Goal: Task Accomplishment & Management: Use online tool/utility

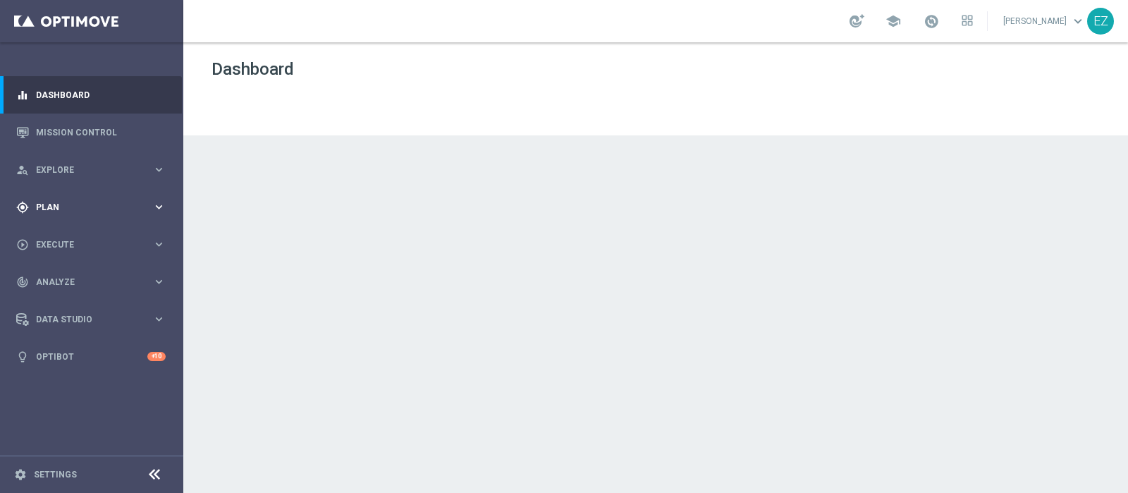
click at [54, 221] on div "gps_fixed Plan keyboard_arrow_right" at bounding box center [91, 206] width 182 height 37
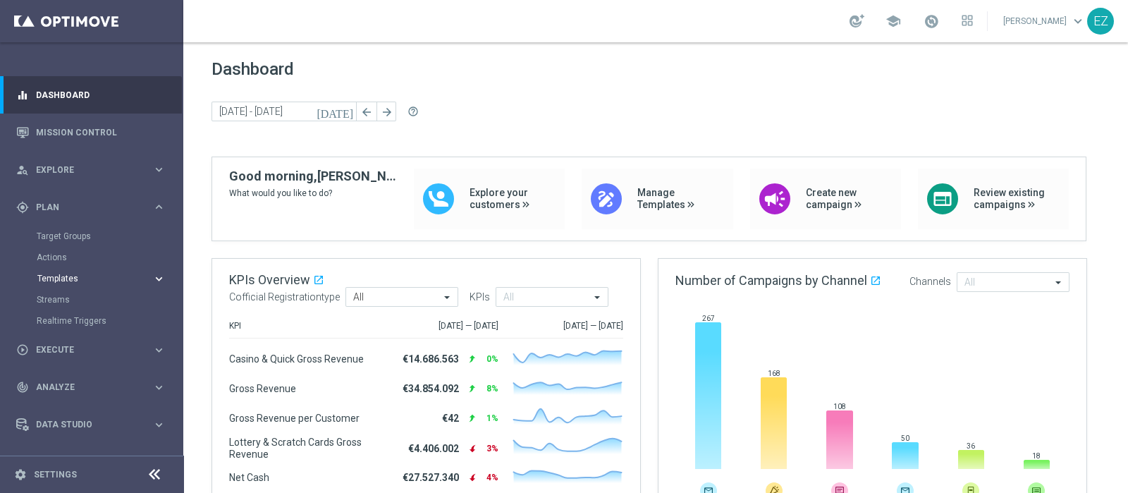
click at [56, 279] on span "Templates" at bounding box center [87, 278] width 101 height 8
click at [69, 297] on link "Optimail" at bounding box center [95, 299] width 103 height 11
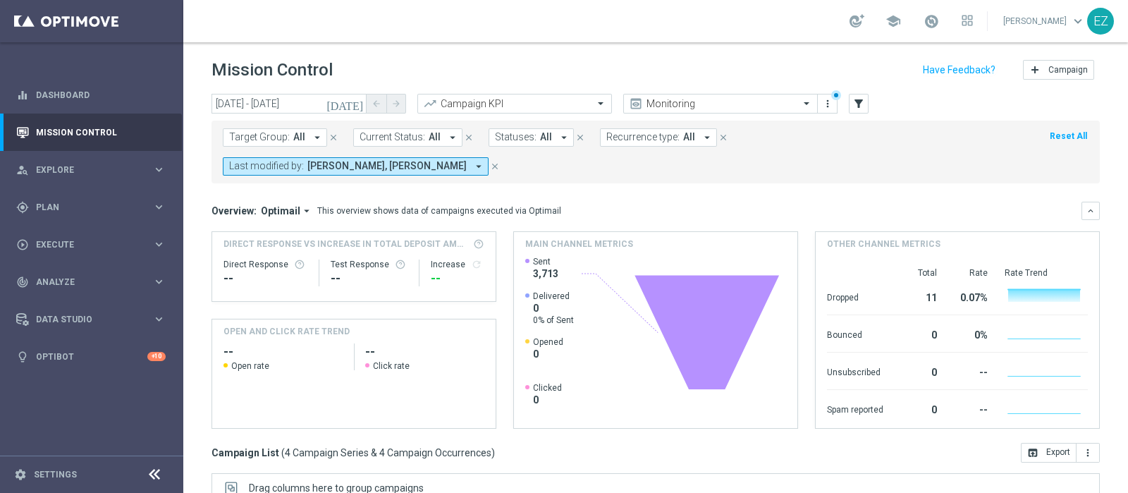
click at [360, 105] on icon "[DATE]" at bounding box center [346, 103] width 38 height 13
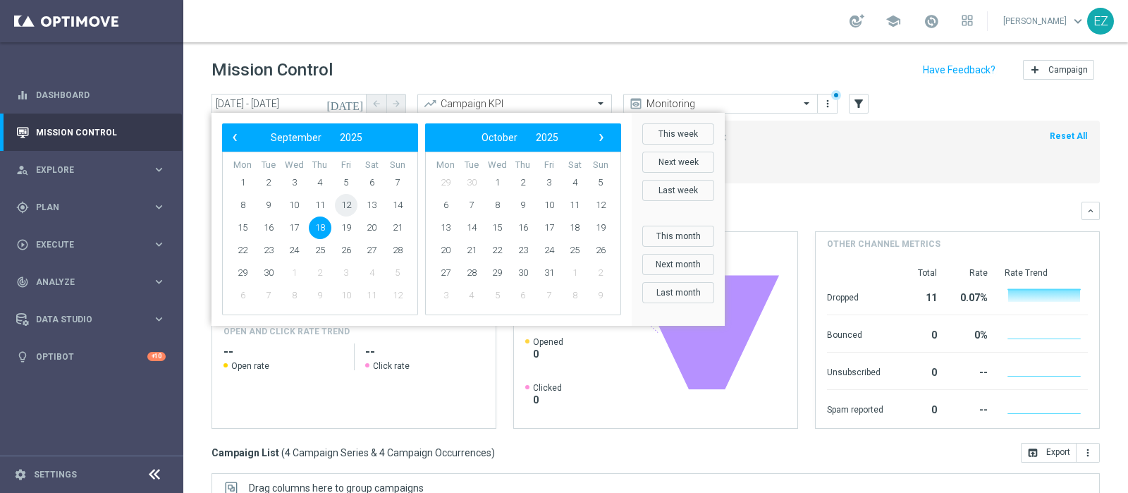
click at [344, 207] on span "12" at bounding box center [346, 205] width 23 height 23
type input "12 Sep 2025 - 12 Sep 2025"
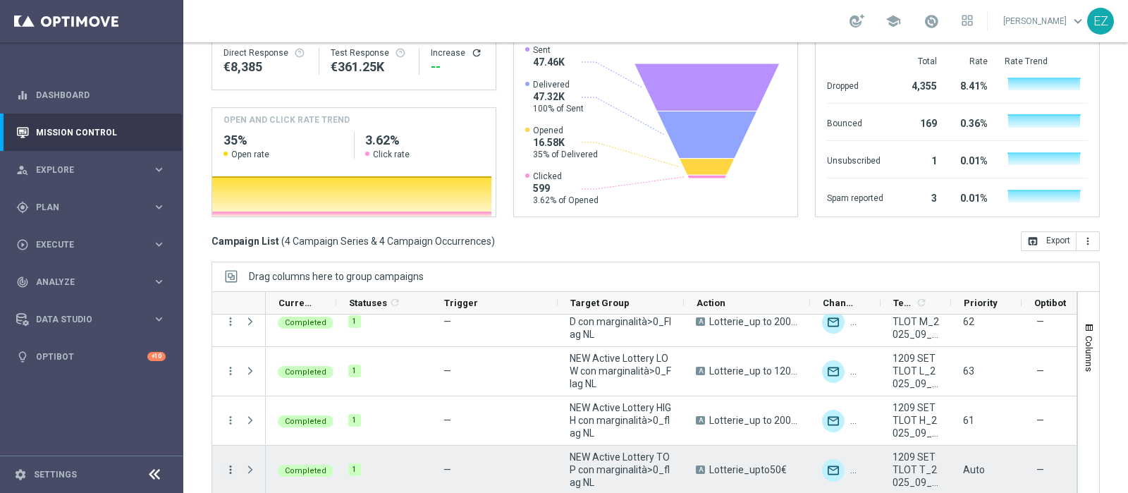
click at [231, 463] on icon "more_vert" at bounding box center [230, 469] width 13 height 13
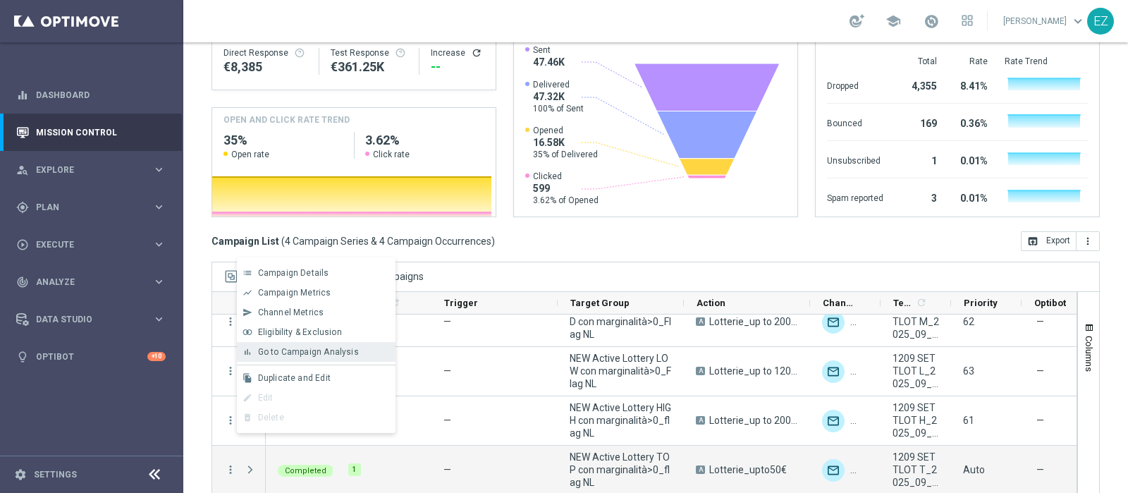
click at [310, 351] on span "Go to Campaign Analysis" at bounding box center [308, 352] width 101 height 10
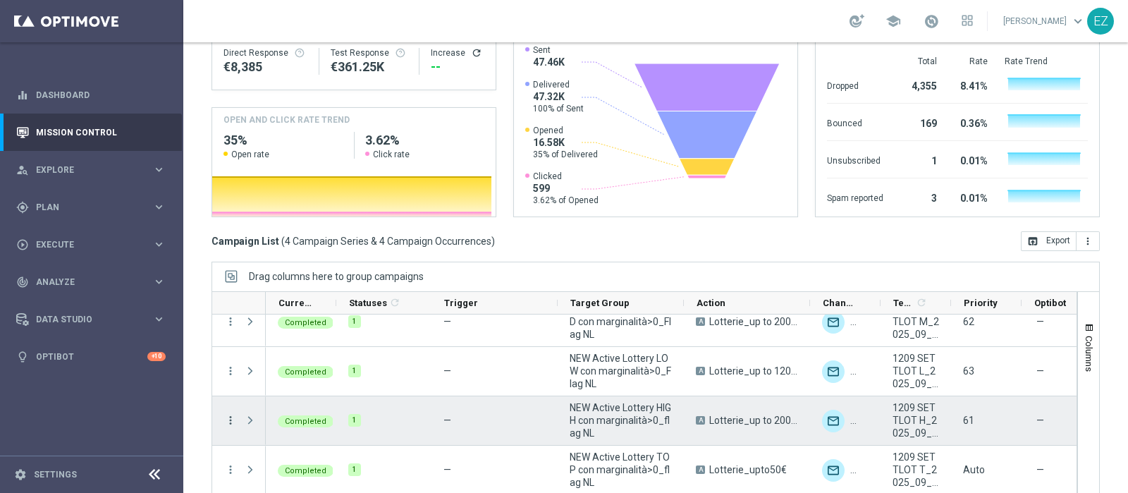
click at [226, 414] on icon "more_vert" at bounding box center [230, 420] width 13 height 13
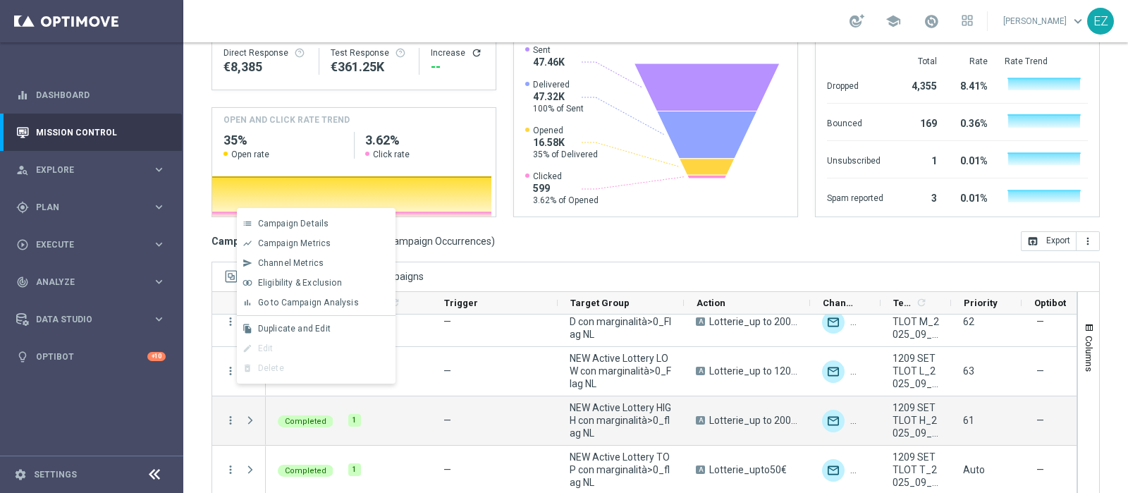
click at [303, 298] on span "Go to Campaign Analysis" at bounding box center [308, 303] width 101 height 10
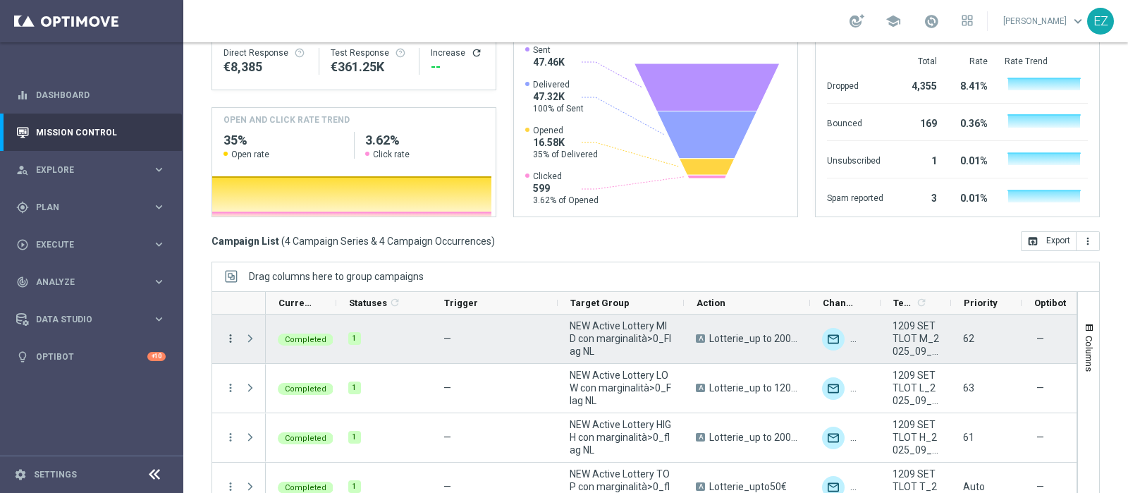
click at [228, 332] on icon "more_vert" at bounding box center [230, 338] width 13 height 13
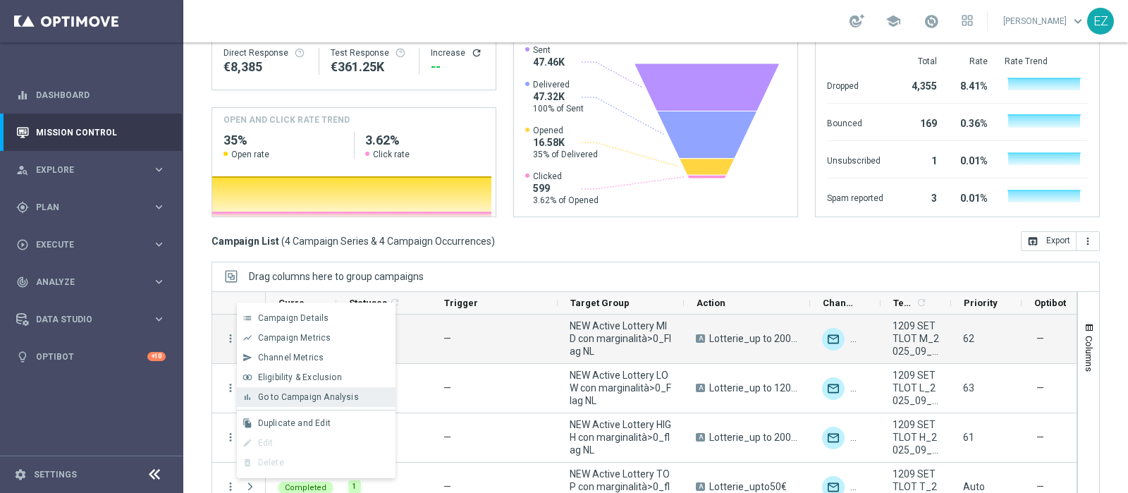
click at [275, 401] on span "Go to Campaign Analysis" at bounding box center [308, 397] width 101 height 10
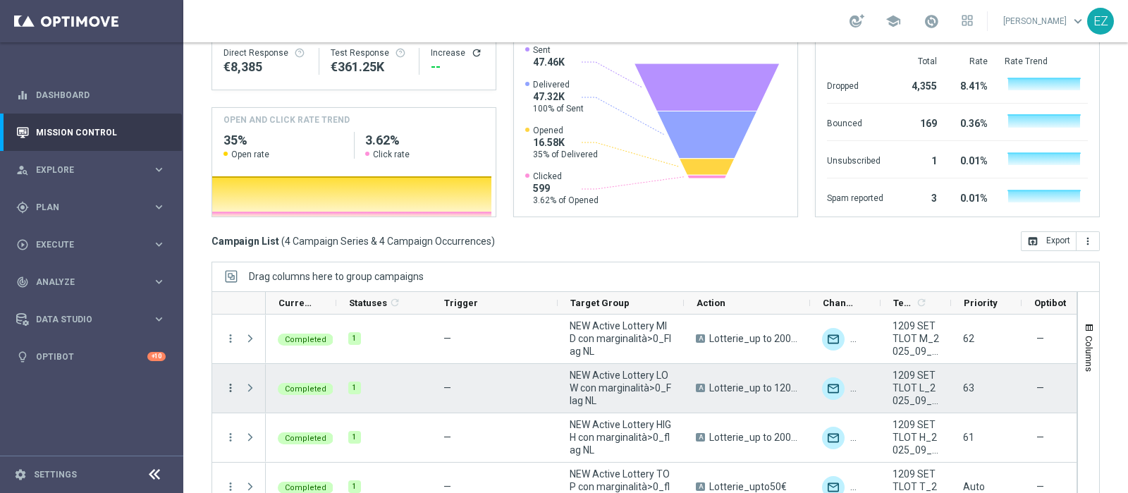
click at [228, 382] on icon "more_vert" at bounding box center [230, 388] width 13 height 13
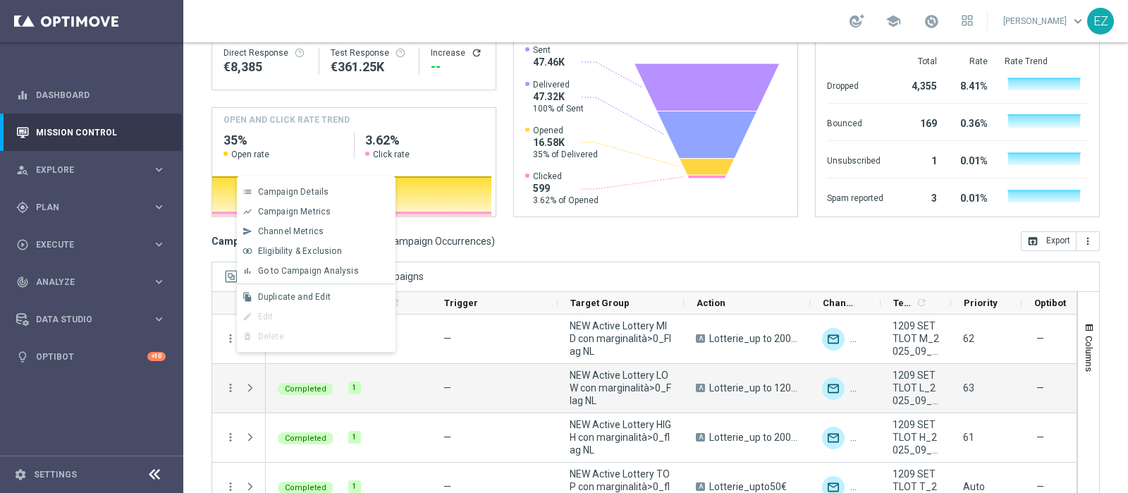
click at [314, 274] on span "Go to Campaign Analysis" at bounding box center [308, 271] width 101 height 10
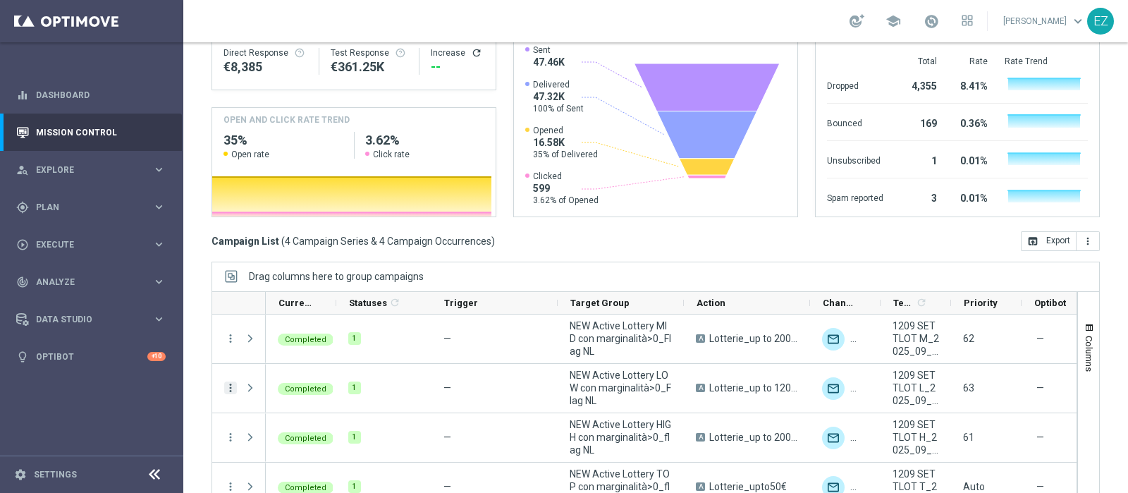
click at [229, 382] on icon "more_vert" at bounding box center [230, 388] width 13 height 13
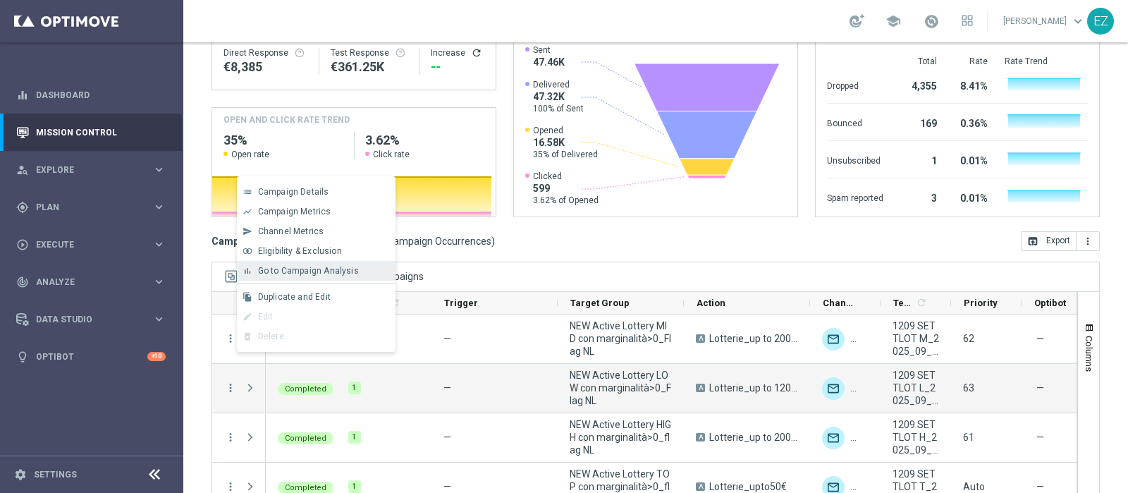
click at [325, 272] on span "Go to Campaign Analysis" at bounding box center [308, 271] width 101 height 10
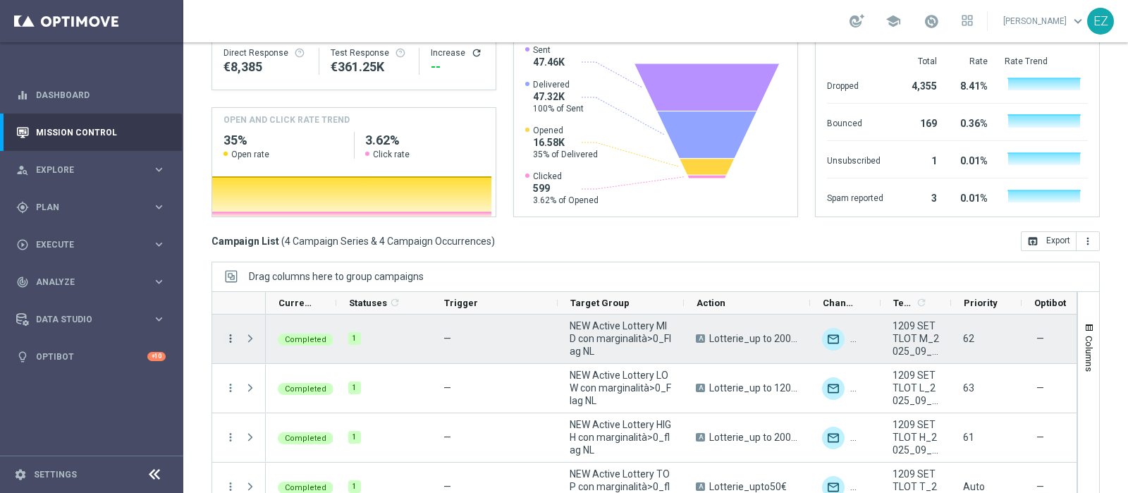
click at [229, 332] on icon "more_vert" at bounding box center [230, 338] width 13 height 13
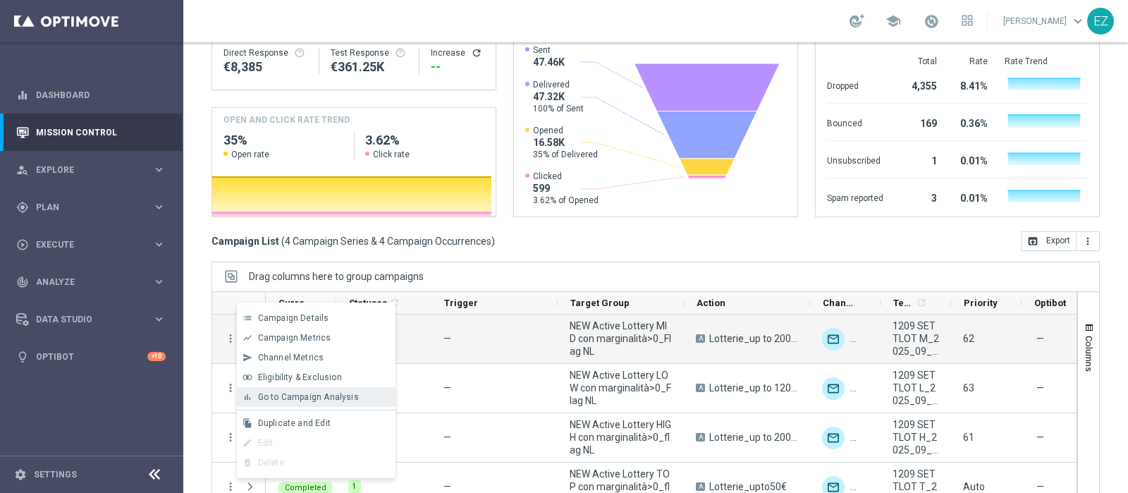
click at [294, 394] on span "Go to Campaign Analysis" at bounding box center [308, 397] width 101 height 10
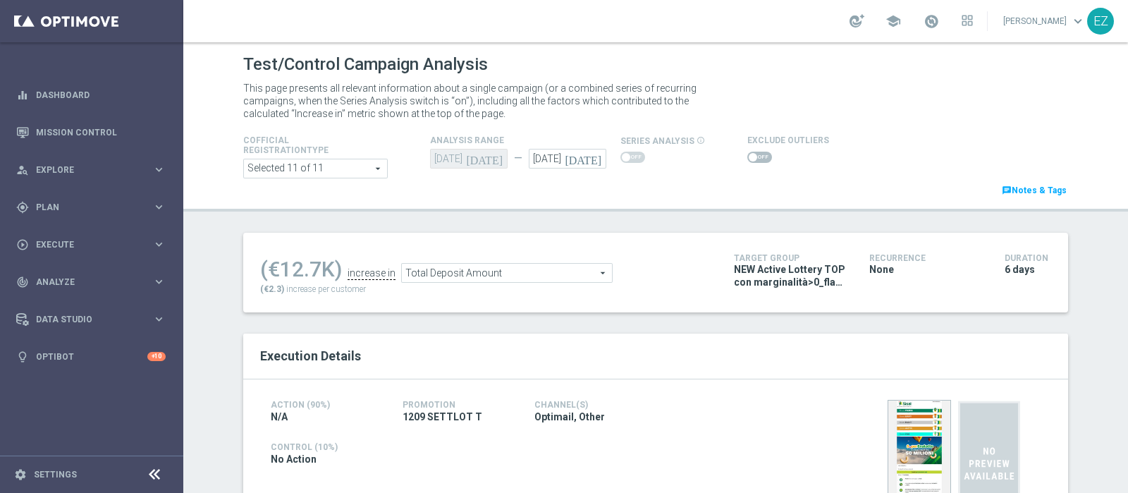
scroll to position [20, 0]
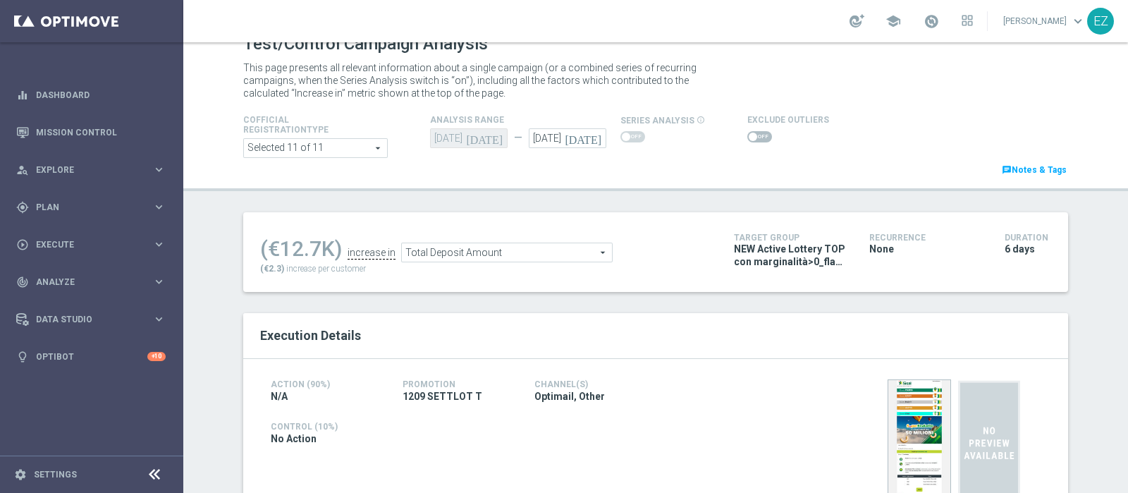
click at [748, 135] on span at bounding box center [760, 136] width 25 height 11
click at [748, 135] on input "checkbox" at bounding box center [760, 136] width 25 height 11
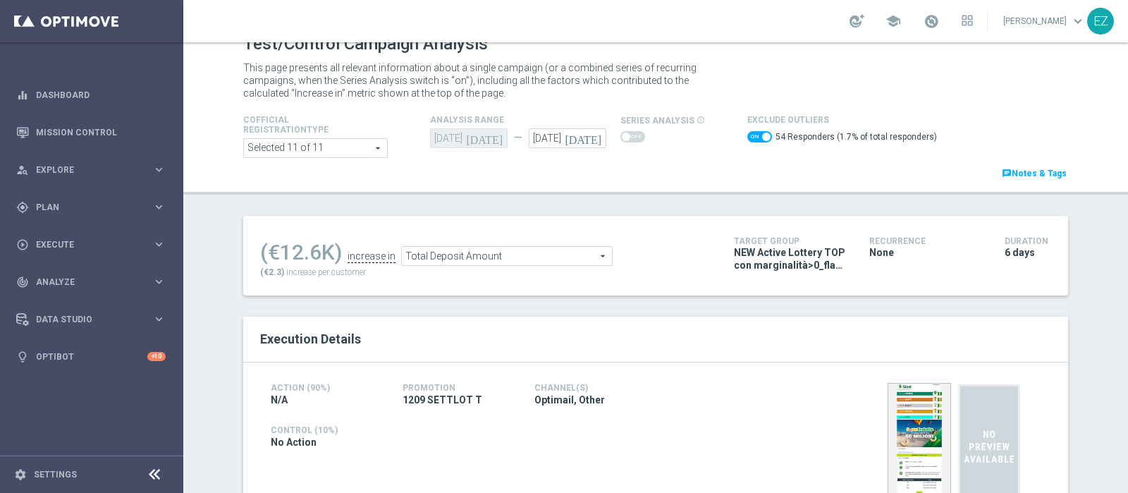
click at [501, 241] on ul "(€12.6K) increase in Total Deposit Amount Total Deposit Amount arrow_drop_down …" at bounding box center [487, 249] width 460 height 33
drag, startPoint x: 501, startPoint y: 242, endPoint x: 503, endPoint y: 251, distance: 9.3
click at [501, 244] on ul "(€12.6K) increase in Total Deposit Amount Total Deposit Amount arrow_drop_down …" at bounding box center [487, 249] width 460 height 33
click at [503, 250] on span "Total Deposit Amount" at bounding box center [507, 256] width 210 height 18
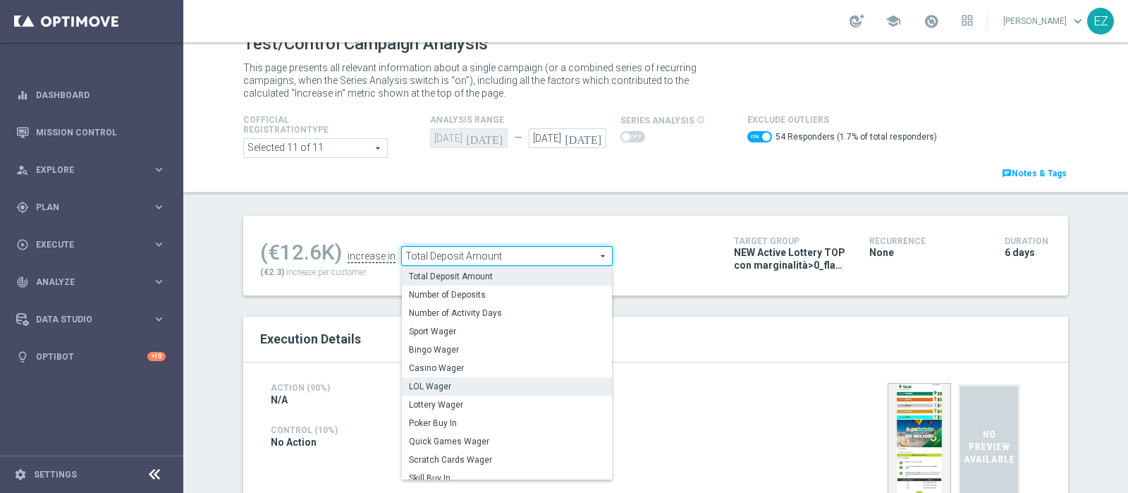
click at [465, 381] on span "LOL Wager" at bounding box center [507, 386] width 196 height 11
checkbox input "false"
type input "LOL Wager"
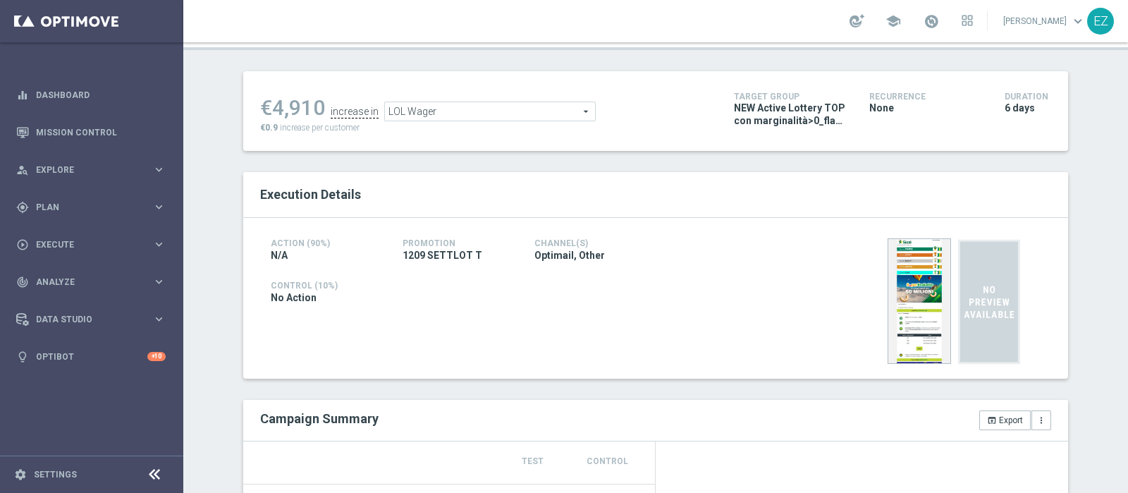
scroll to position [73, 0]
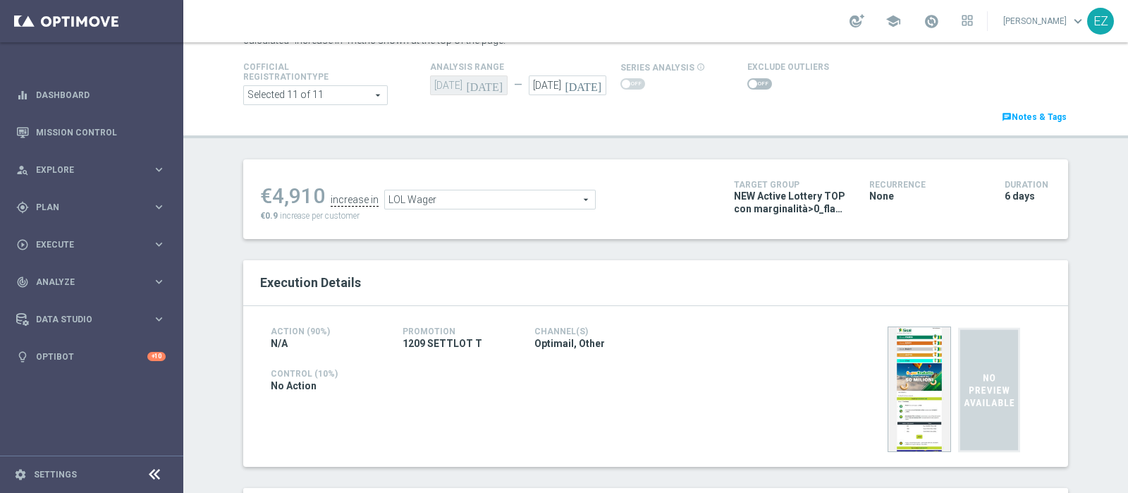
click at [748, 78] on label at bounding box center [760, 83] width 25 height 11
click at [751, 80] on span at bounding box center [760, 83] width 25 height 11
click at [751, 80] on input "checkbox" at bounding box center [760, 83] width 25 height 11
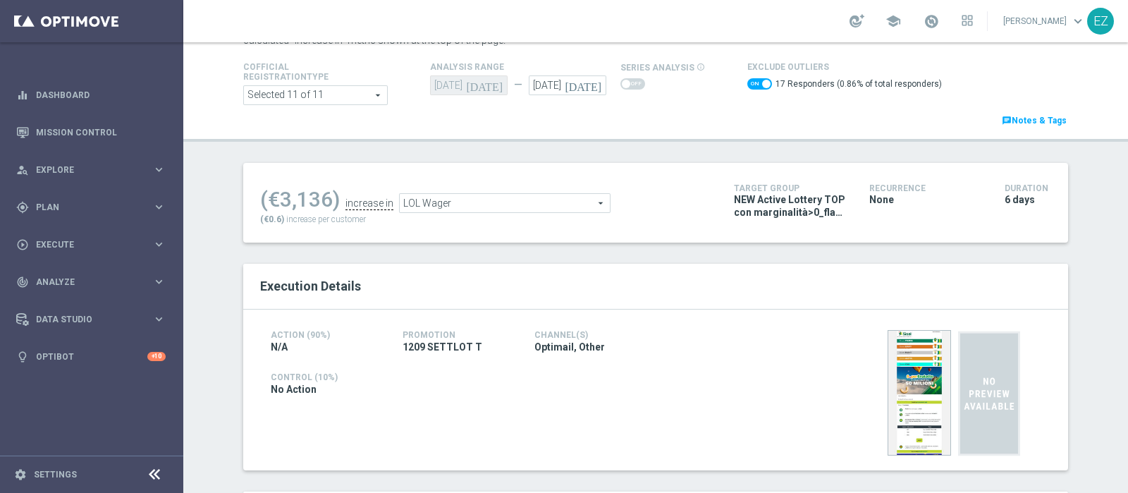
click at [464, 199] on span "LOL Wager" at bounding box center [505, 203] width 210 height 18
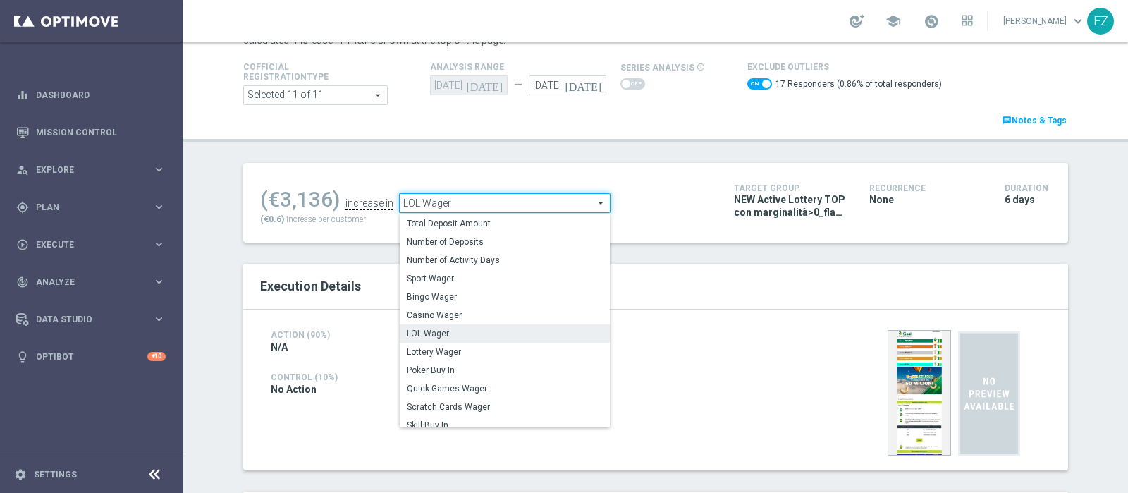
click at [478, 353] on span "Lottery Wager" at bounding box center [505, 351] width 196 height 11
checkbox input "false"
type input "Lottery Wager"
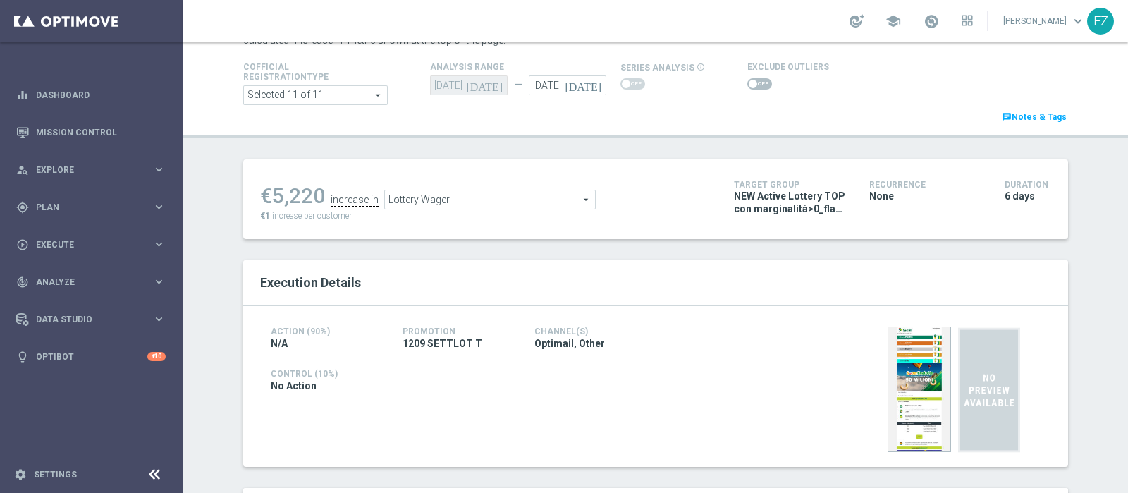
click at [749, 85] on span at bounding box center [753, 84] width 8 height 8
click at [748, 85] on input "checkbox" at bounding box center [760, 83] width 25 height 11
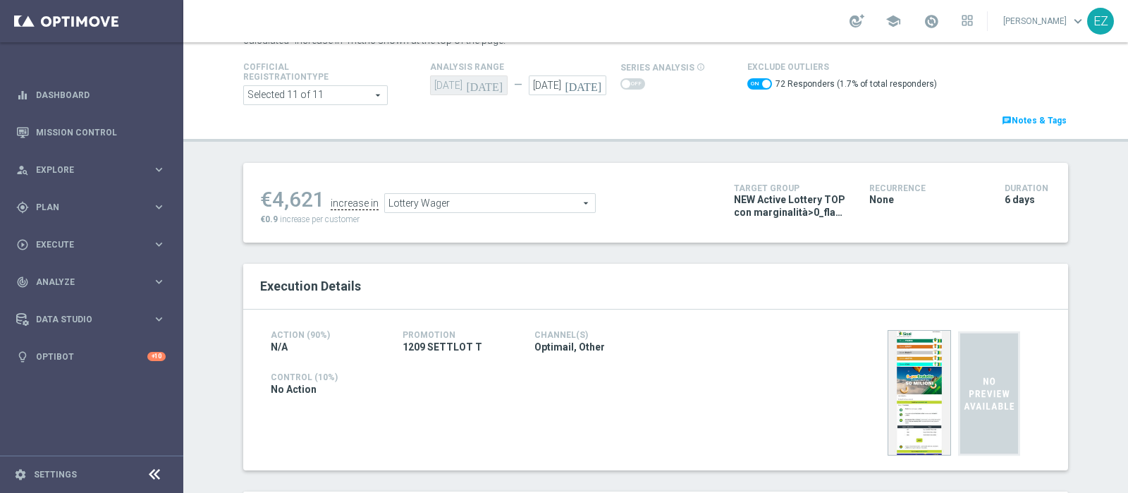
click at [559, 203] on span "Lottery Wager" at bounding box center [490, 203] width 210 height 18
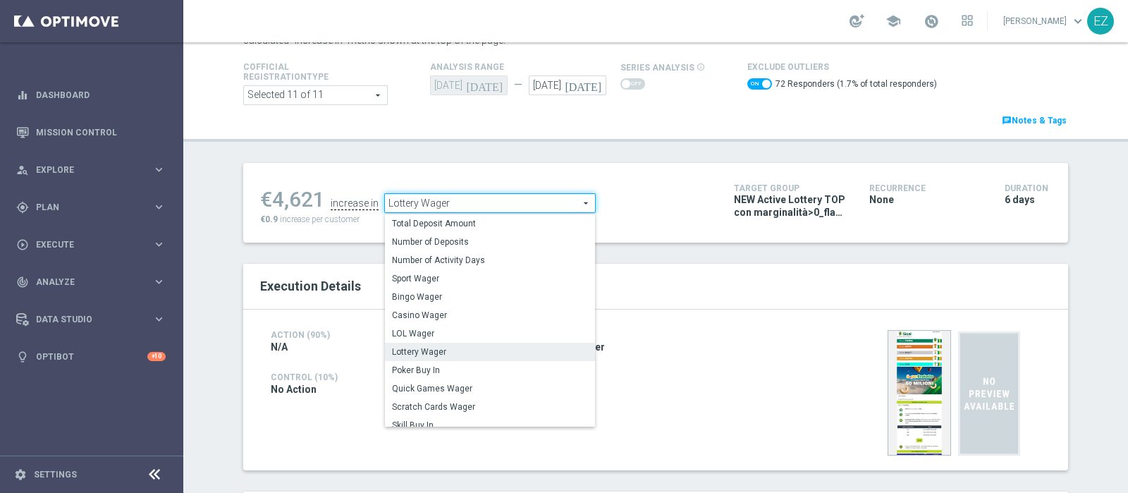
click at [434, 401] on span "Scratch Cards Wager" at bounding box center [490, 406] width 196 height 11
checkbox input "false"
type input "Scratch Cards Wager"
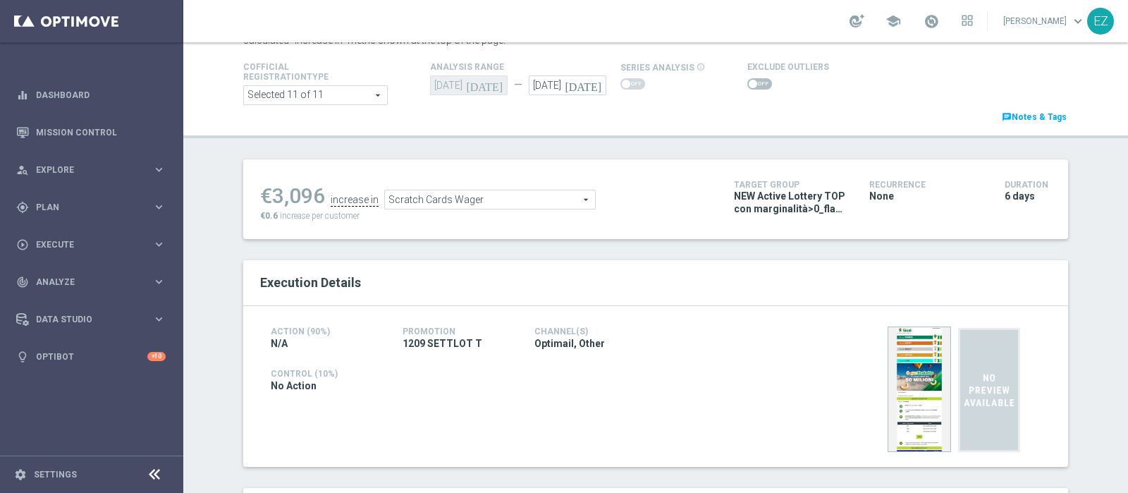
drag, startPoint x: 740, startPoint y: 83, endPoint x: 675, endPoint y: 167, distance: 106.5
click at [749, 83] on span at bounding box center [753, 84] width 8 height 8
click at [748, 83] on input "checkbox" at bounding box center [760, 83] width 25 height 11
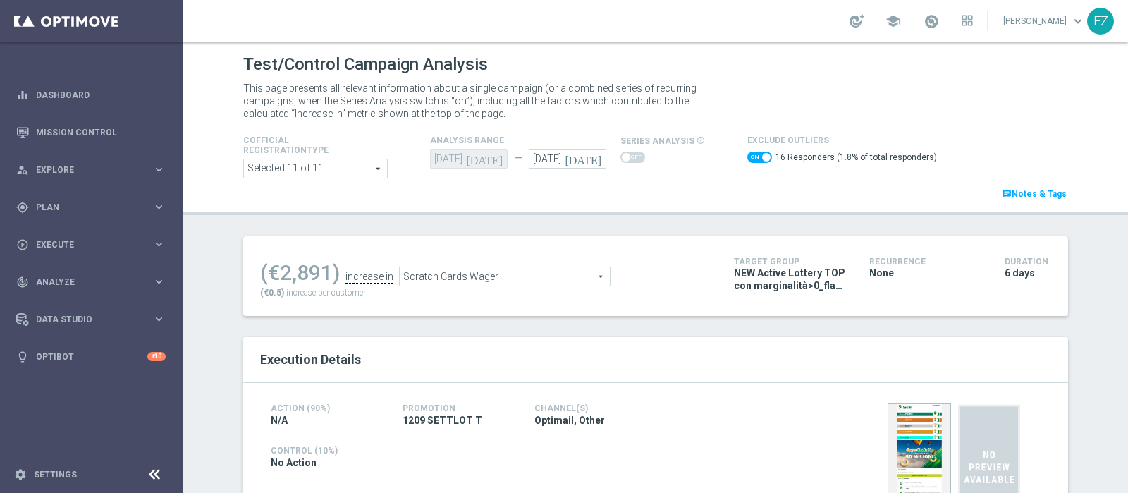
click at [571, 281] on span "Scratch Cards Wager" at bounding box center [505, 276] width 210 height 18
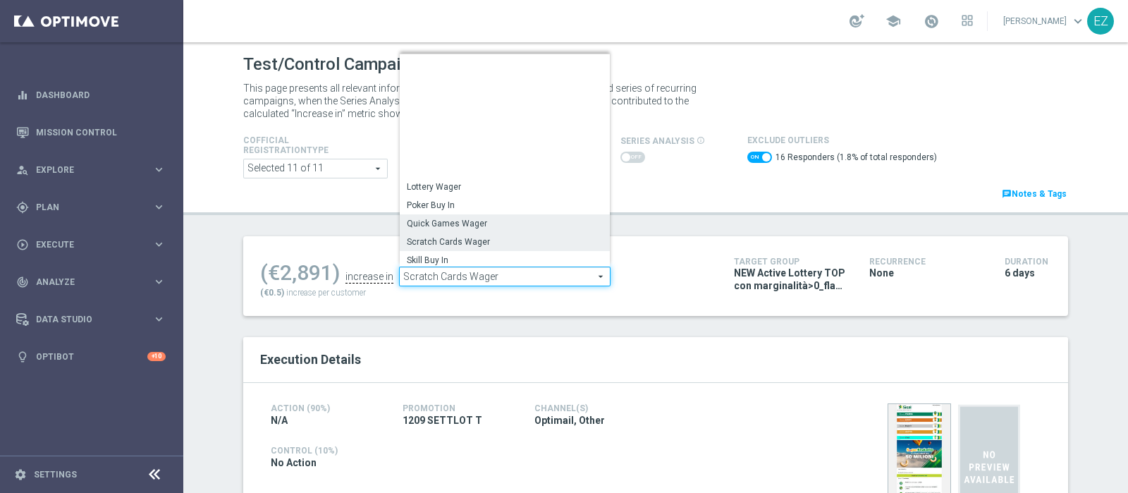
scroll to position [134, 0]
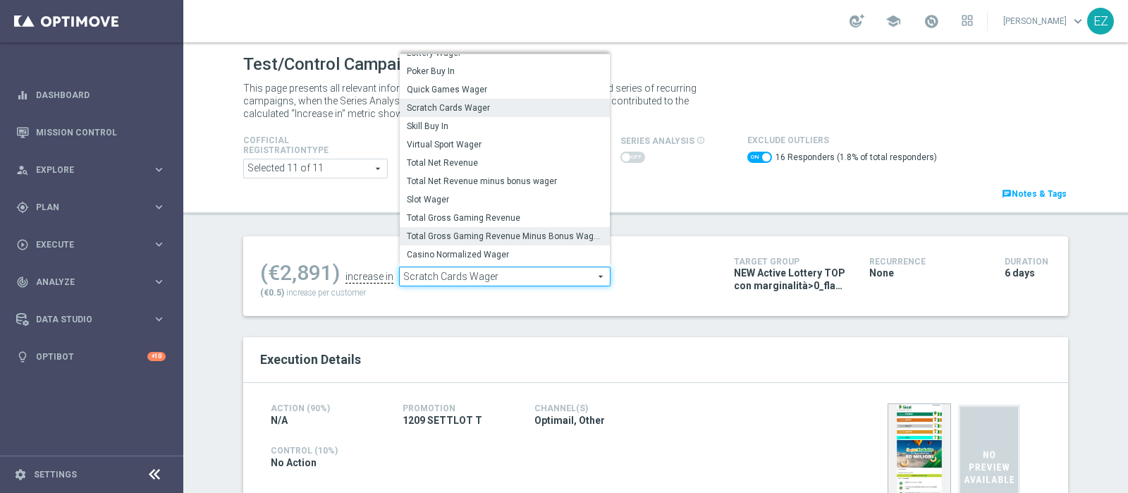
click at [485, 231] on span "Total Gross Gaming Revenue Minus Bonus Wagared" at bounding box center [505, 236] width 196 height 11
checkbox input "false"
type input "Total Gross Gaming Revenue Minus Bonus Wagared"
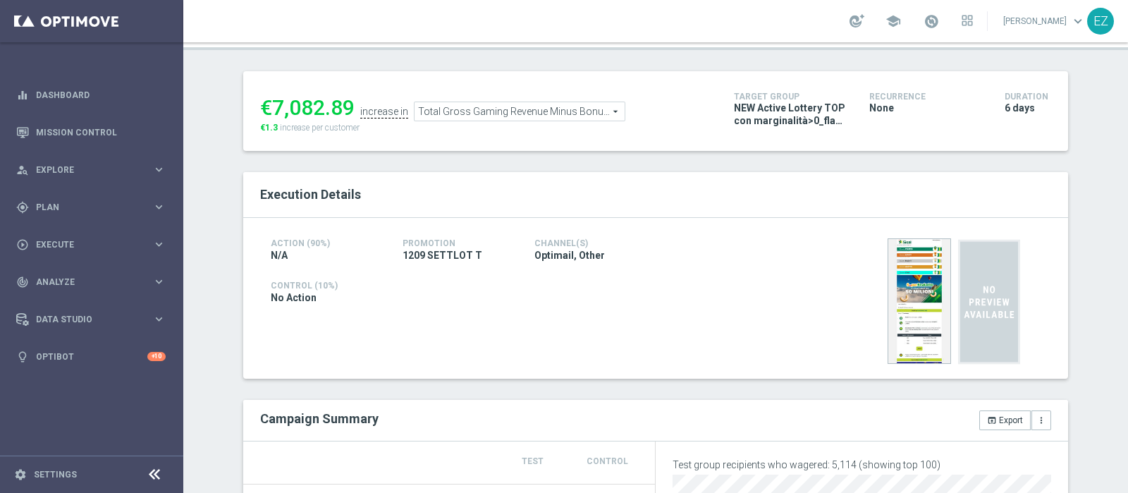
scroll to position [79, 0]
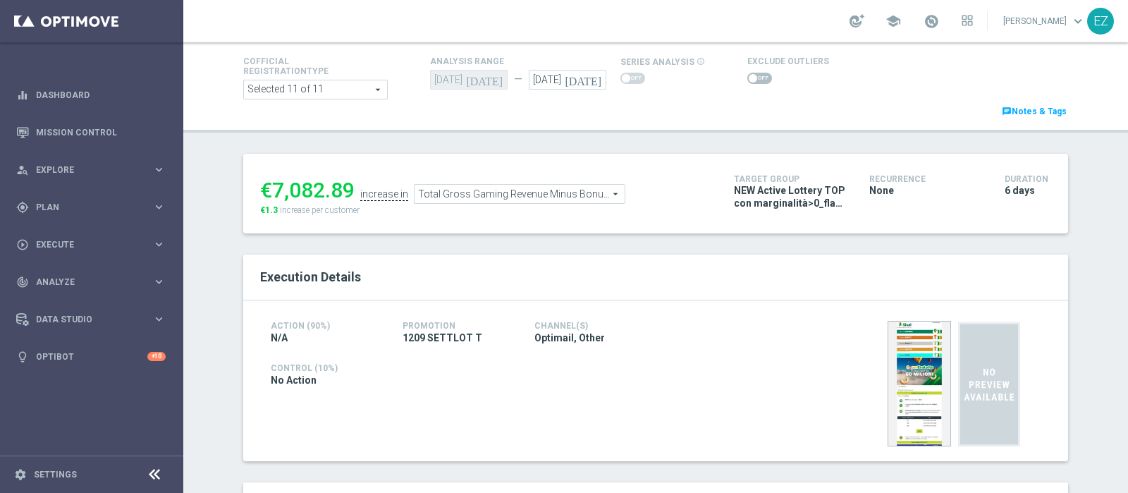
click at [748, 79] on span at bounding box center [760, 78] width 25 height 11
click at [748, 79] on input "checkbox" at bounding box center [760, 78] width 25 height 11
checkbox input "true"
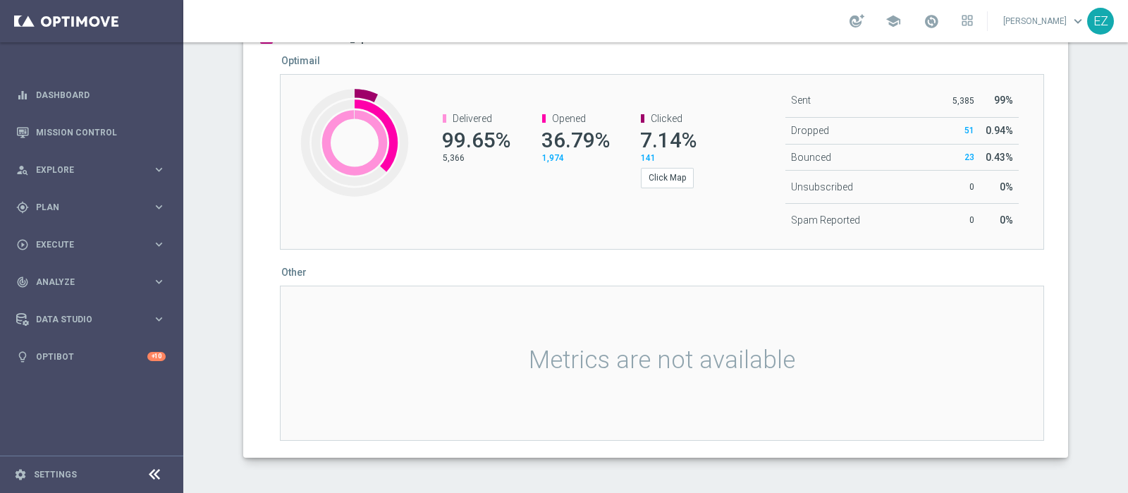
scroll to position [0, 0]
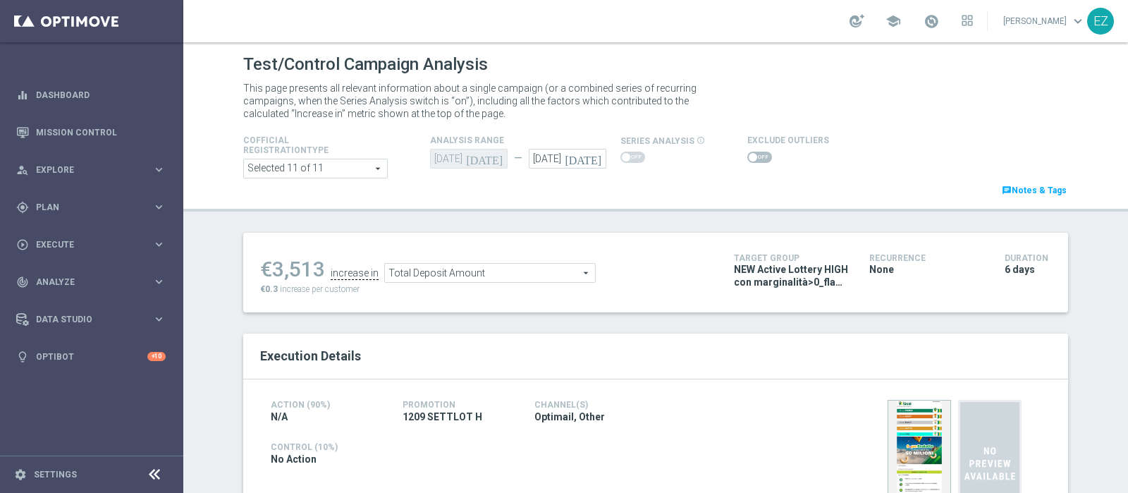
click at [750, 160] on span at bounding box center [760, 157] width 25 height 11
click at [750, 160] on input "checkbox" at bounding box center [760, 157] width 25 height 11
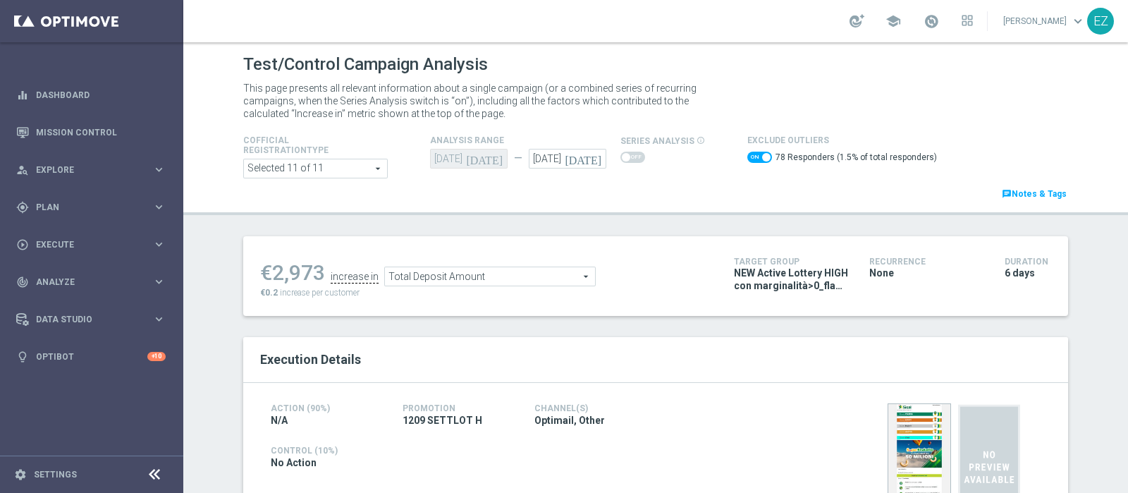
click at [503, 282] on span "Total Deposit Amount" at bounding box center [490, 276] width 210 height 18
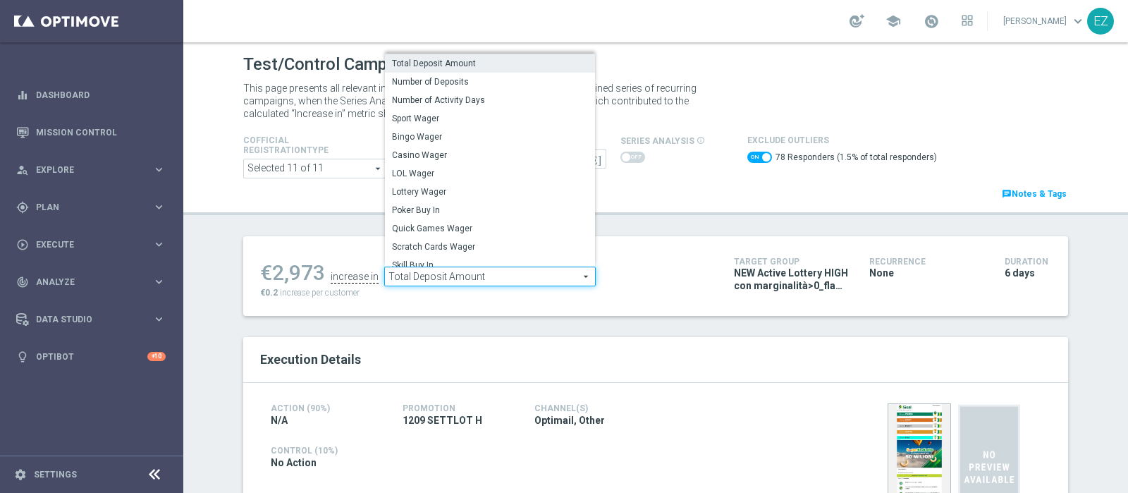
click at [459, 176] on span "LOL Wager" at bounding box center [490, 173] width 196 height 11
checkbox input "false"
type input "LOL Wager"
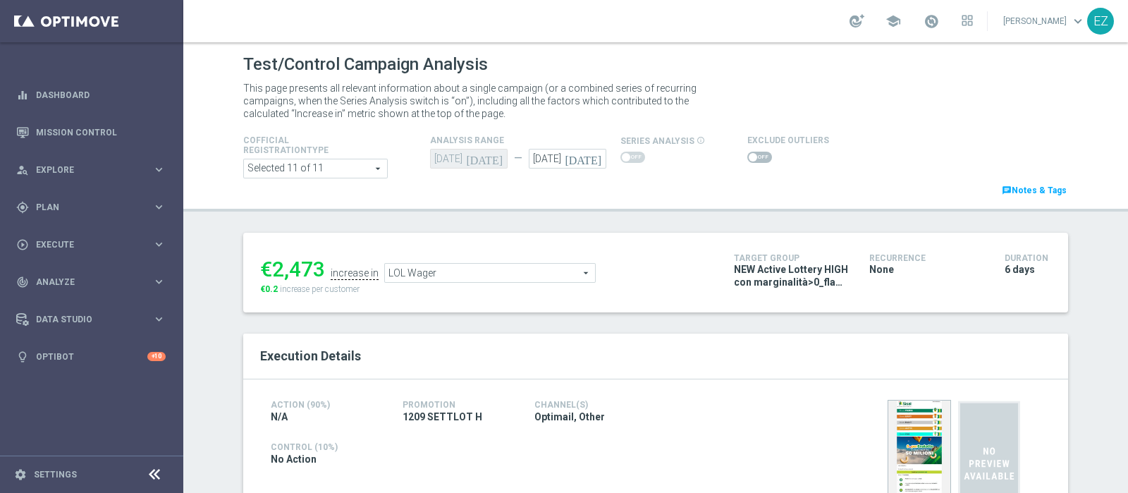
click at [749, 159] on span at bounding box center [753, 157] width 8 height 8
click at [748, 159] on input "checkbox" at bounding box center [760, 157] width 25 height 11
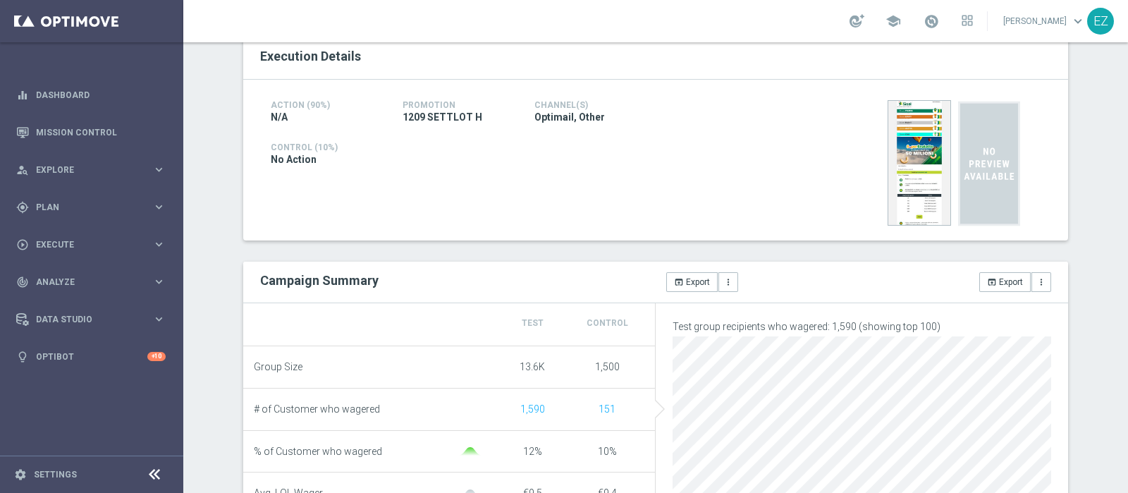
scroll to position [67, 0]
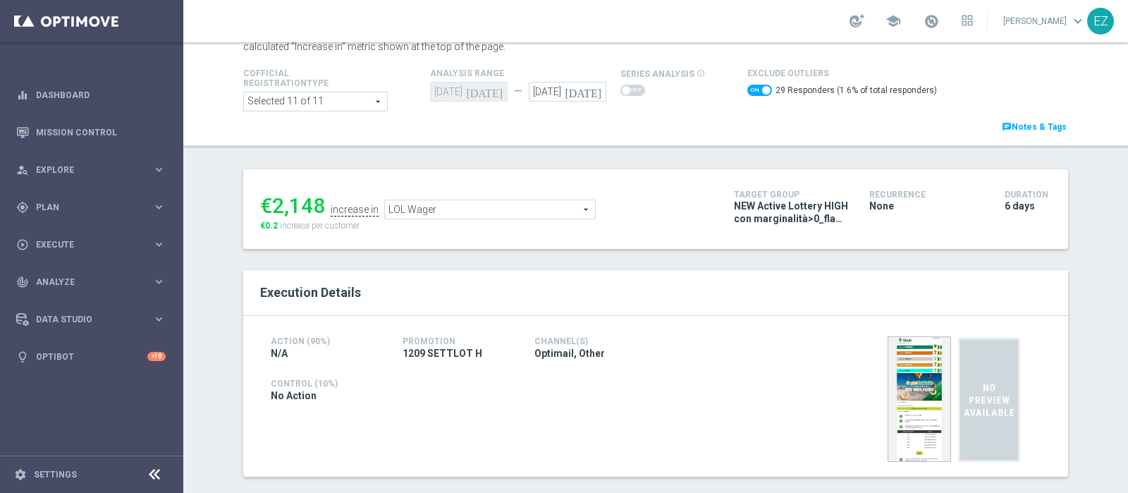
click at [428, 204] on span "LOL Wager" at bounding box center [490, 209] width 210 height 18
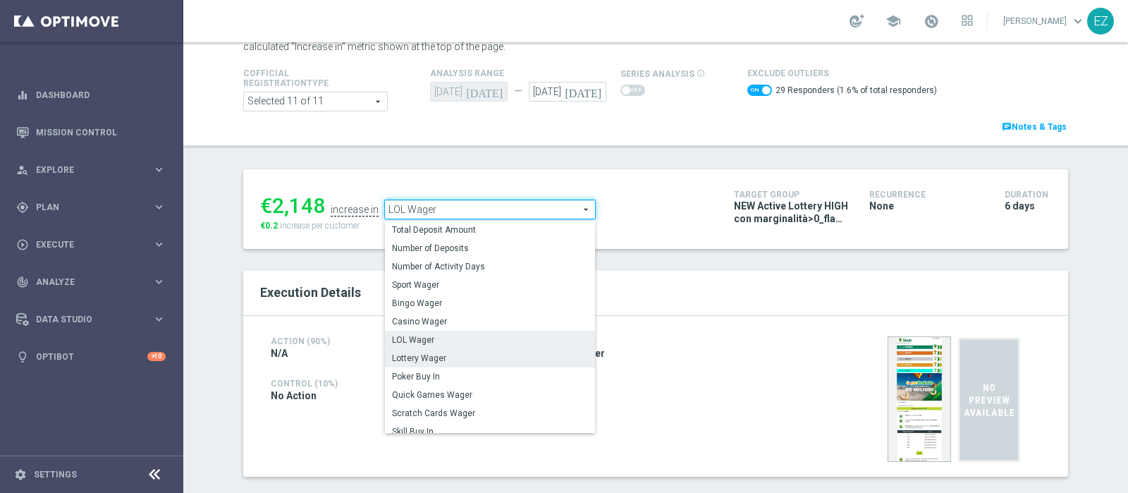
click at [467, 358] on span "Lottery Wager" at bounding box center [490, 358] width 196 height 11
checkbox input "false"
type input "Lottery Wager"
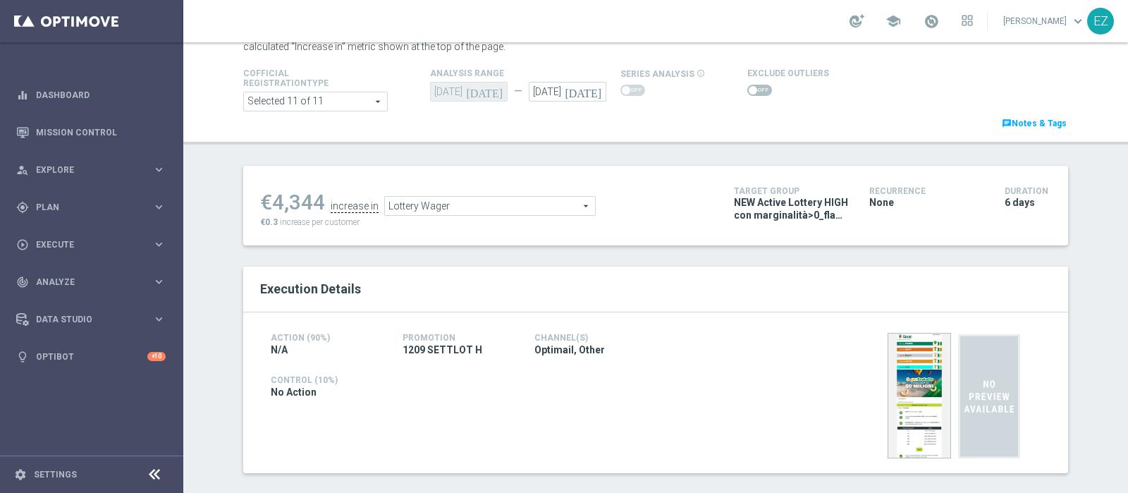
click at [748, 93] on span at bounding box center [760, 90] width 25 height 11
click at [748, 93] on input "checkbox" at bounding box center [760, 90] width 25 height 11
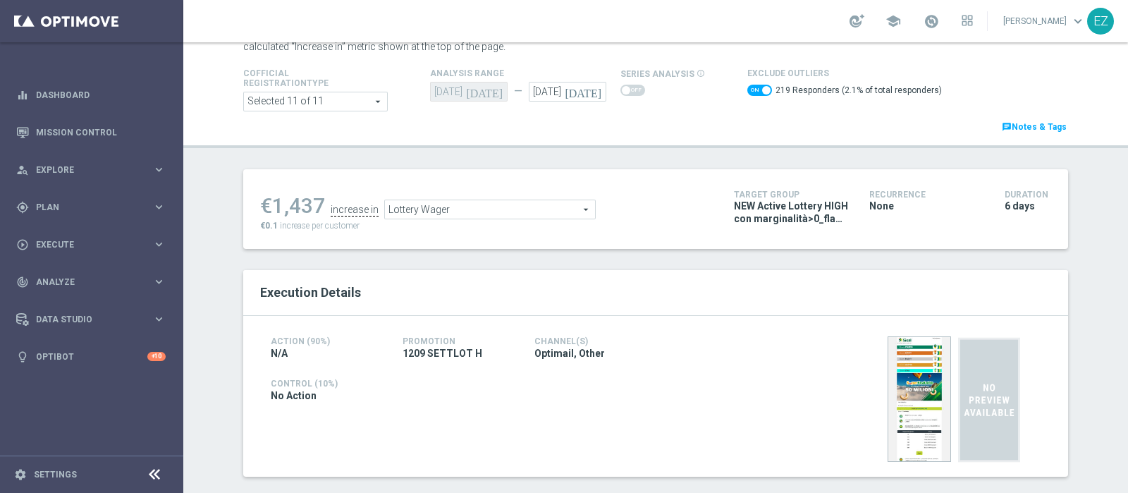
click at [554, 212] on span "Lottery Wager" at bounding box center [490, 209] width 210 height 18
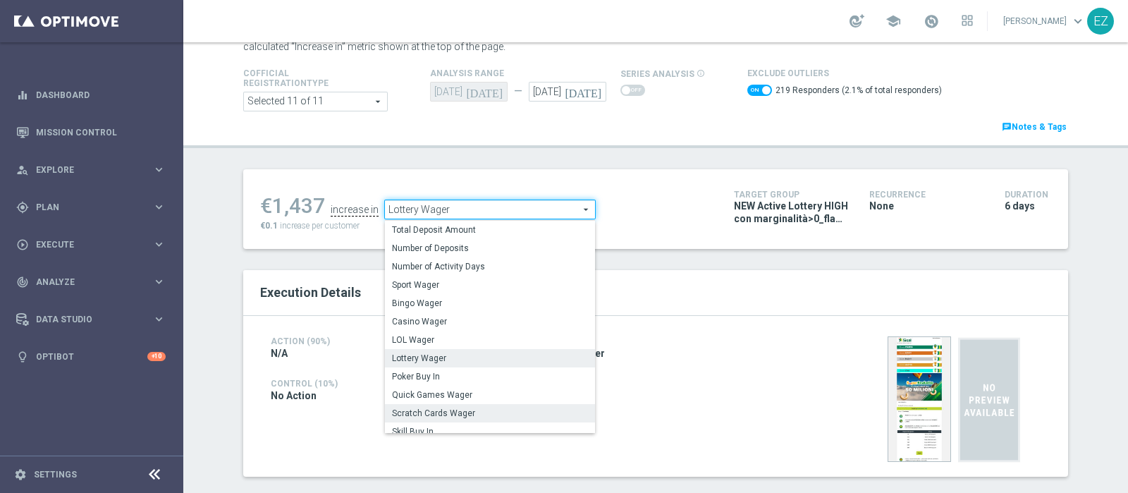
click at [443, 413] on span "Scratch Cards Wager" at bounding box center [490, 413] width 196 height 11
checkbox input "false"
type input "Scratch Cards Wager"
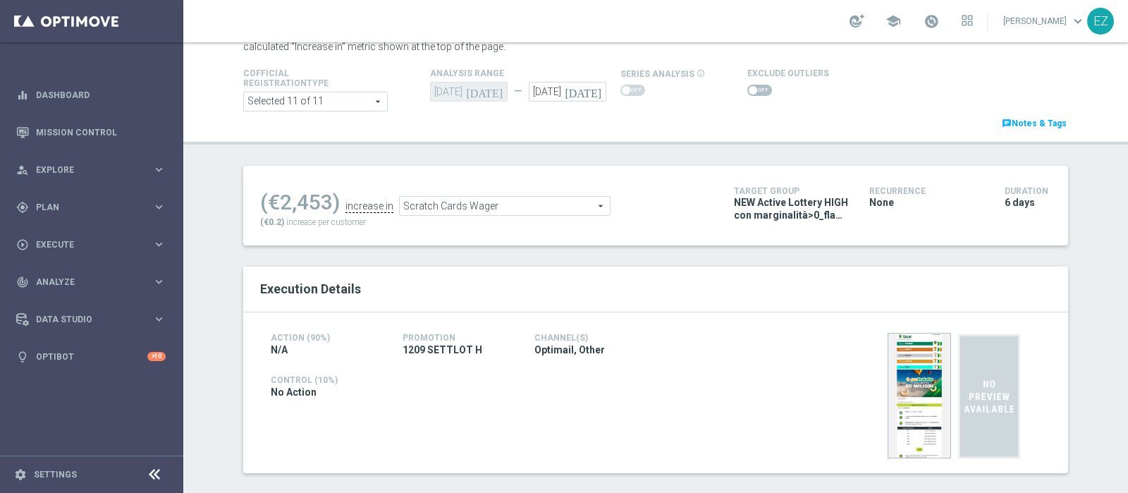
click at [749, 91] on span at bounding box center [753, 90] width 8 height 8
click at [748, 91] on input "checkbox" at bounding box center [760, 90] width 25 height 11
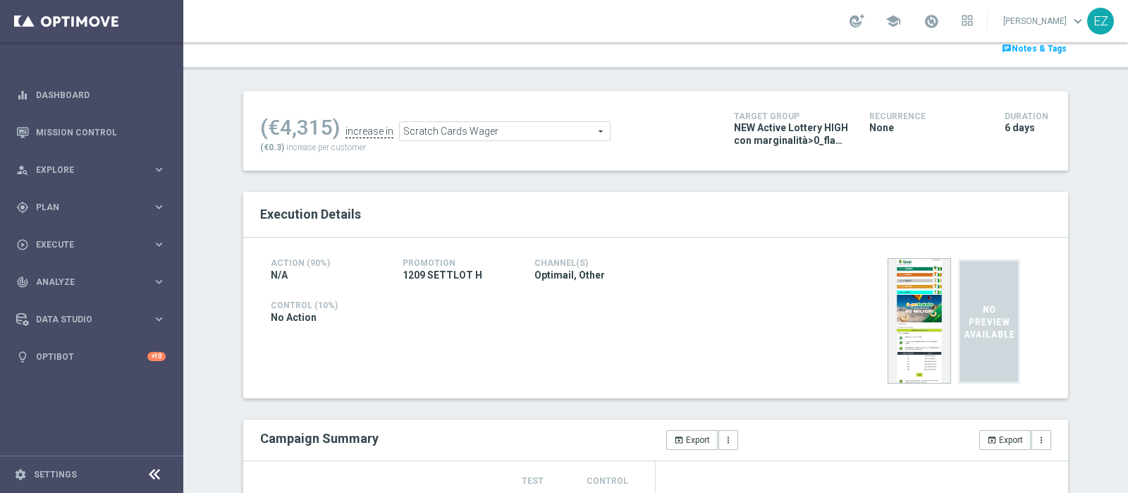
scroll to position [144, 0]
click at [537, 132] on span "Scratch Cards Wager" at bounding box center [505, 132] width 210 height 18
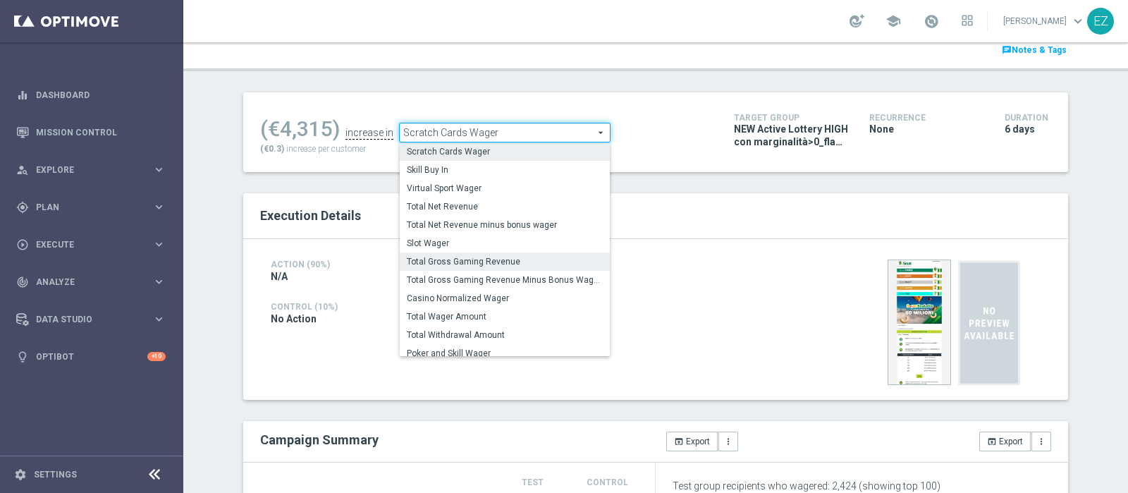
scroll to position [178, 0]
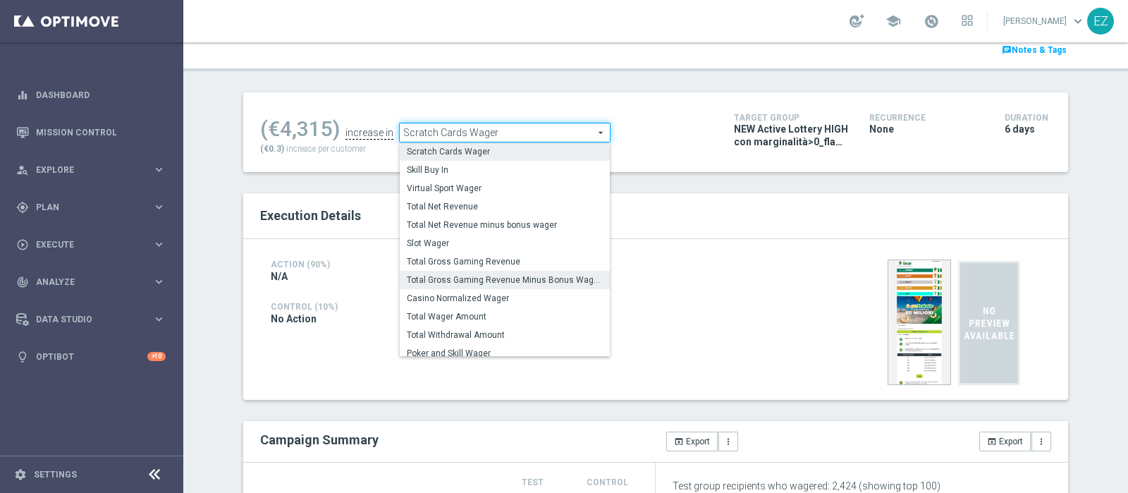
click at [500, 274] on span "Total Gross Gaming Revenue Minus Bonus Wagared" at bounding box center [505, 279] width 196 height 11
checkbox input "false"
type input "Total Gross Gaming Revenue Minus Bonus Wagared"
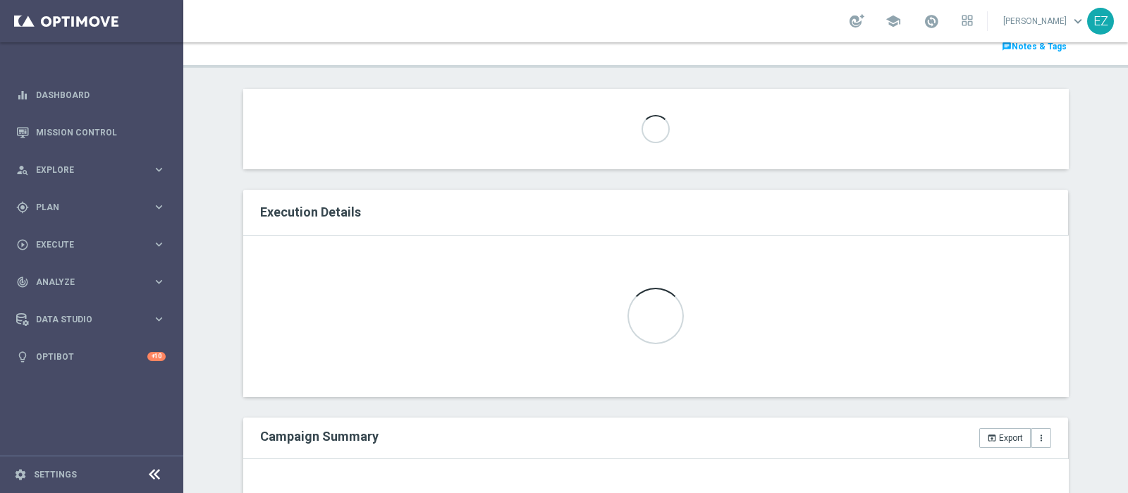
scroll to position [140, 0]
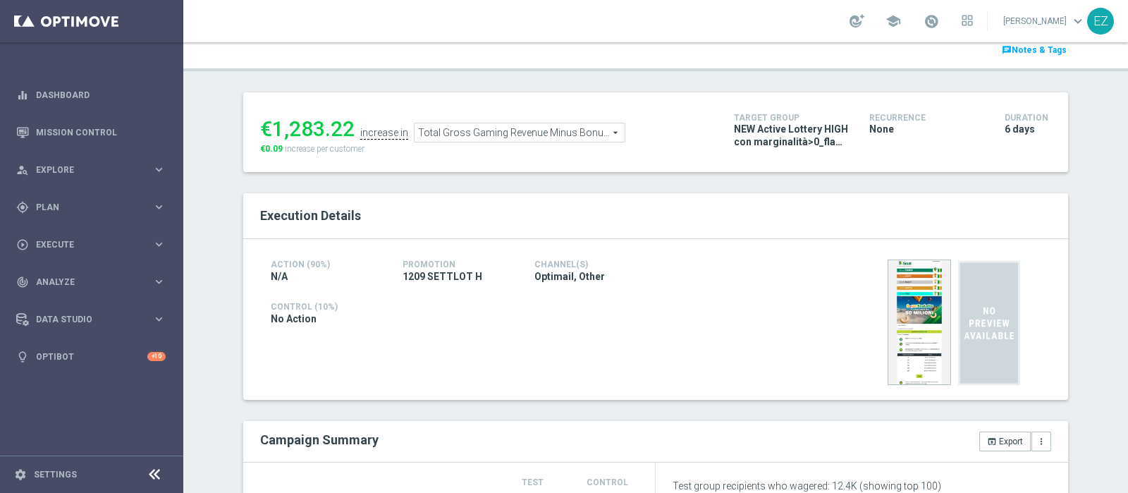
click at [749, 25] on div at bounding box center [789, 16] width 82 height 17
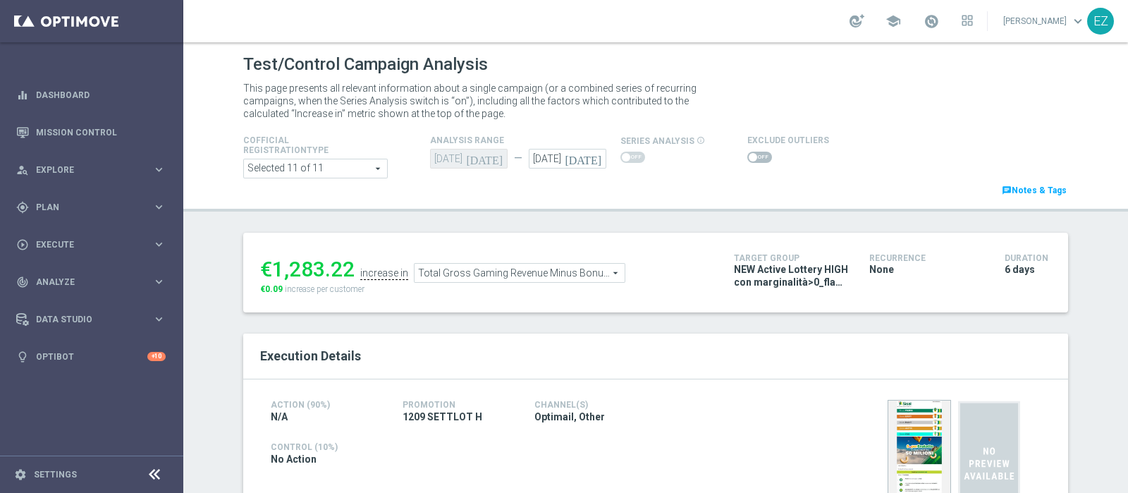
click at [748, 157] on span at bounding box center [760, 157] width 25 height 11
click at [748, 157] on input "checkbox" at bounding box center [760, 157] width 25 height 11
checkbox input "true"
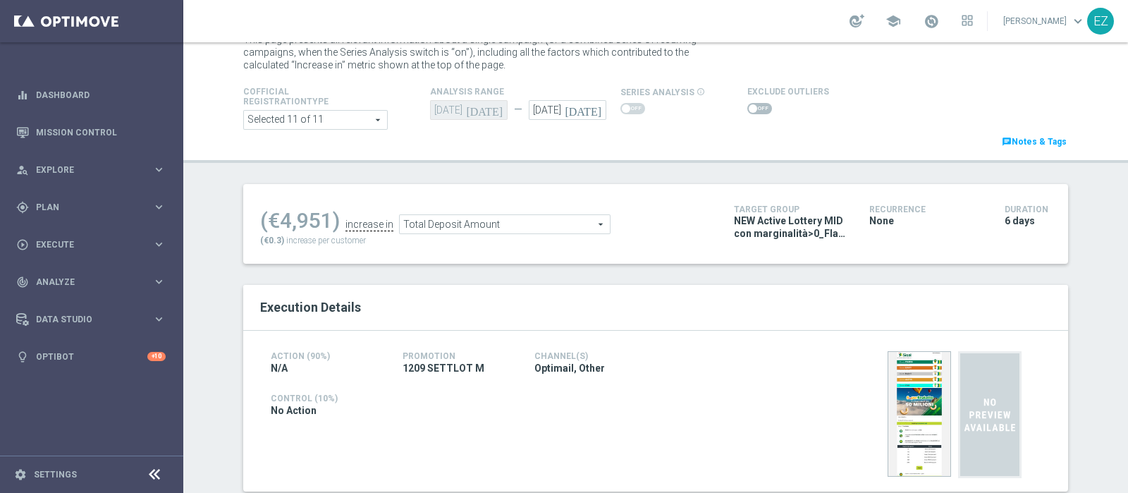
click at [751, 104] on span at bounding box center [760, 108] width 25 height 11
click at [751, 104] on input "checkbox" at bounding box center [760, 108] width 25 height 11
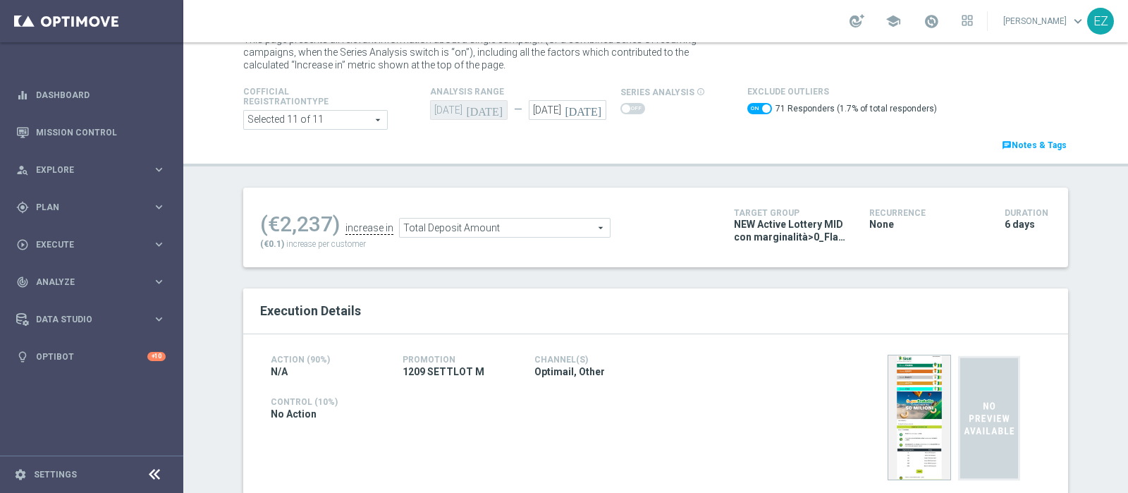
click at [559, 227] on span "Total Deposit Amount" at bounding box center [505, 228] width 210 height 18
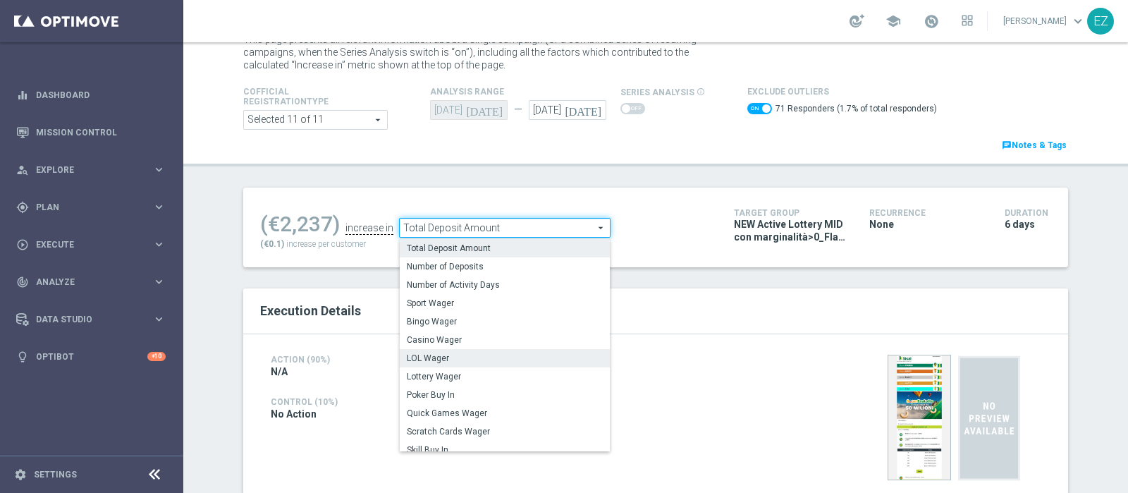
click at [429, 358] on span "LOL Wager" at bounding box center [505, 358] width 196 height 11
checkbox input "false"
type input "LOL Wager"
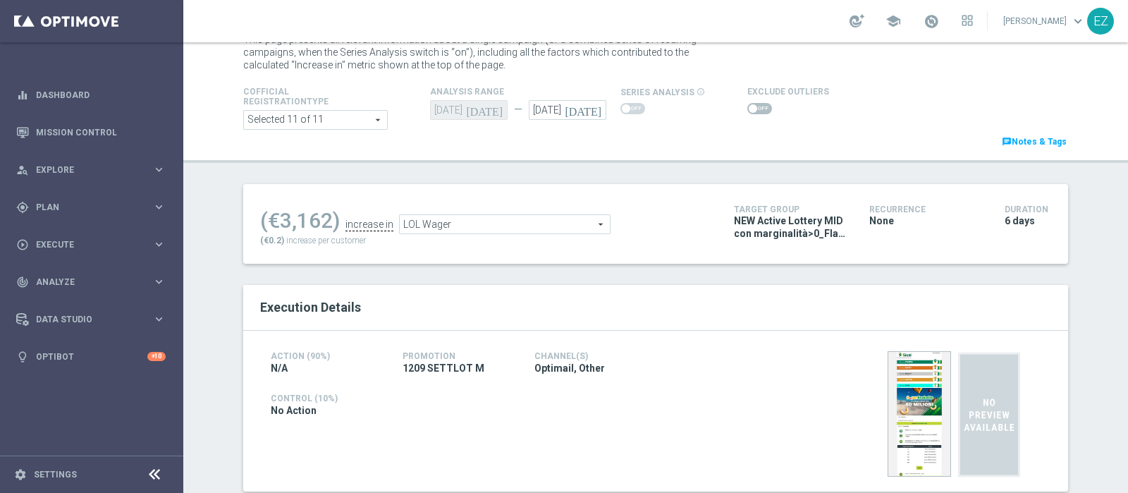
click at [749, 108] on span at bounding box center [753, 108] width 8 height 8
click at [748, 108] on input "checkbox" at bounding box center [760, 108] width 25 height 11
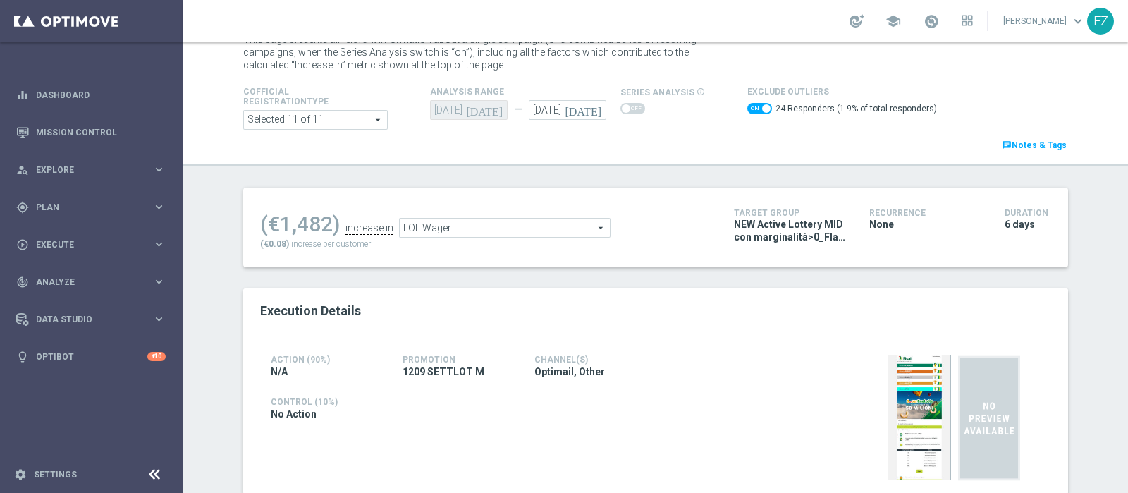
click at [536, 230] on span "LOL Wager" at bounding box center [505, 228] width 210 height 18
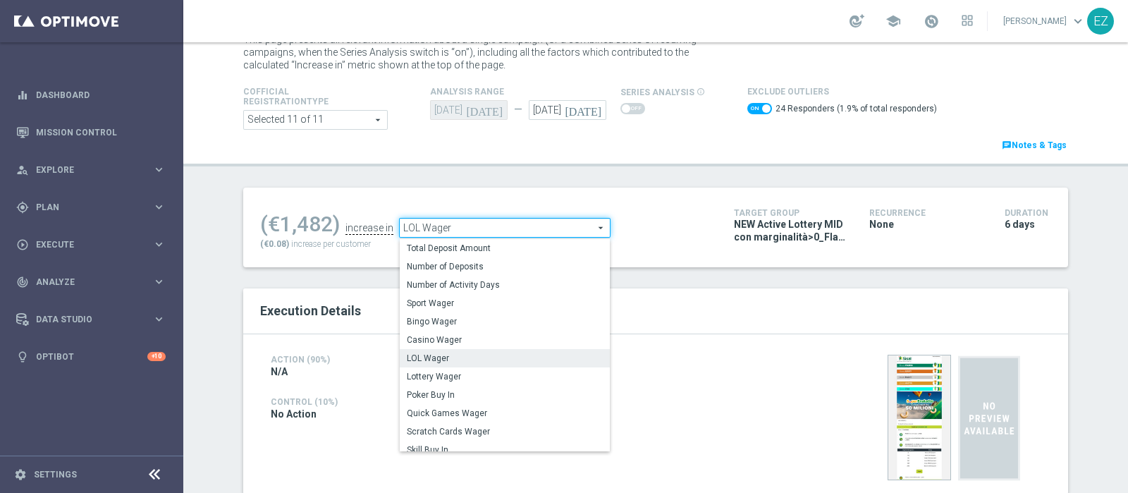
click at [458, 375] on span "Lottery Wager" at bounding box center [505, 376] width 196 height 11
checkbox input "false"
type input "Lottery Wager"
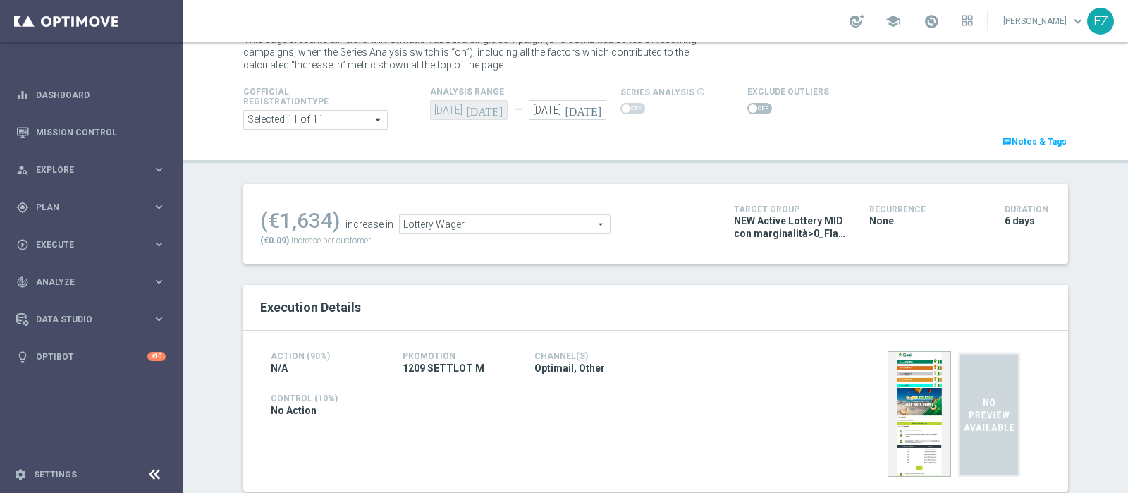
click at [748, 107] on span at bounding box center [760, 108] width 25 height 11
click at [748, 107] on input "checkbox" at bounding box center [760, 108] width 25 height 11
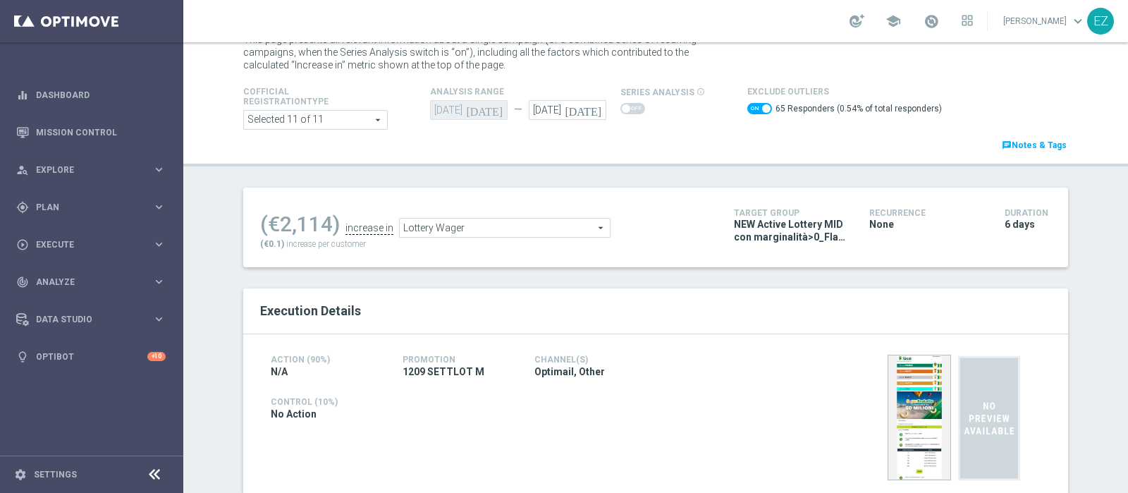
click at [550, 231] on span "Lottery Wager" at bounding box center [505, 228] width 210 height 18
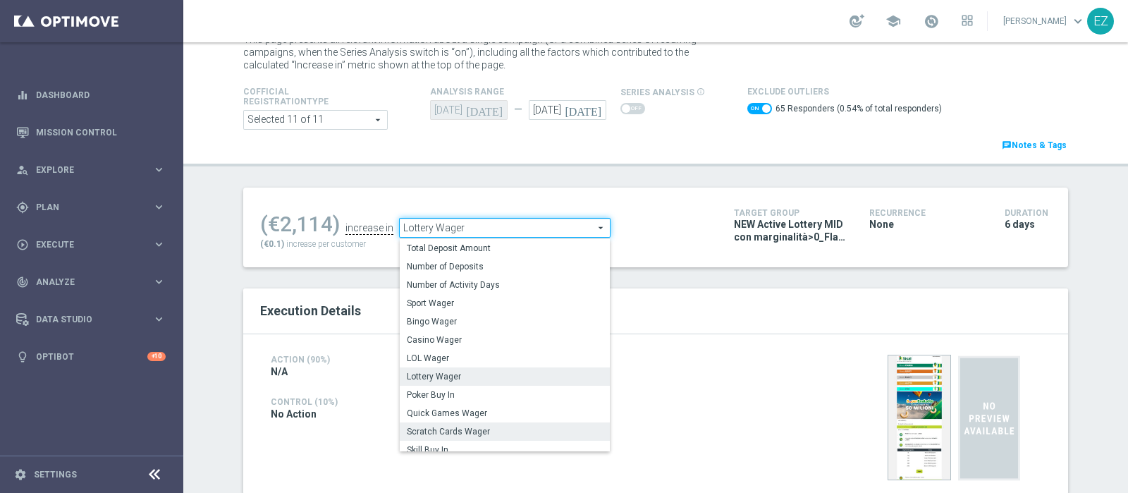
click at [486, 426] on span "Scratch Cards Wager" at bounding box center [505, 431] width 196 height 11
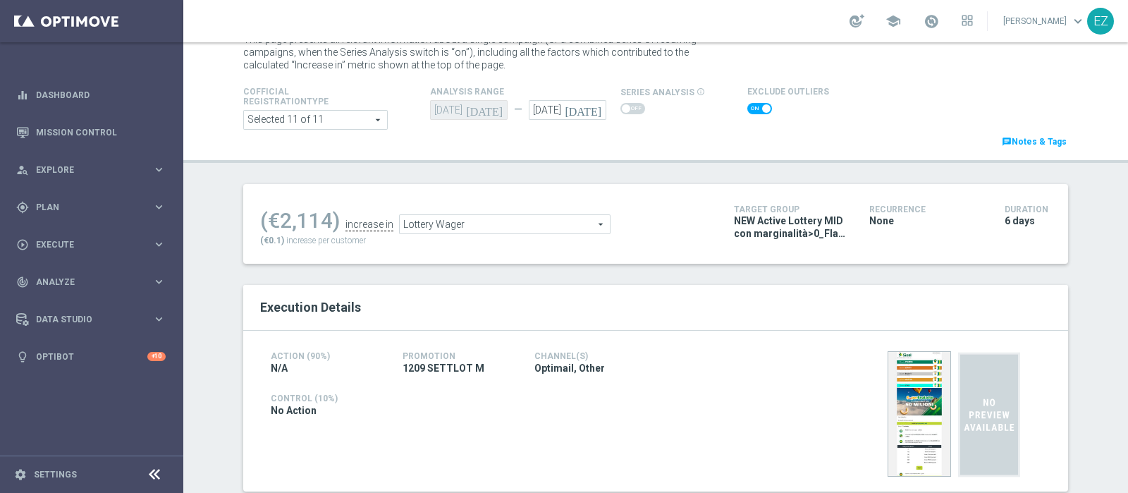
checkbox input "false"
type input "Scratch Cards Wager"
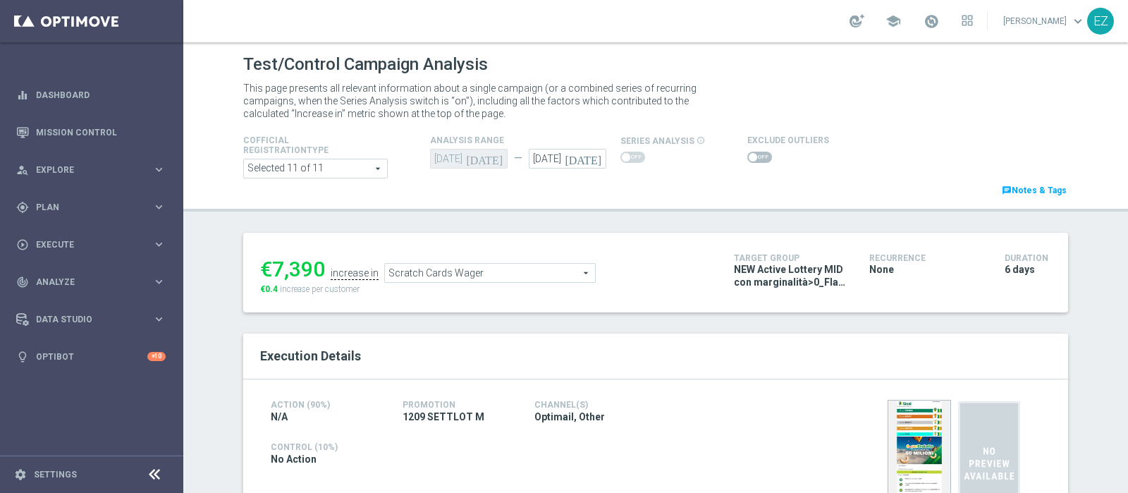
drag, startPoint x: 747, startPoint y: 153, endPoint x: 739, endPoint y: 158, distance: 9.2
click at [748, 153] on span at bounding box center [760, 157] width 25 height 11
click at [748, 153] on input "checkbox" at bounding box center [760, 157] width 25 height 11
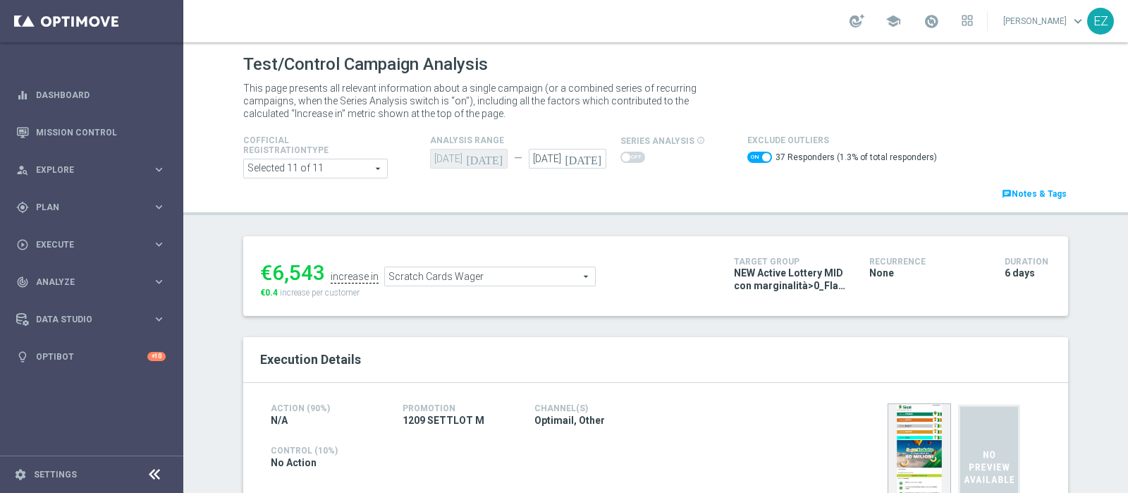
click at [501, 282] on span "Scratch Cards Wager" at bounding box center [490, 276] width 210 height 18
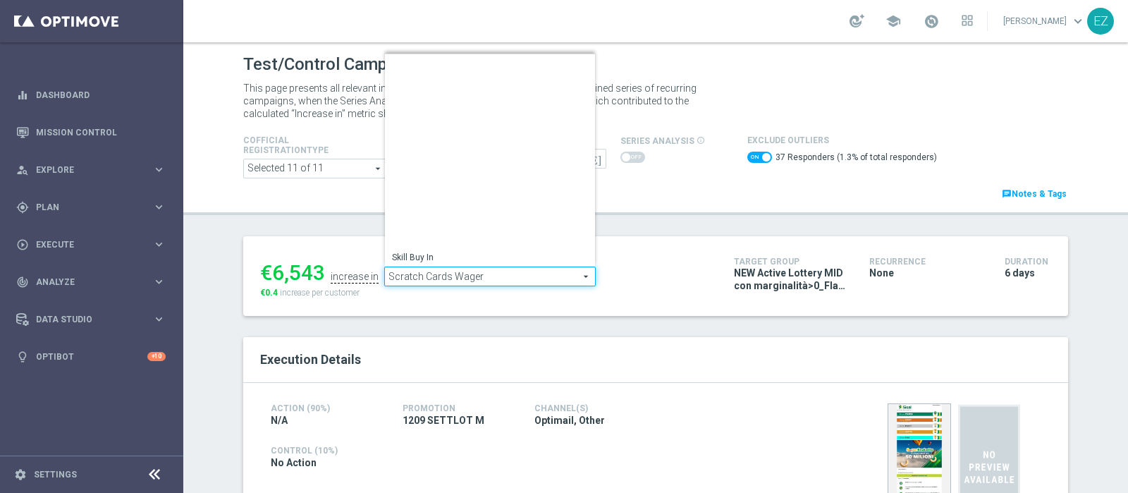
click at [494, 362] on span "Total Gross Gaming Revenue Minus Bonus Wagared" at bounding box center [490, 367] width 196 height 11
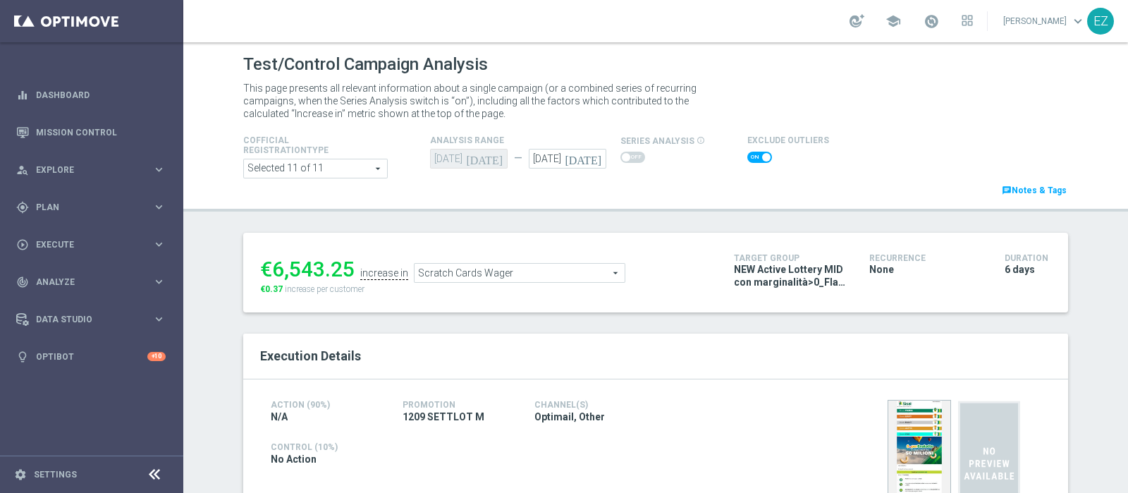
checkbox input "false"
type input "Total Gross Gaming Revenue Minus Bonus Wagared"
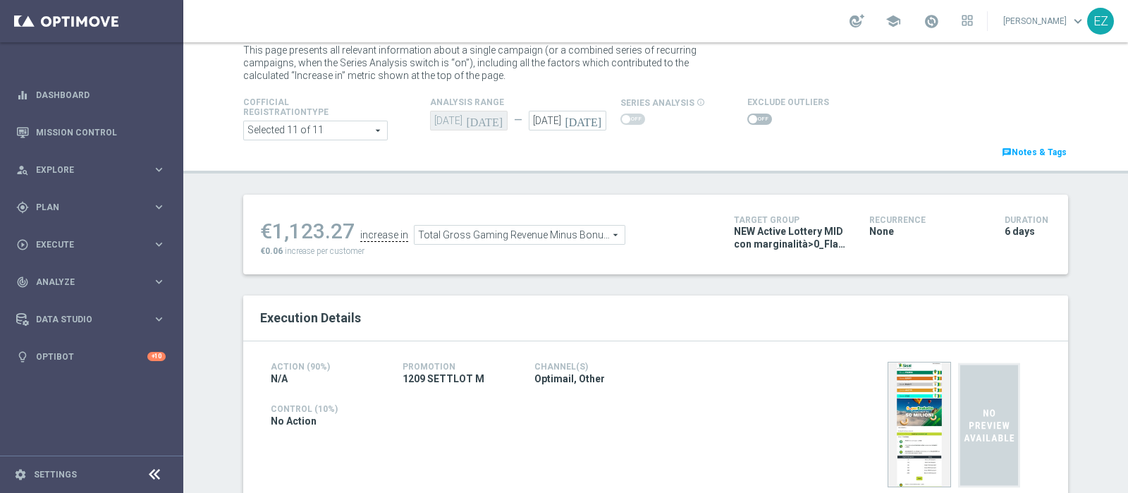
click at [748, 114] on span at bounding box center [760, 119] width 25 height 11
click at [748, 114] on input "checkbox" at bounding box center [760, 119] width 25 height 11
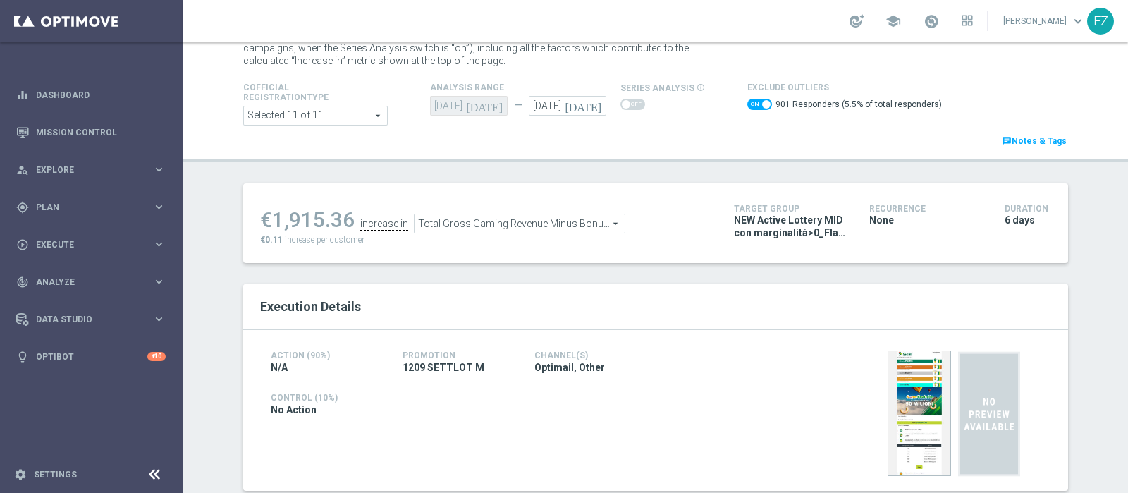
scroll to position [0, 0]
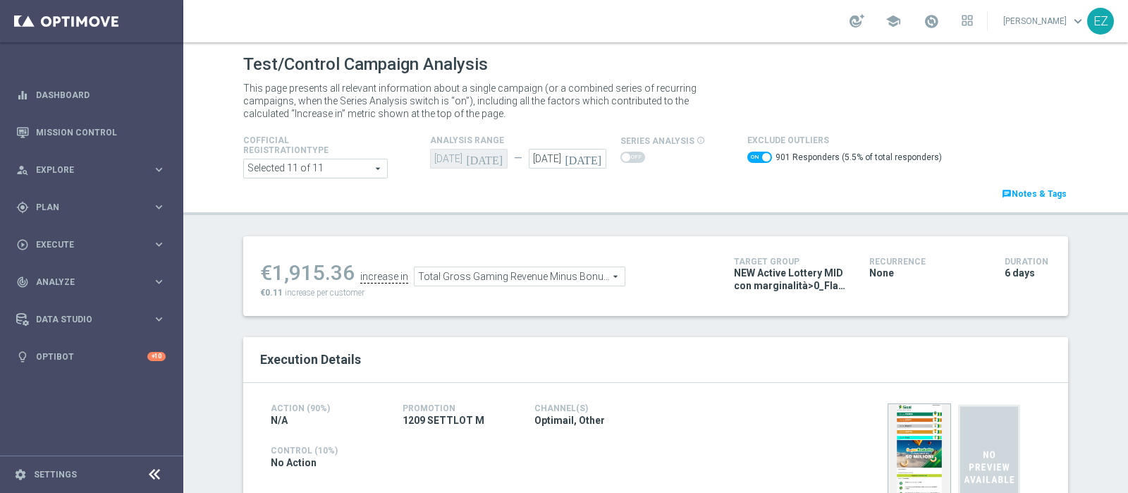
click at [748, 152] on span at bounding box center [760, 157] width 25 height 11
click at [748, 152] on input "checkbox" at bounding box center [760, 157] width 25 height 11
checkbox input "false"
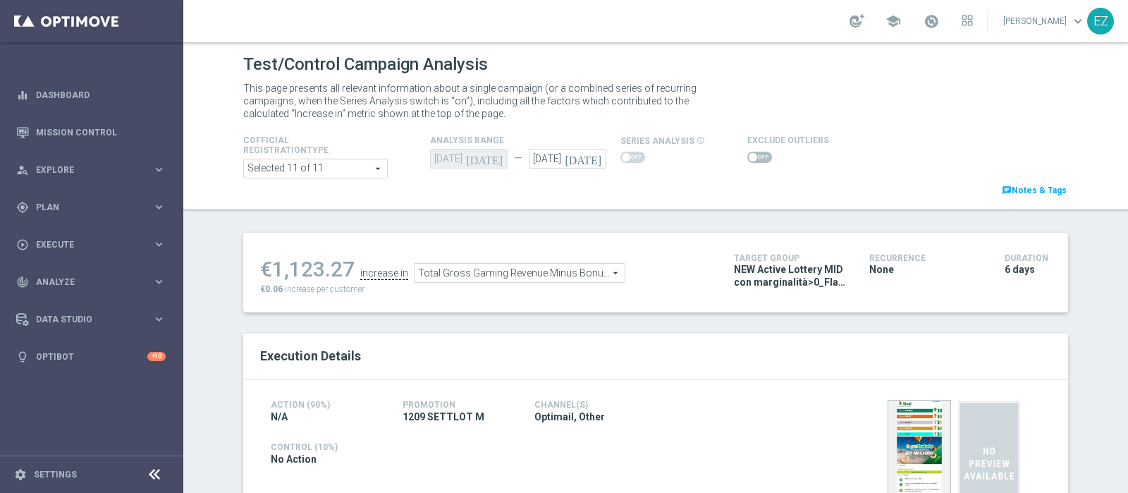
click at [580, 276] on span "Total Gross Gaming Revenue Minus Bonus Wagared" at bounding box center [520, 273] width 210 height 18
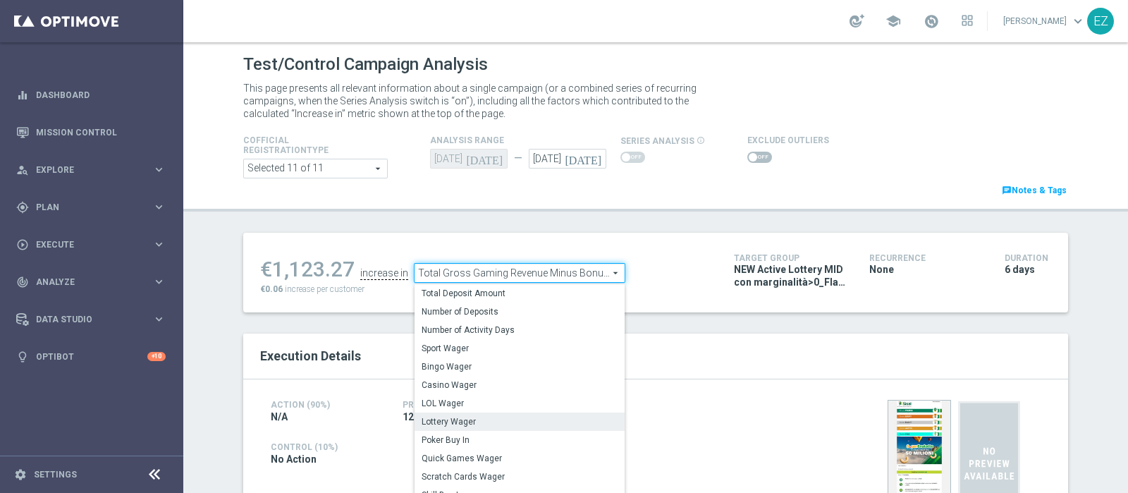
click at [490, 418] on span "Lottery Wager" at bounding box center [520, 421] width 196 height 11
type input "Lottery Wager"
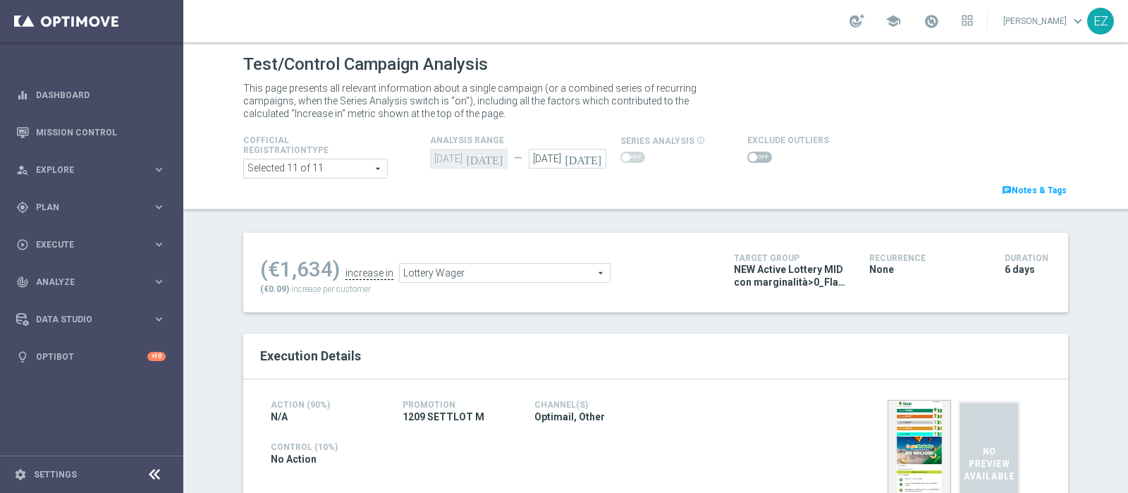
scroll to position [43, 0]
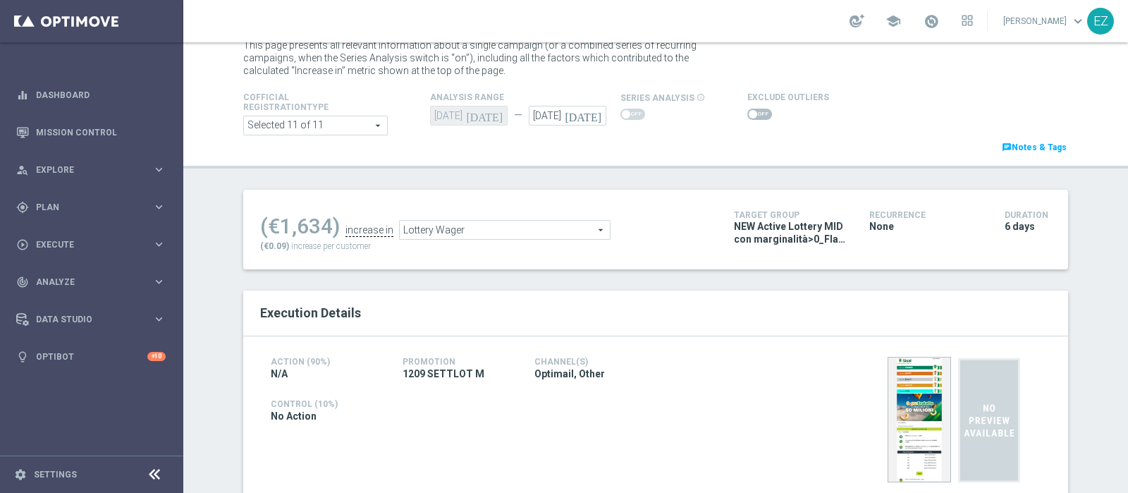
click at [748, 118] on span at bounding box center [760, 114] width 25 height 11
click at [748, 118] on input "checkbox" at bounding box center [760, 114] width 25 height 11
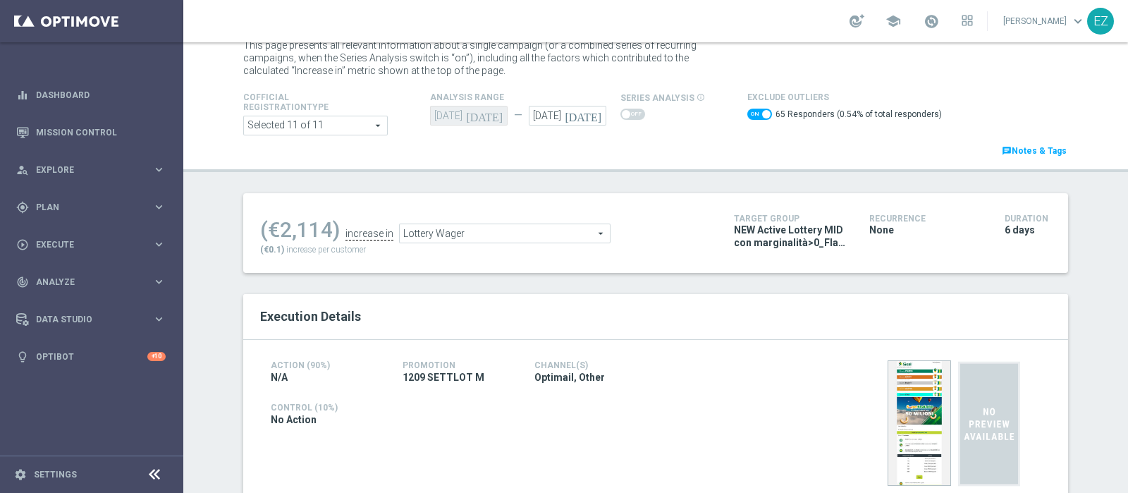
click at [548, 238] on span "Lottery Wager" at bounding box center [505, 233] width 210 height 18
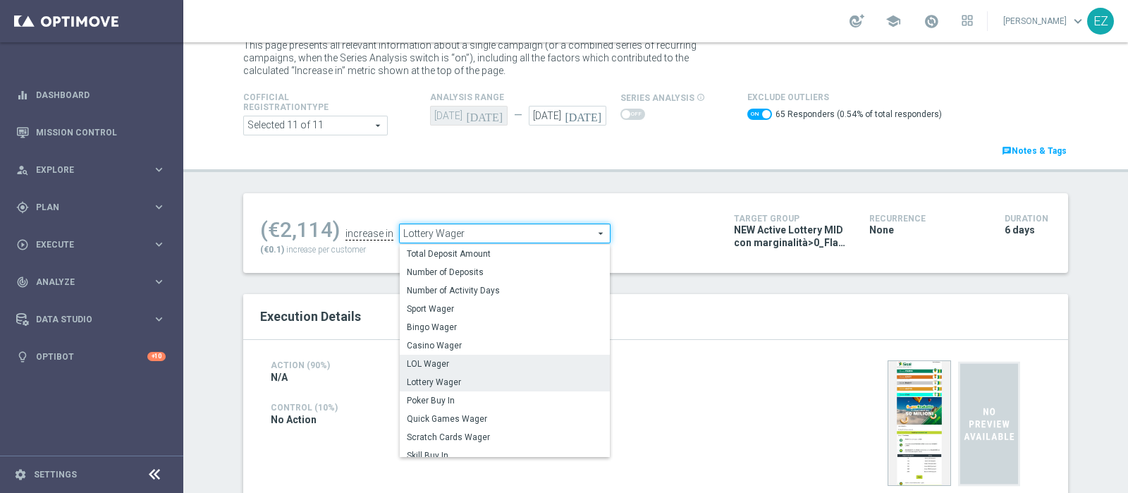
click at [467, 365] on span "LOL Wager" at bounding box center [505, 363] width 196 height 11
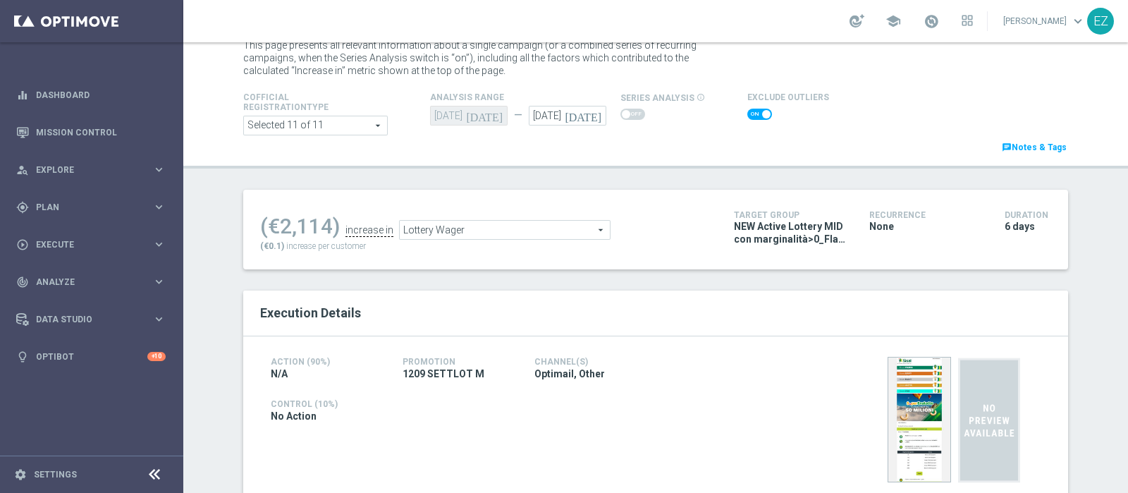
checkbox input "false"
type input "LOL Wager"
click at [749, 114] on span at bounding box center [753, 114] width 8 height 8
click at [748, 114] on input "checkbox" at bounding box center [760, 114] width 25 height 11
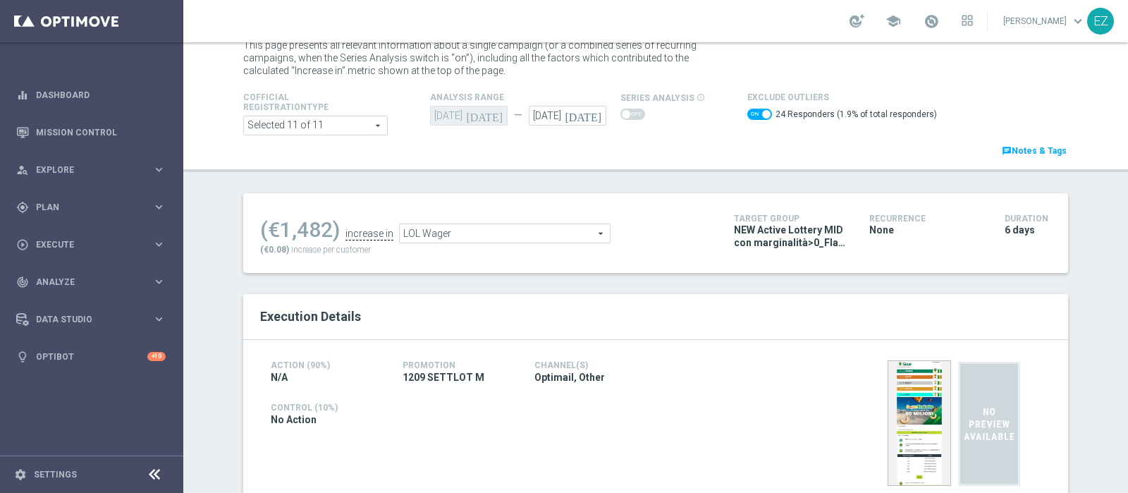
click at [564, 234] on span "LOL Wager" at bounding box center [505, 233] width 210 height 18
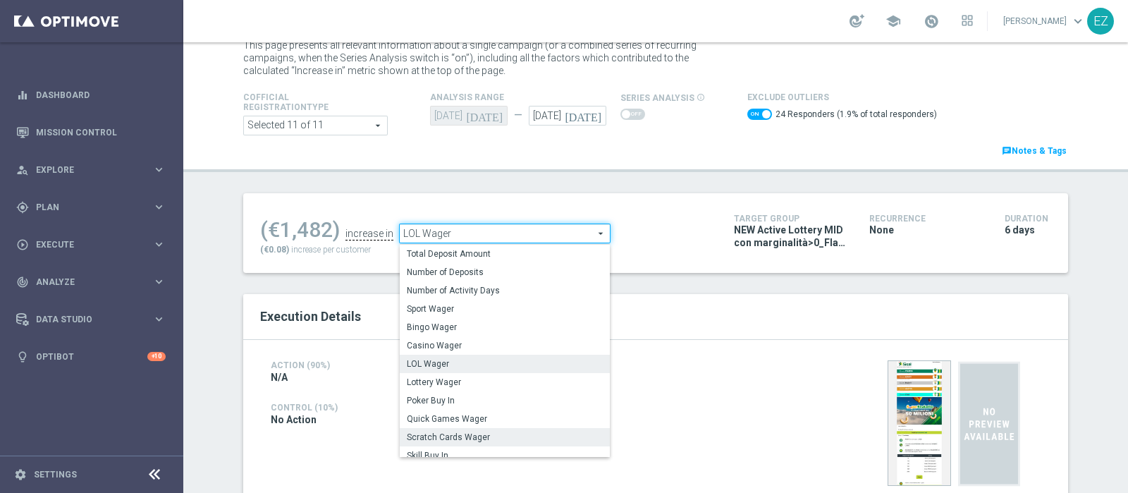
click at [464, 432] on span "Scratch Cards Wager" at bounding box center [505, 437] width 196 height 11
checkbox input "false"
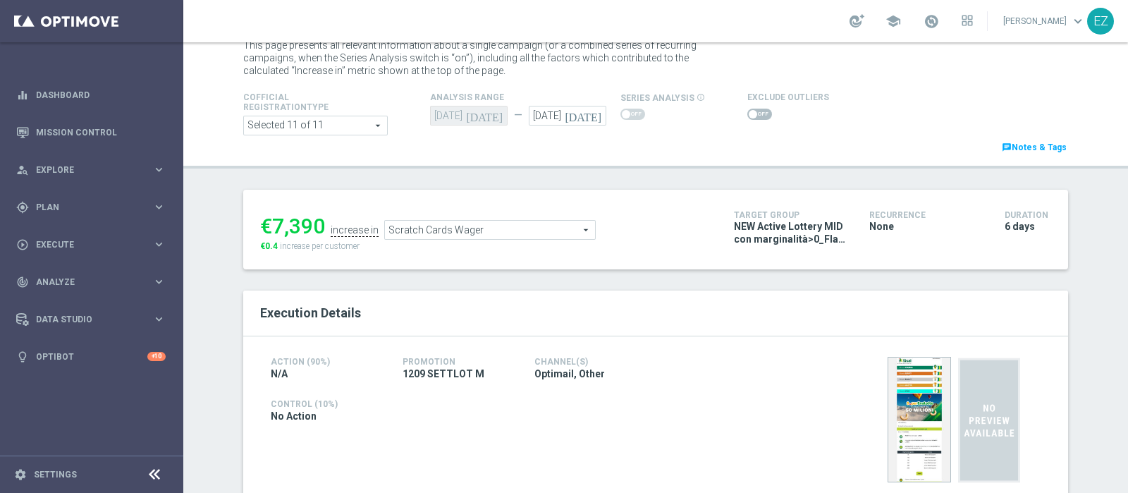
click at [535, 226] on span "Scratch Cards Wager" at bounding box center [490, 230] width 210 height 18
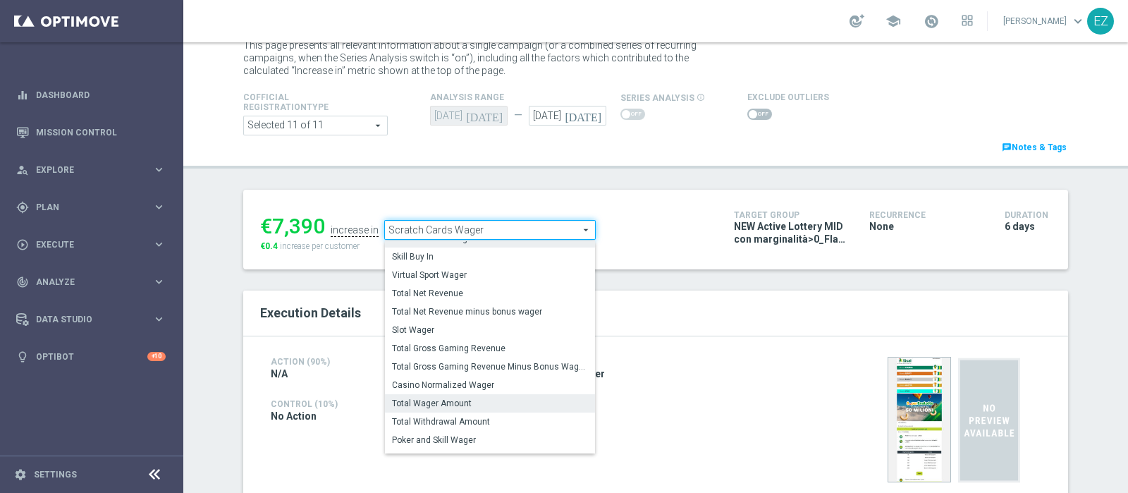
scroll to position [189, 0]
click at [469, 357] on label "Total Gross Gaming Revenue Minus Bonus Wagared" at bounding box center [490, 366] width 210 height 18
type input "Total Gross Gaming Revenue Minus Bonus Wagared"
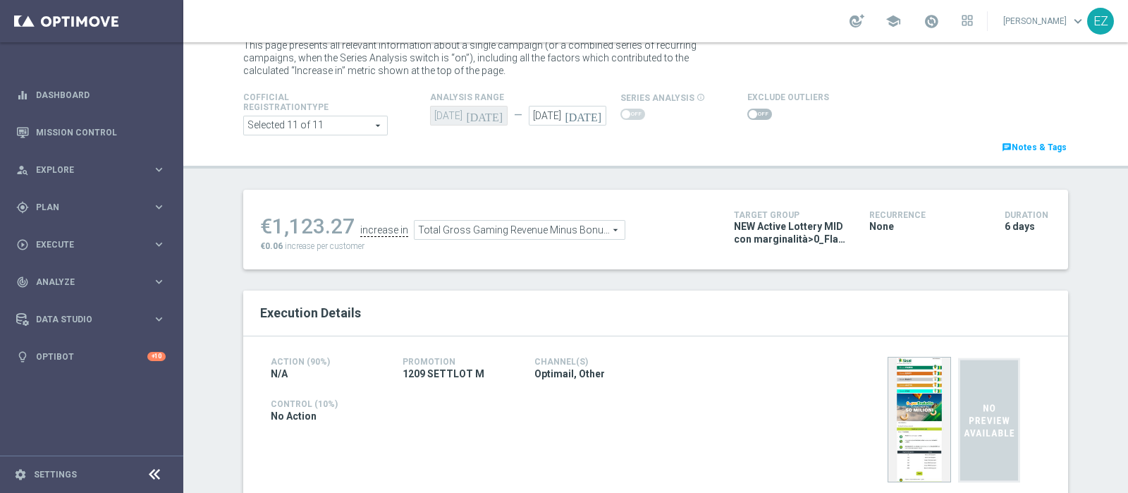
click at [750, 113] on span at bounding box center [760, 114] width 25 height 11
click at [750, 113] on input "checkbox" at bounding box center [760, 114] width 25 height 11
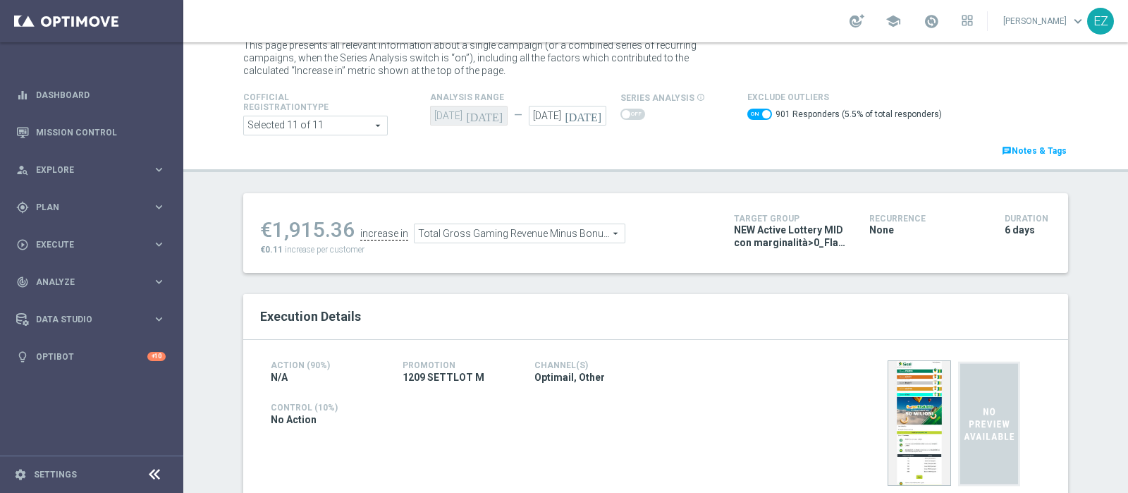
click at [545, 235] on span "Total Gross Gaming Revenue Minus Bonus Wagared" at bounding box center [520, 233] width 210 height 18
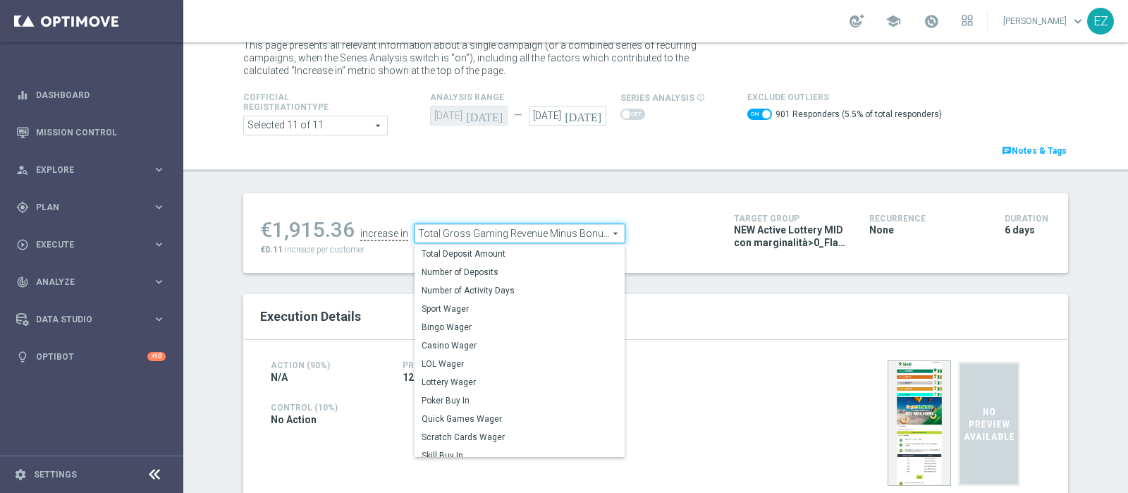
click at [509, 260] on span "Total Deposit Amount" at bounding box center [520, 253] width 196 height 11
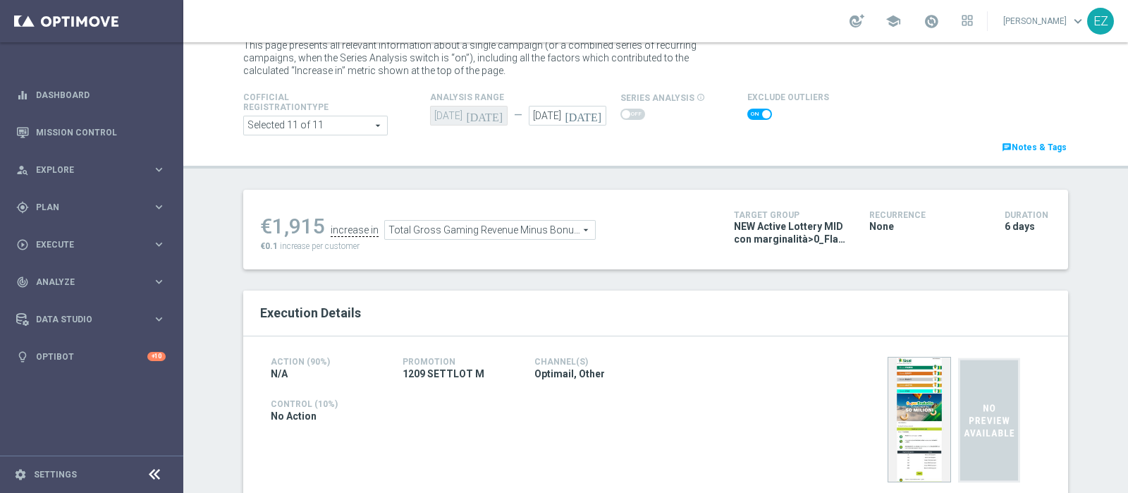
checkbox input "false"
type input "Total Deposit Amount"
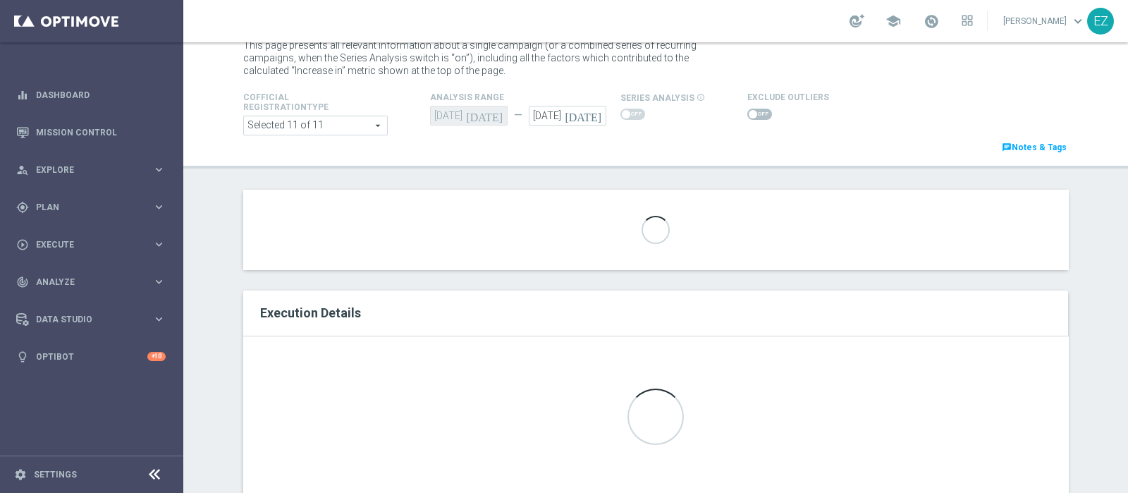
scroll to position [80, 0]
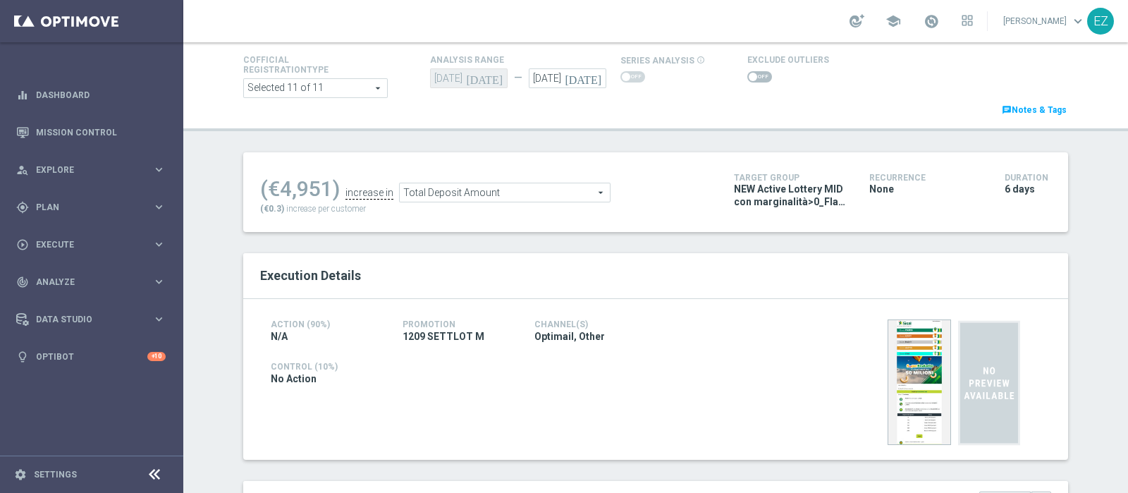
click at [755, 77] on span at bounding box center [760, 76] width 25 height 11
click at [755, 77] on input "checkbox" at bounding box center [760, 76] width 25 height 11
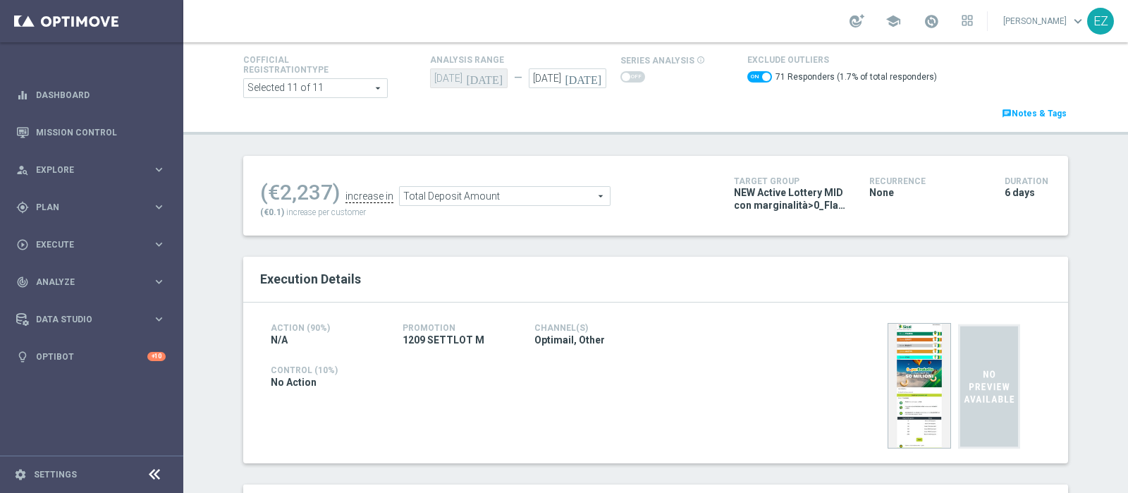
click at [562, 198] on span "Total Deposit Amount" at bounding box center [505, 196] width 210 height 18
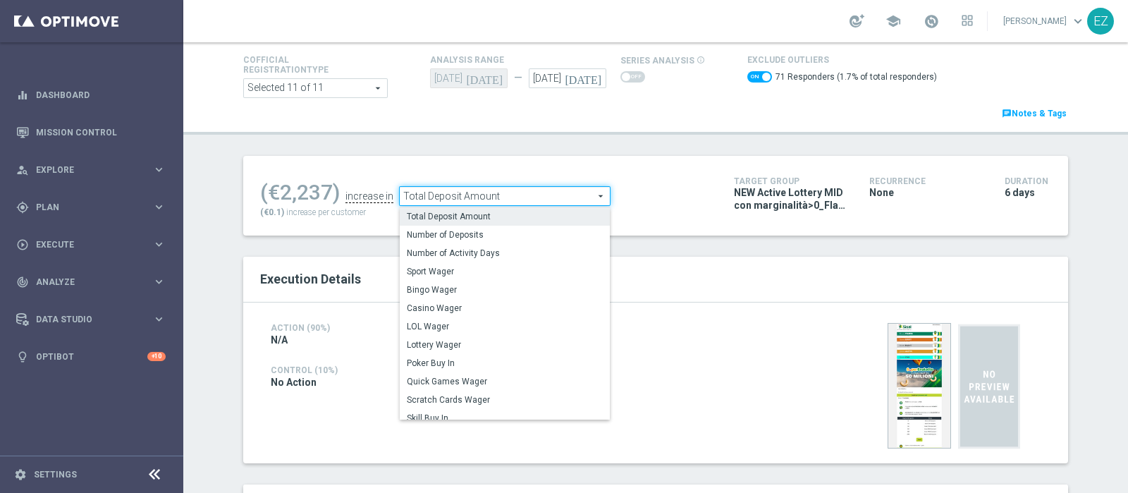
click at [520, 342] on span "Lottery Wager" at bounding box center [505, 344] width 196 height 11
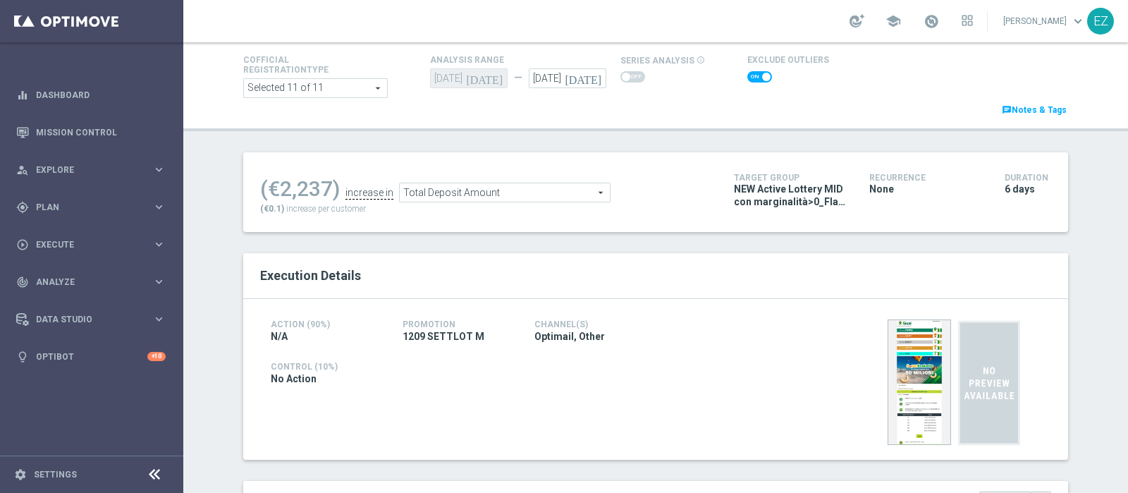
checkbox input "false"
click at [497, 185] on span "Lottery Wager" at bounding box center [505, 192] width 210 height 18
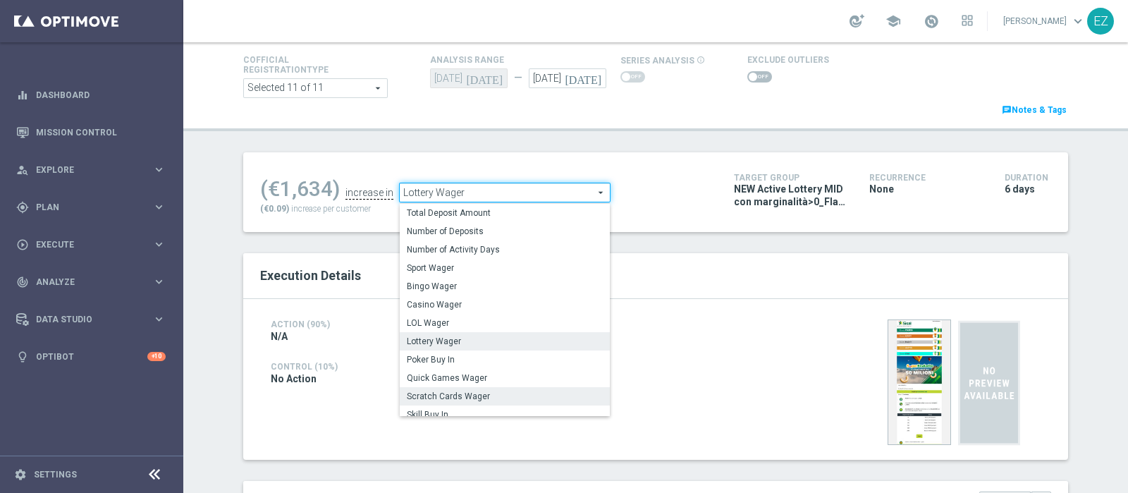
click at [465, 401] on label "Scratch Cards Wager" at bounding box center [505, 396] width 210 height 18
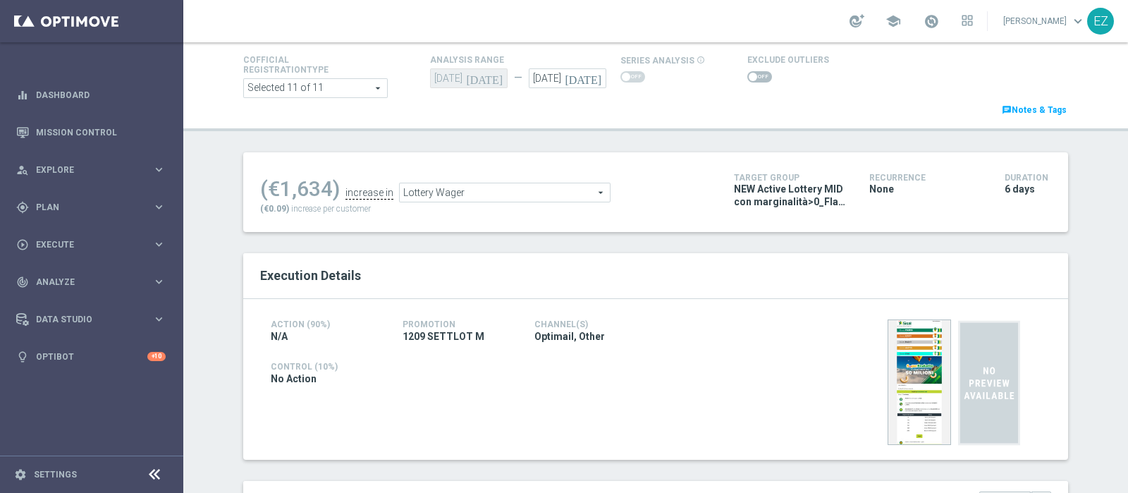
type input "Scratch Cards Wager"
click at [748, 78] on span at bounding box center [760, 76] width 25 height 11
click at [748, 78] on input "checkbox" at bounding box center [760, 76] width 25 height 11
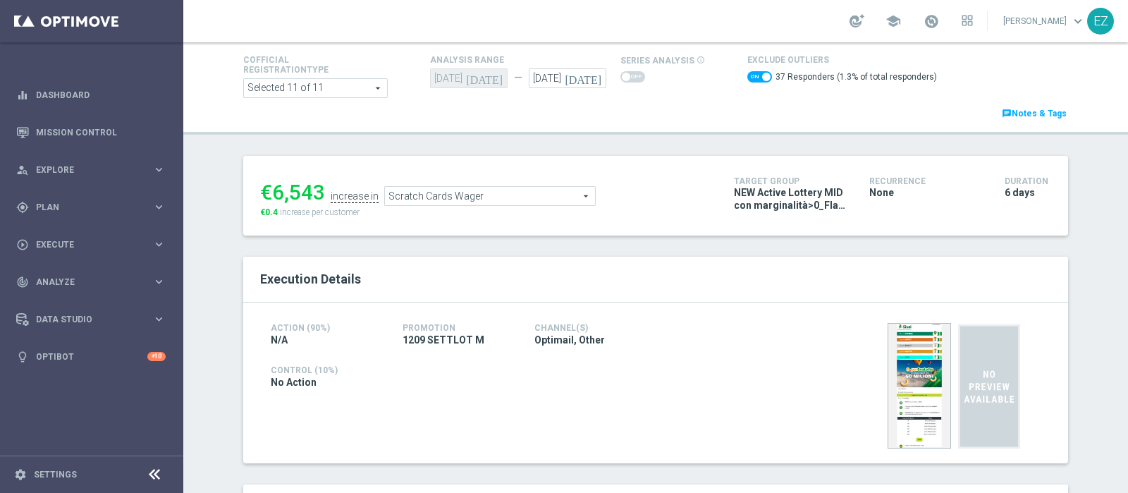
click at [568, 188] on span "Scratch Cards Wager" at bounding box center [490, 196] width 210 height 18
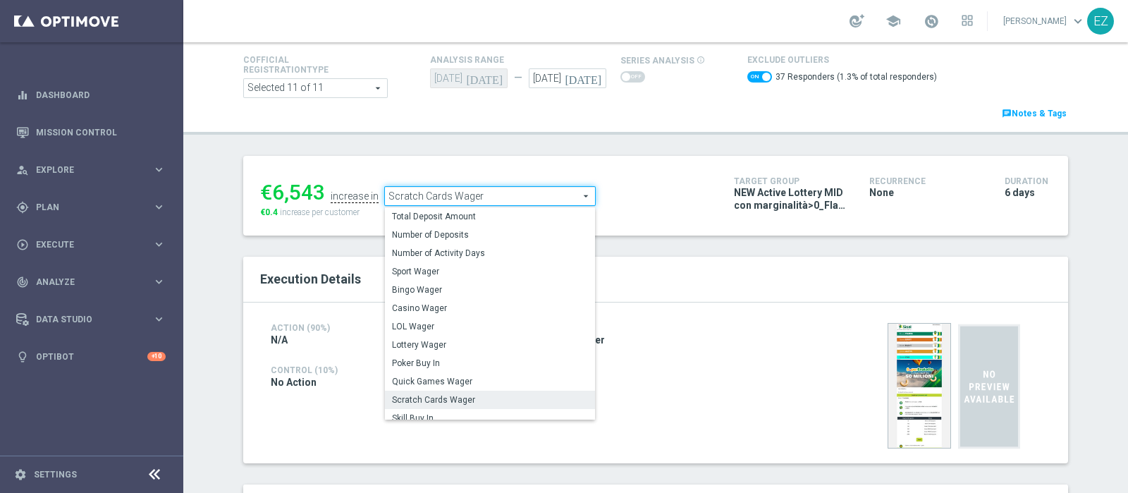
click at [744, 210] on div "NEW Active Lottery MID con marginalità>0_Flag NL" at bounding box center [791, 200] width 114 height 28
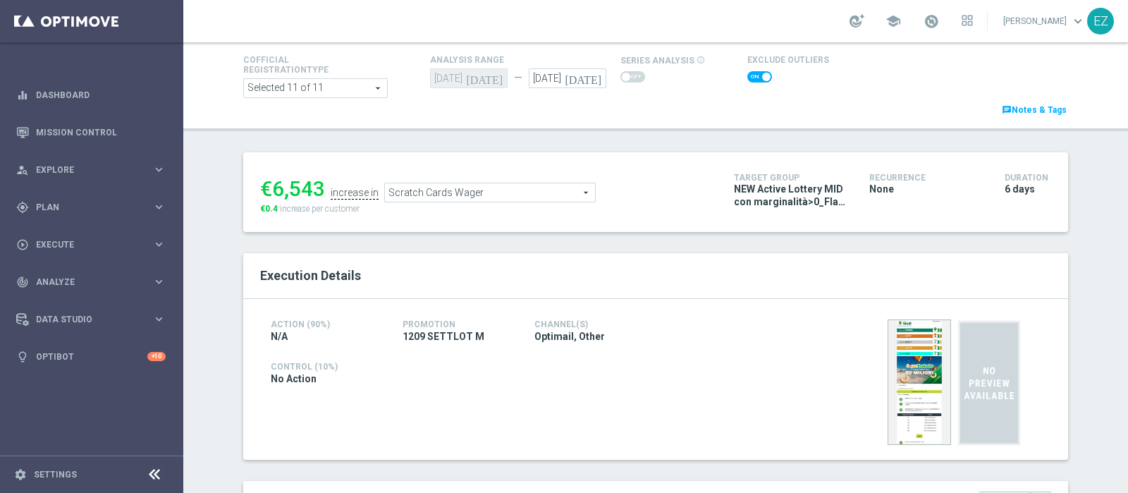
checkbox input "false"
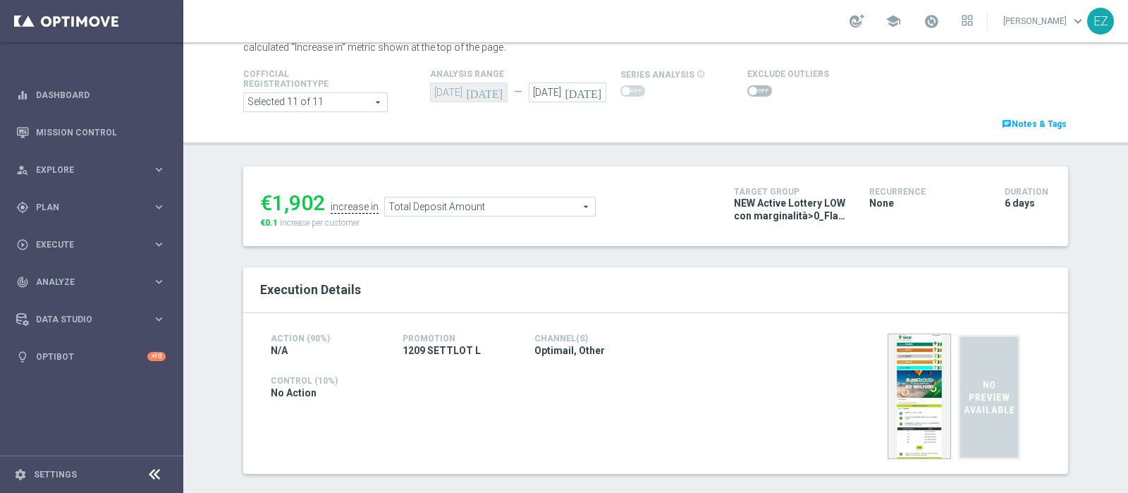
scroll to position [60, 0]
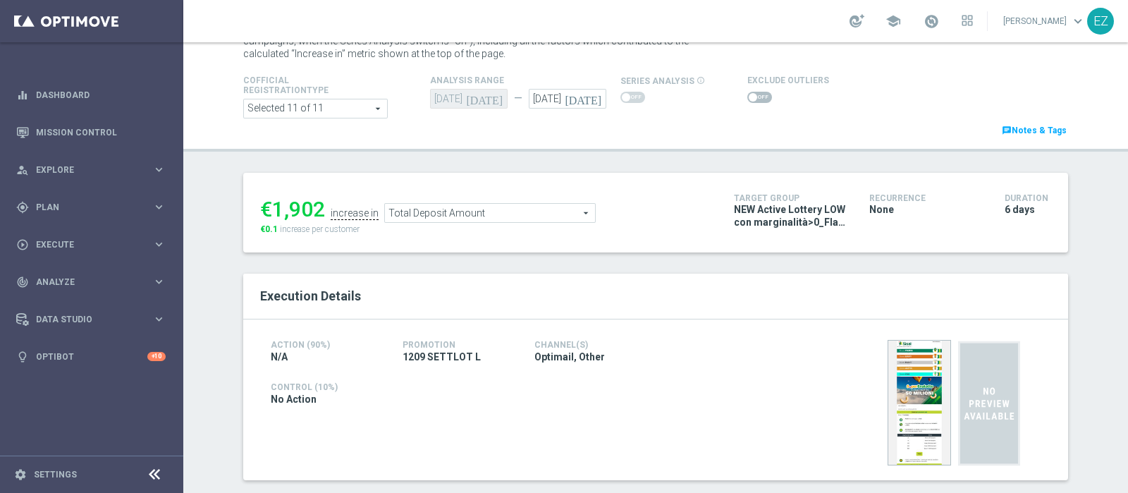
click at [748, 95] on span at bounding box center [760, 97] width 25 height 11
click at [748, 95] on input "checkbox" at bounding box center [760, 97] width 25 height 11
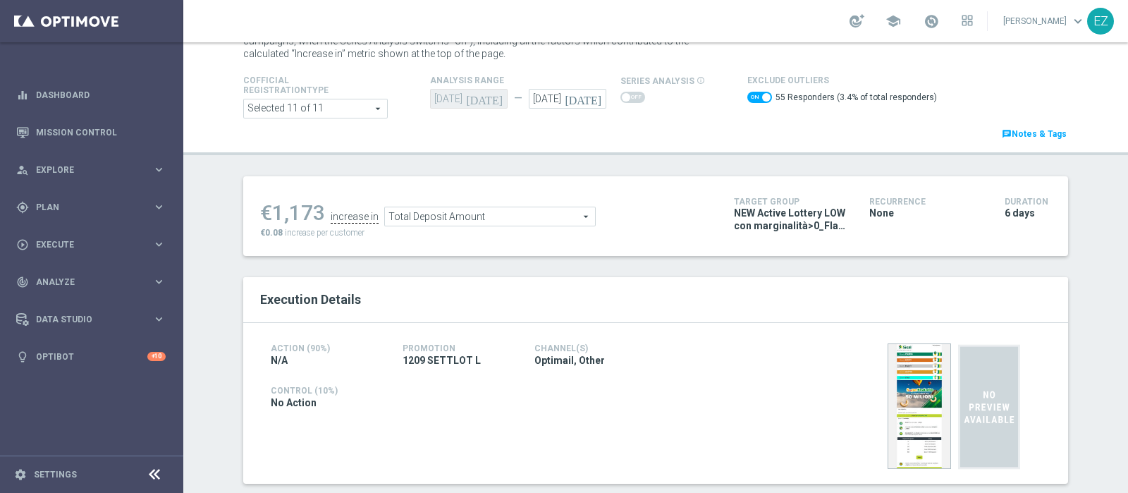
click at [519, 216] on span "Total Deposit Amount" at bounding box center [490, 216] width 210 height 18
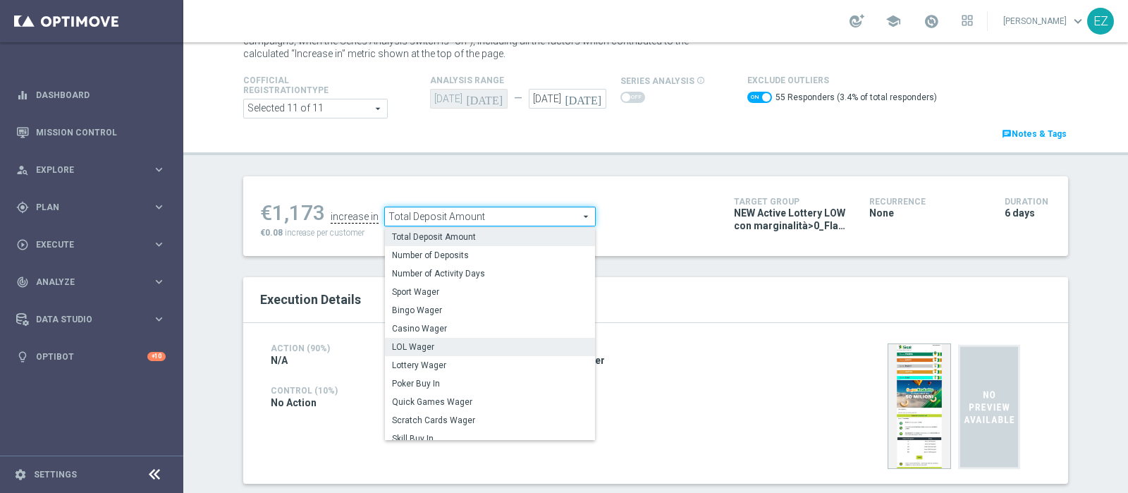
click at [444, 344] on span "LOL Wager" at bounding box center [490, 346] width 196 height 11
checkbox input "false"
type input "LOL Wager"
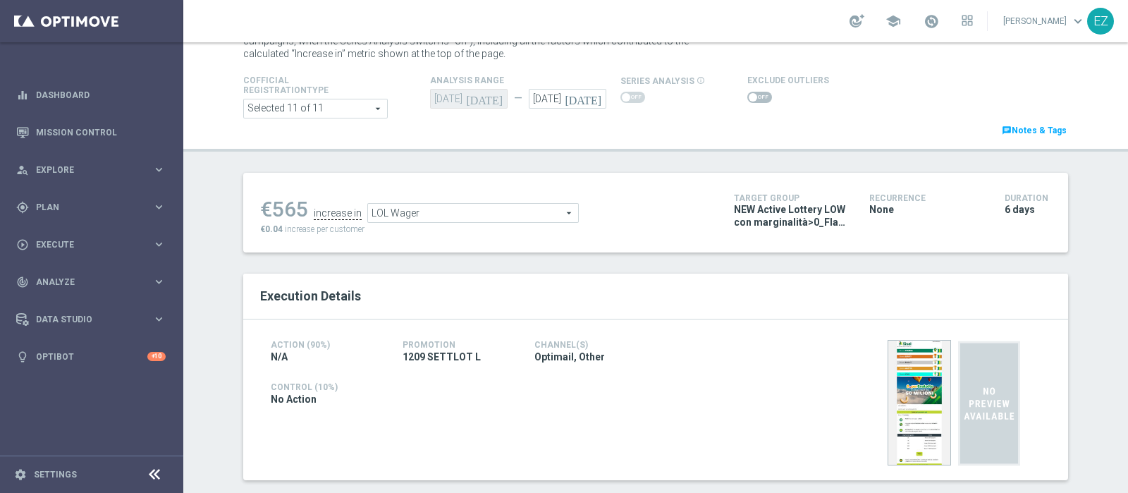
click at [748, 90] on div at bounding box center [789, 97] width 82 height 17
click at [749, 97] on span at bounding box center [753, 97] width 8 height 8
click at [748, 97] on input "checkbox" at bounding box center [760, 97] width 25 height 11
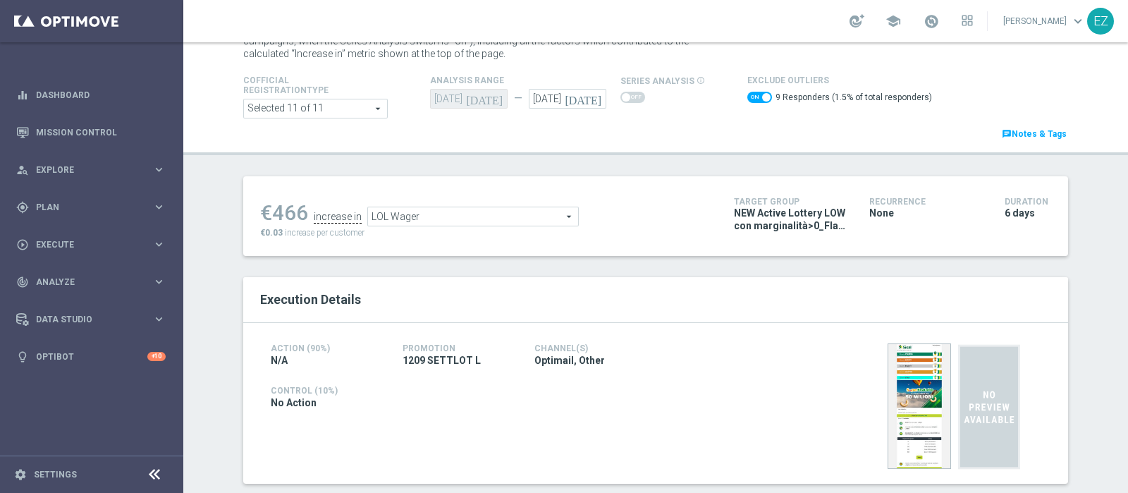
click at [510, 220] on span "LOL Wager" at bounding box center [473, 216] width 210 height 18
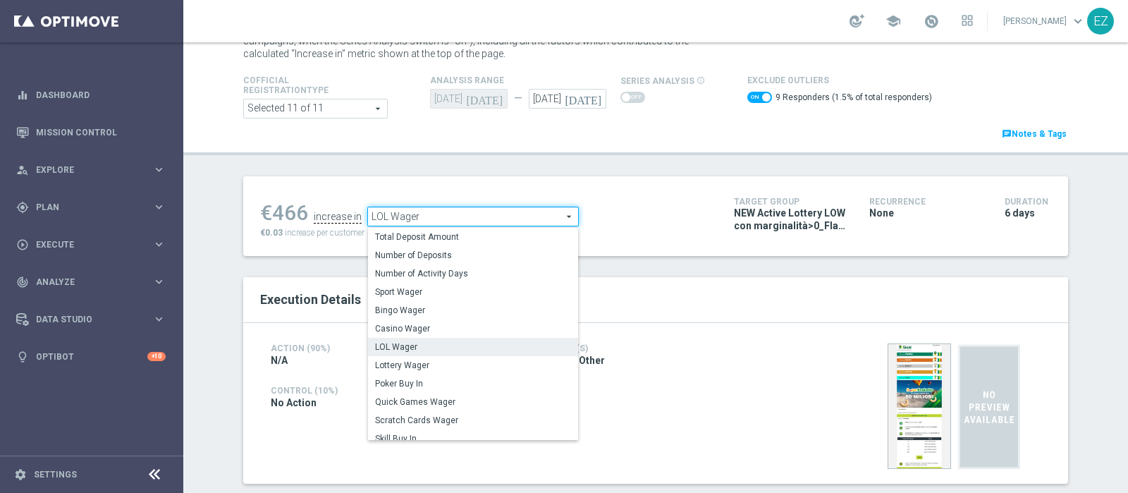
click at [395, 367] on span "Lottery Wager" at bounding box center [473, 365] width 196 height 11
checkbox input "false"
type input "Lottery Wager"
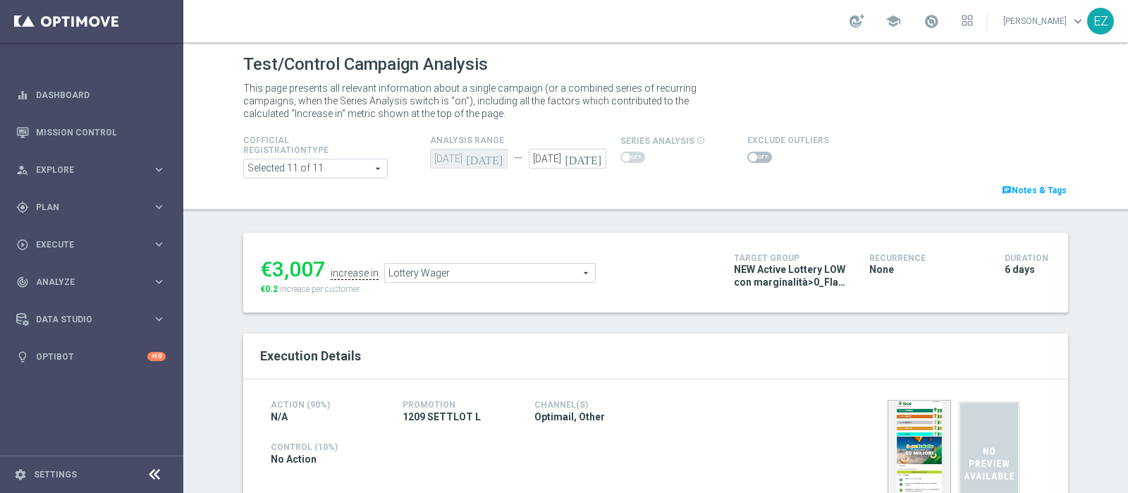
click at [751, 153] on span at bounding box center [760, 157] width 25 height 11
click at [751, 153] on input "checkbox" at bounding box center [760, 157] width 25 height 11
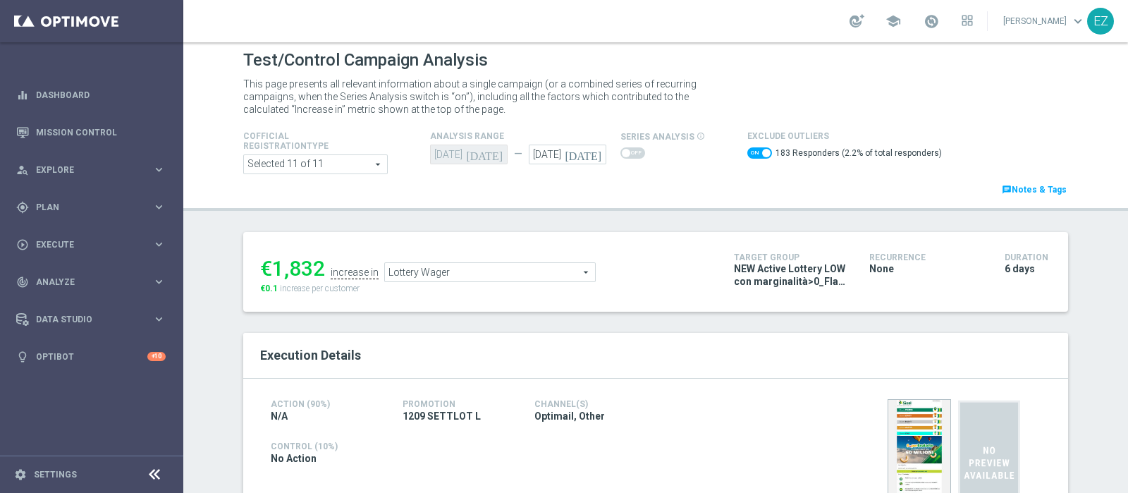
scroll to position [1, 0]
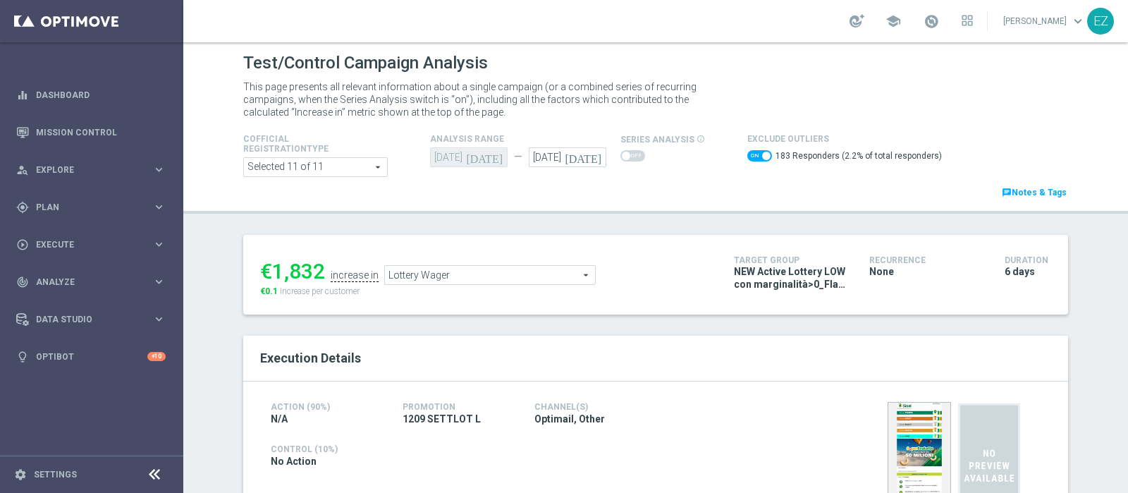
click at [483, 276] on span "Lottery Wager" at bounding box center [490, 275] width 210 height 18
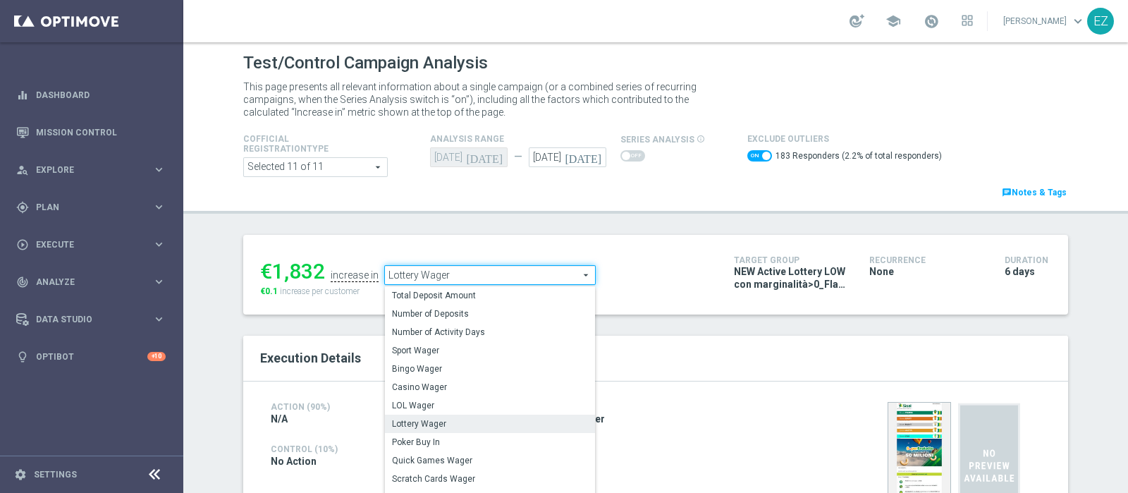
drag, startPoint x: 442, startPoint y: 474, endPoint x: 401, endPoint y: 481, distance: 42.2
click at [401, 481] on span "Scratch Cards Wager" at bounding box center [490, 478] width 196 height 11
checkbox input "false"
type input "Scratch Cards Wager"
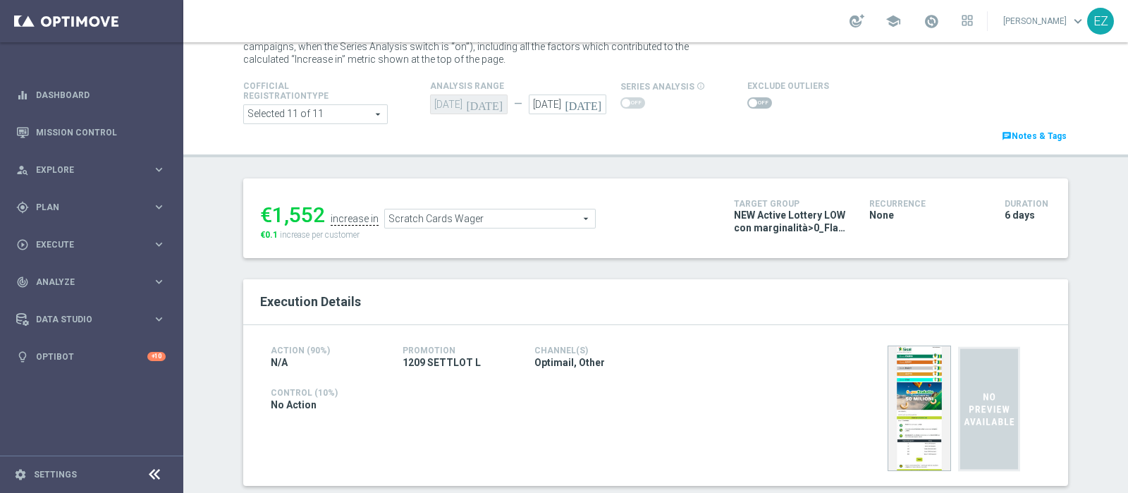
scroll to position [56, 0]
click at [748, 107] on span at bounding box center [760, 101] width 25 height 11
click at [748, 107] on input "checkbox" at bounding box center [760, 101] width 25 height 11
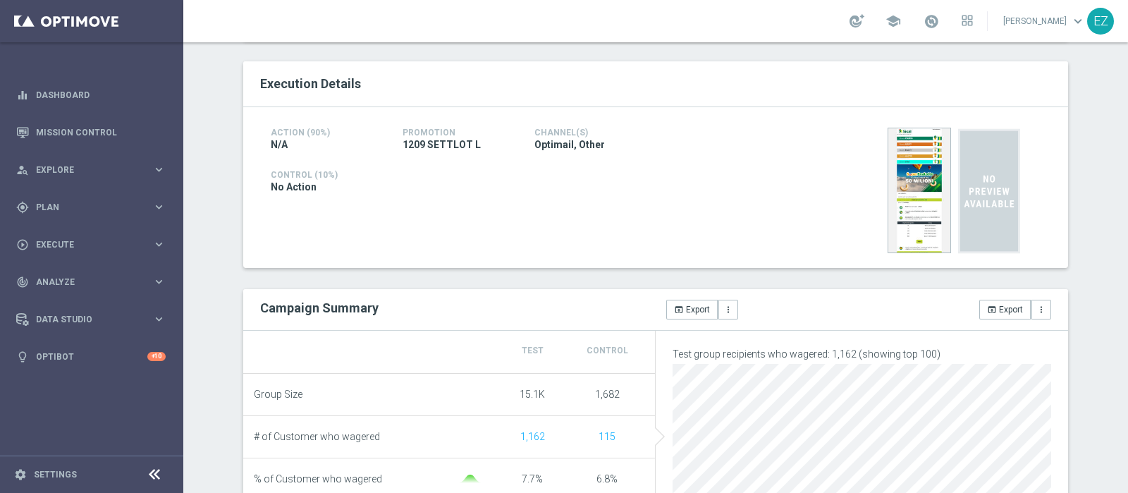
scroll to position [1, 0]
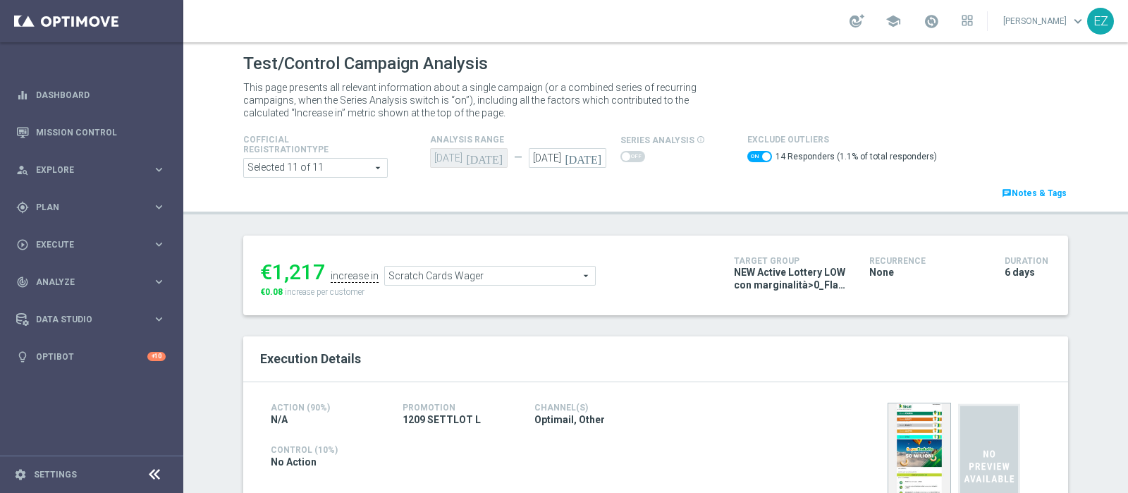
click at [482, 273] on span "Scratch Cards Wager" at bounding box center [490, 276] width 210 height 18
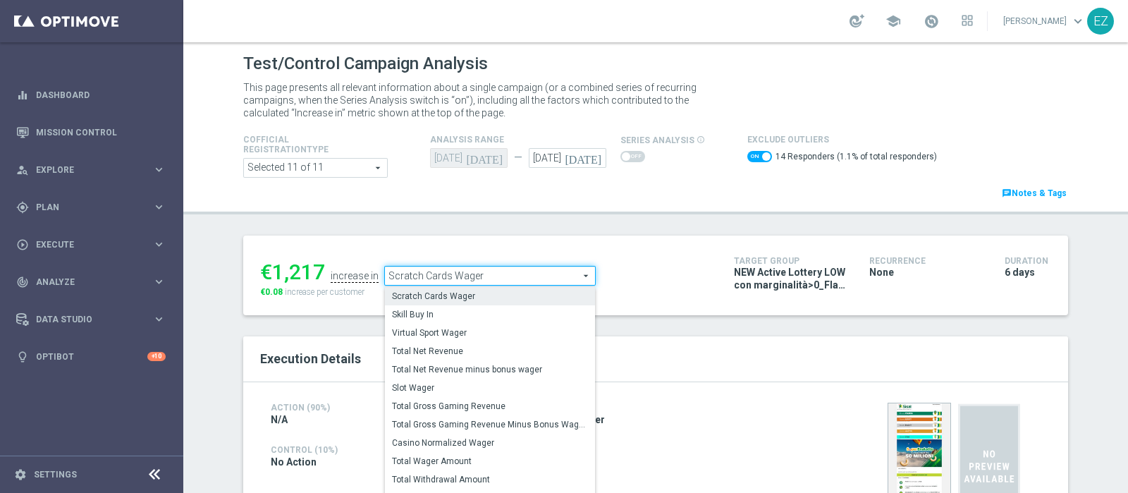
scroll to position [200, 0]
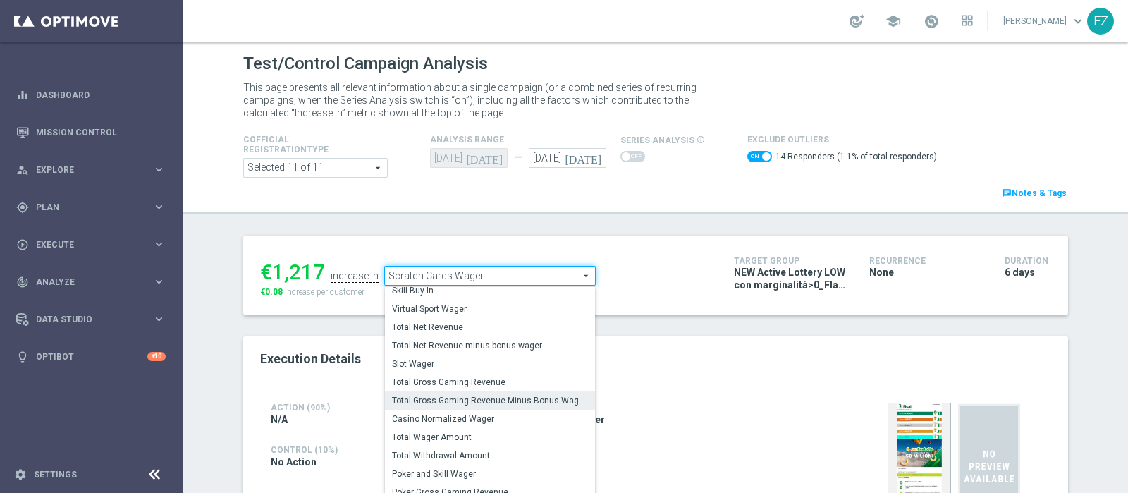
click at [477, 396] on span "Total Gross Gaming Revenue Minus Bonus Wagared" at bounding box center [490, 400] width 196 height 11
checkbox input "false"
type input "Total Gross Gaming Revenue Minus Bonus Wagared"
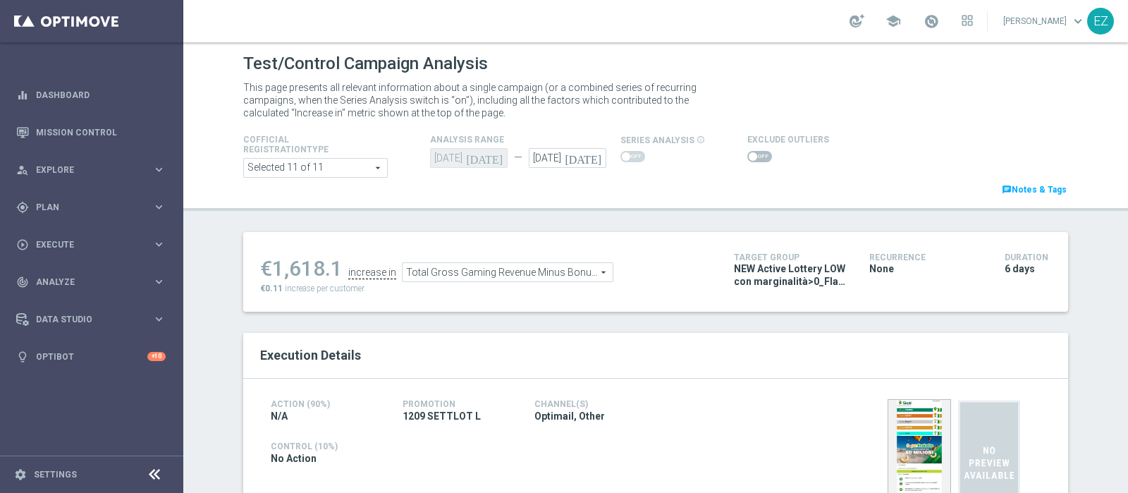
click at [748, 159] on span at bounding box center [760, 156] width 25 height 11
click at [748, 159] on input "checkbox" at bounding box center [760, 156] width 25 height 11
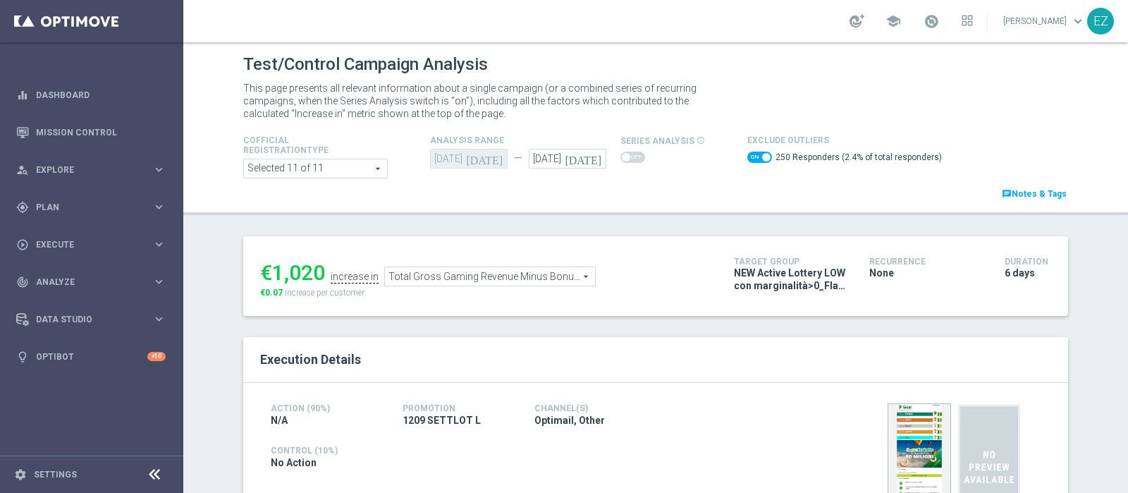
click at [762, 157] on span at bounding box center [766, 157] width 8 height 8
click at [751, 157] on input "checkbox" at bounding box center [760, 157] width 25 height 11
checkbox input "false"
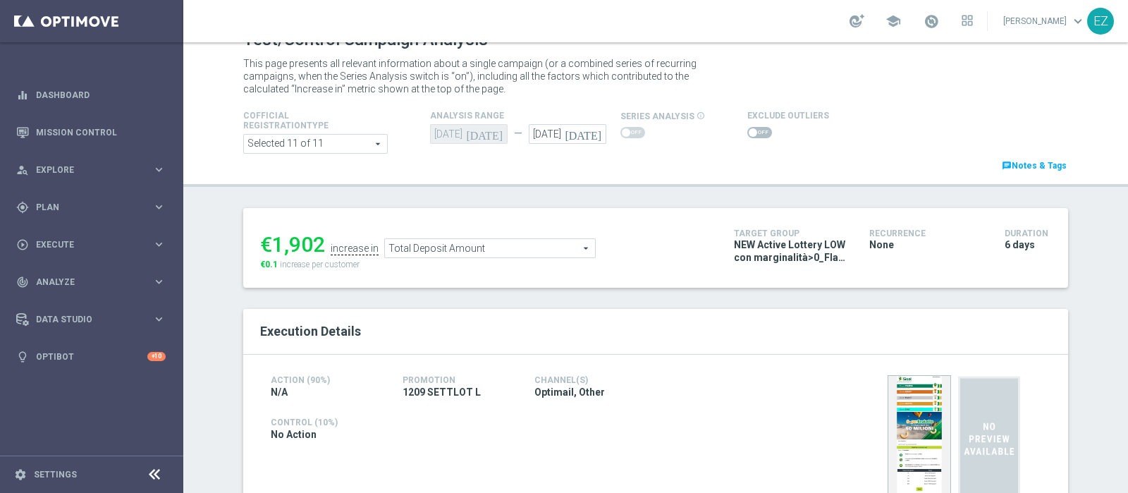
scroll to position [23, 0]
click at [752, 133] on span at bounding box center [760, 134] width 25 height 11
click at [752, 133] on input "checkbox" at bounding box center [760, 134] width 25 height 11
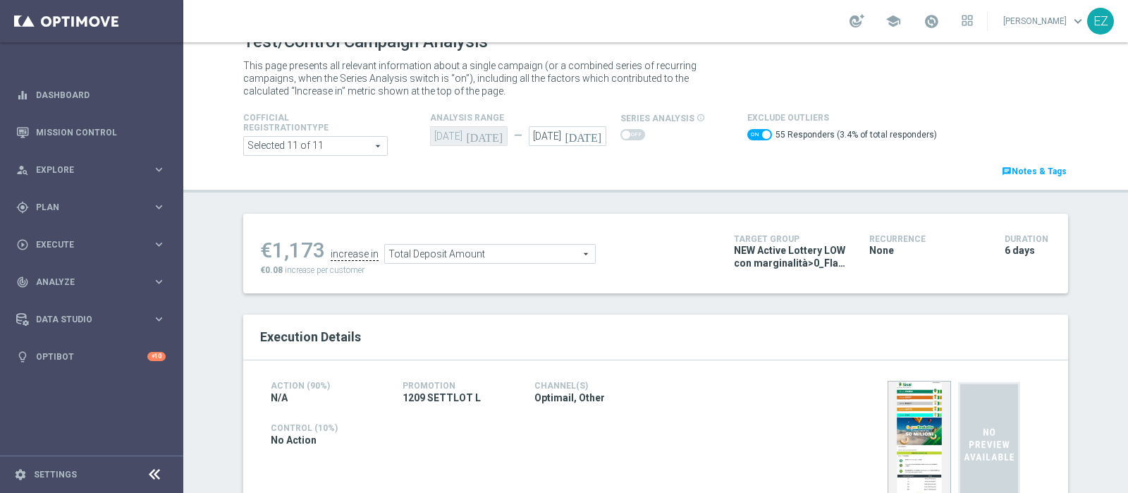
click at [541, 245] on span "Total Deposit Amount" at bounding box center [490, 254] width 210 height 18
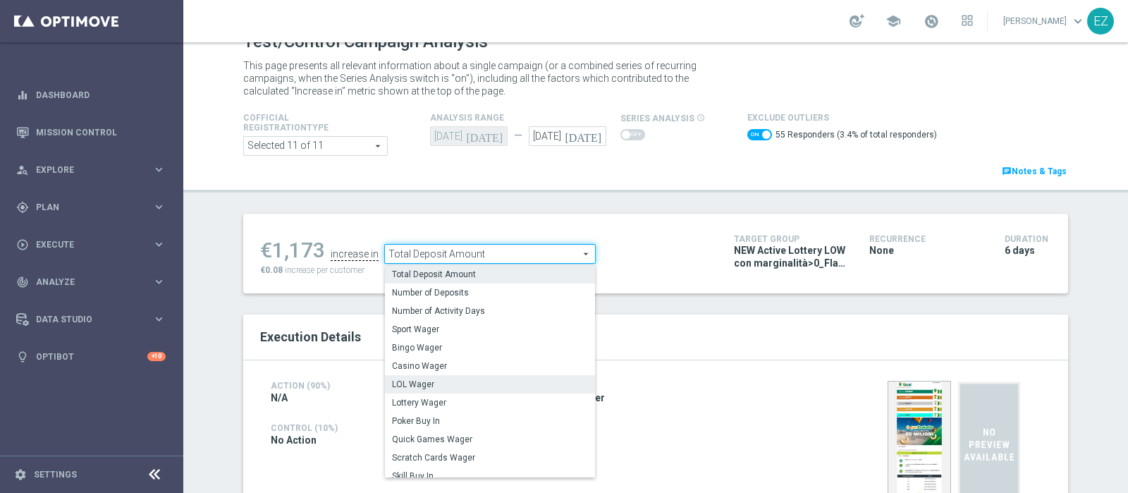
click at [417, 387] on span "LOL Wager" at bounding box center [490, 384] width 196 height 11
checkbox input "false"
type input "LOL Wager"
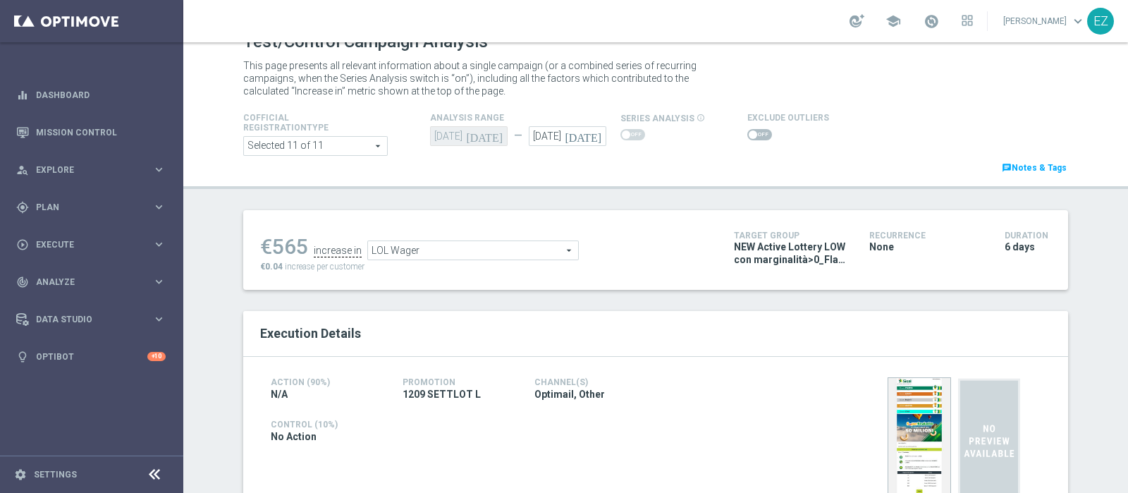
click at [748, 133] on span at bounding box center [760, 134] width 25 height 11
click at [748, 133] on input "checkbox" at bounding box center [760, 134] width 25 height 11
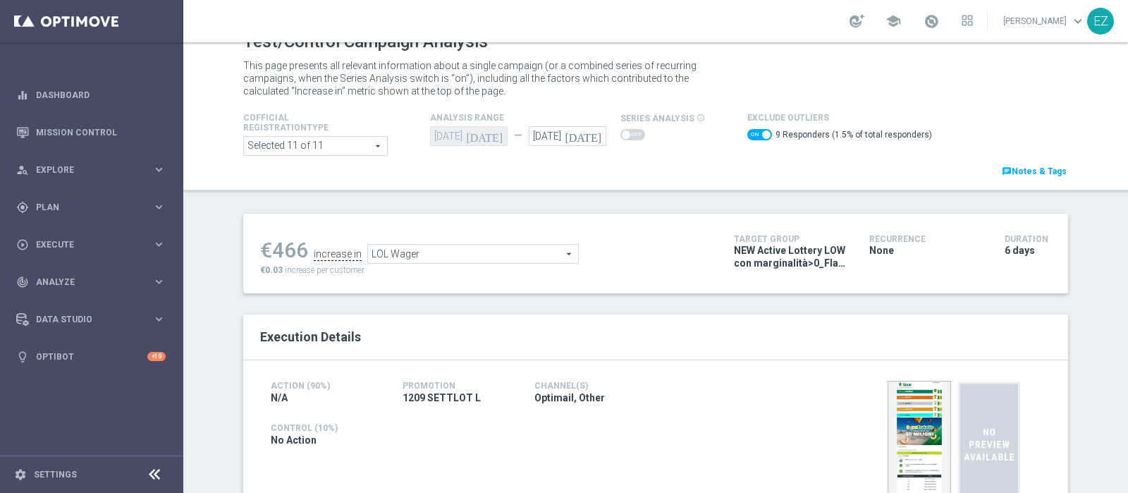
click at [519, 245] on span "LOL Wager" at bounding box center [473, 254] width 210 height 18
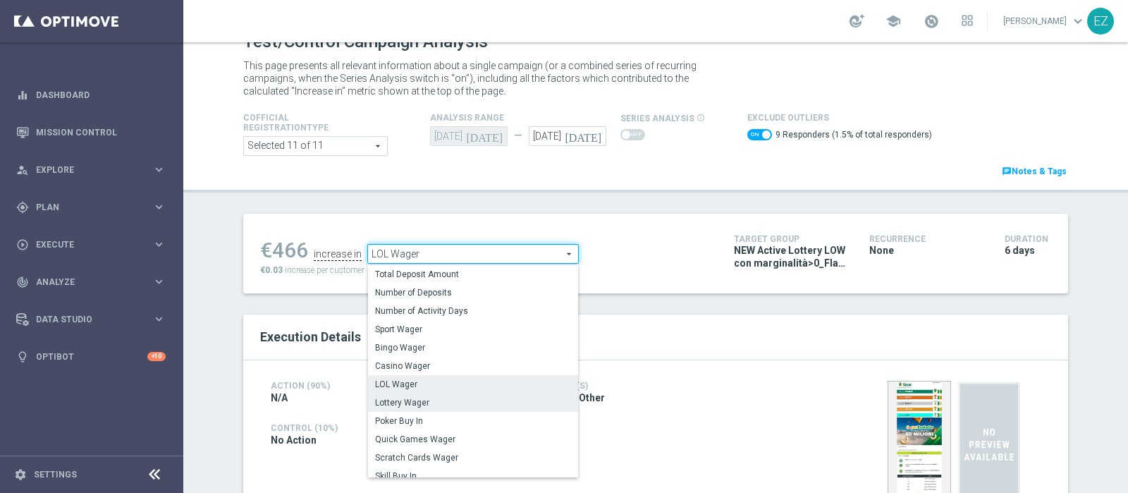
click at [422, 401] on span "Lottery Wager" at bounding box center [473, 402] width 196 height 11
checkbox input "false"
type input "Lottery Wager"
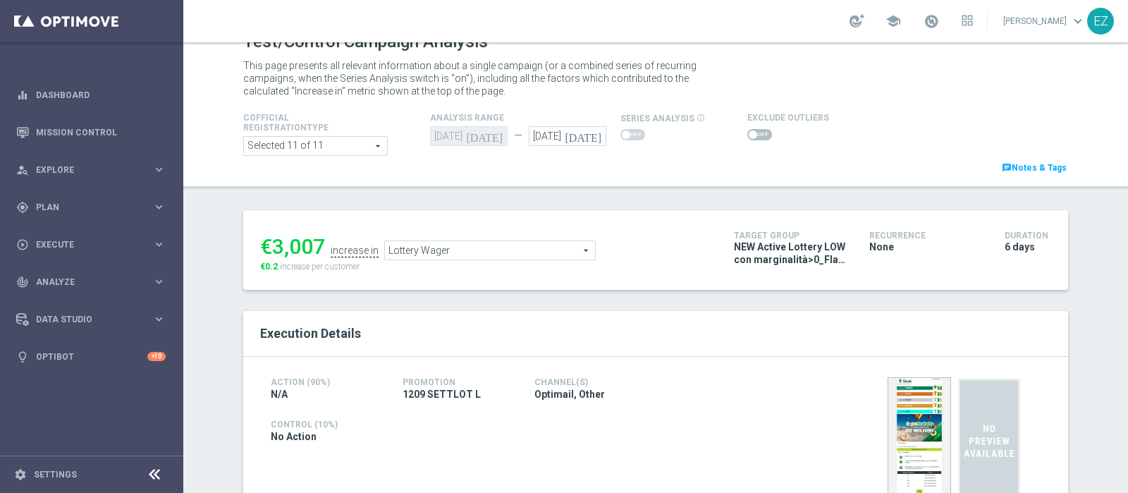
click at [750, 129] on span at bounding box center [760, 134] width 25 height 11
click at [750, 129] on input "checkbox" at bounding box center [760, 134] width 25 height 11
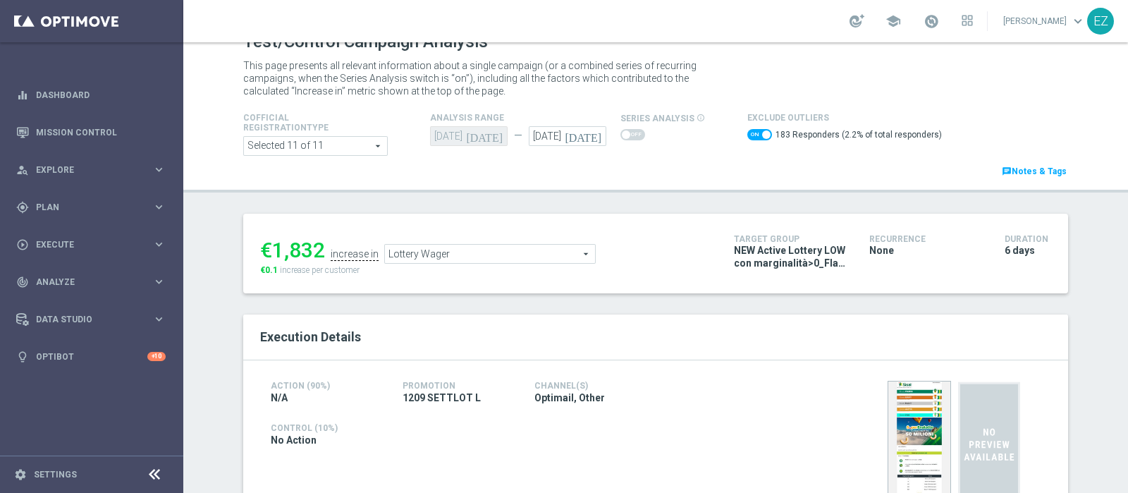
click at [533, 254] on span "Lottery Wager" at bounding box center [490, 254] width 210 height 18
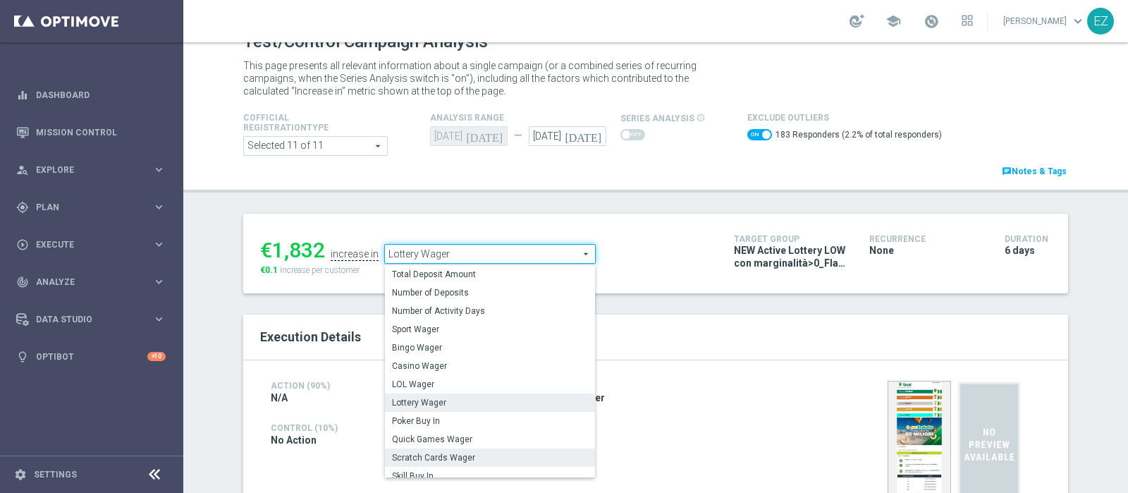
click at [459, 457] on span "Scratch Cards Wager" at bounding box center [490, 457] width 196 height 11
checkbox input "false"
type input "Scratch Cards Wager"
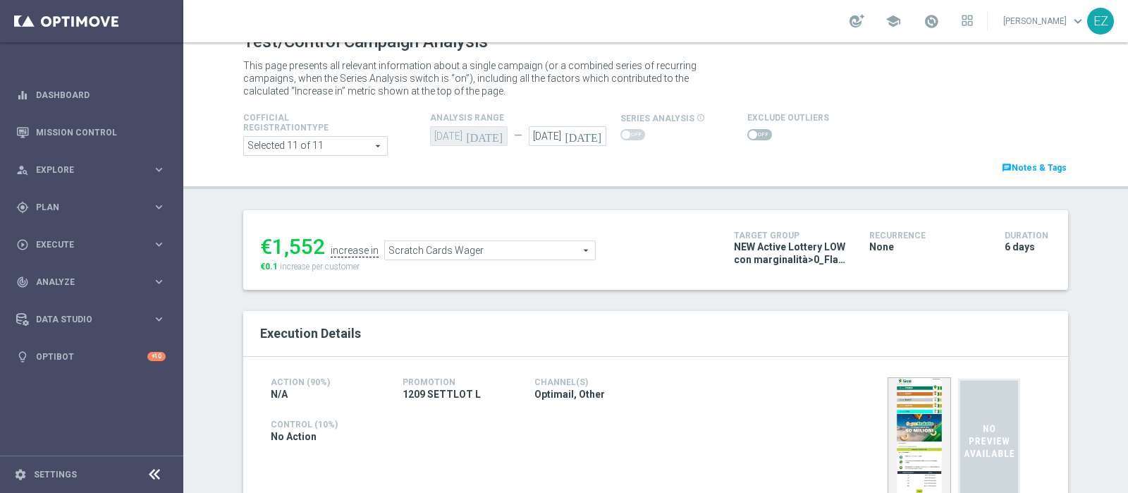
click at [757, 134] on span at bounding box center [760, 134] width 25 height 11
click at [757, 134] on input "checkbox" at bounding box center [760, 134] width 25 height 11
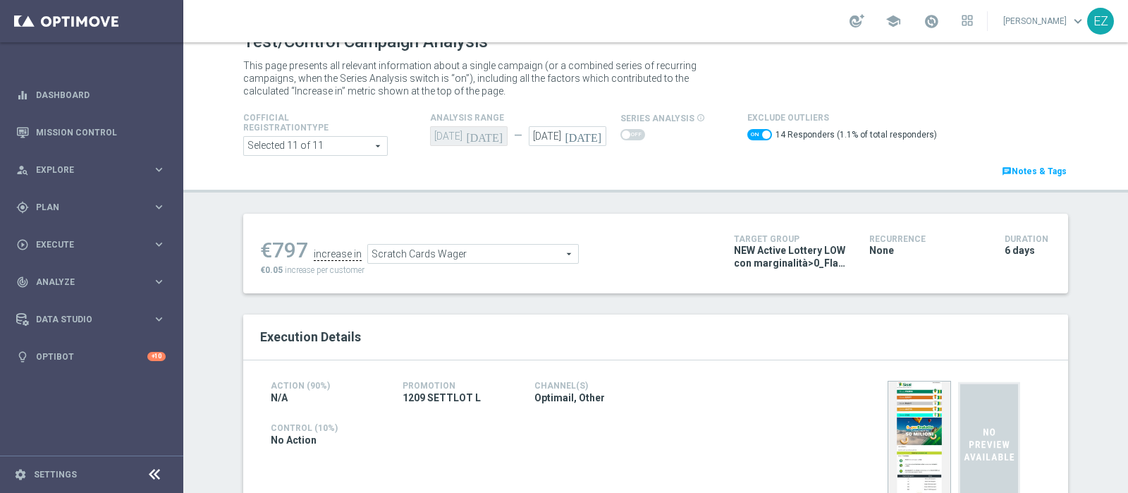
click at [518, 248] on span "Scratch Cards Wager" at bounding box center [473, 254] width 210 height 18
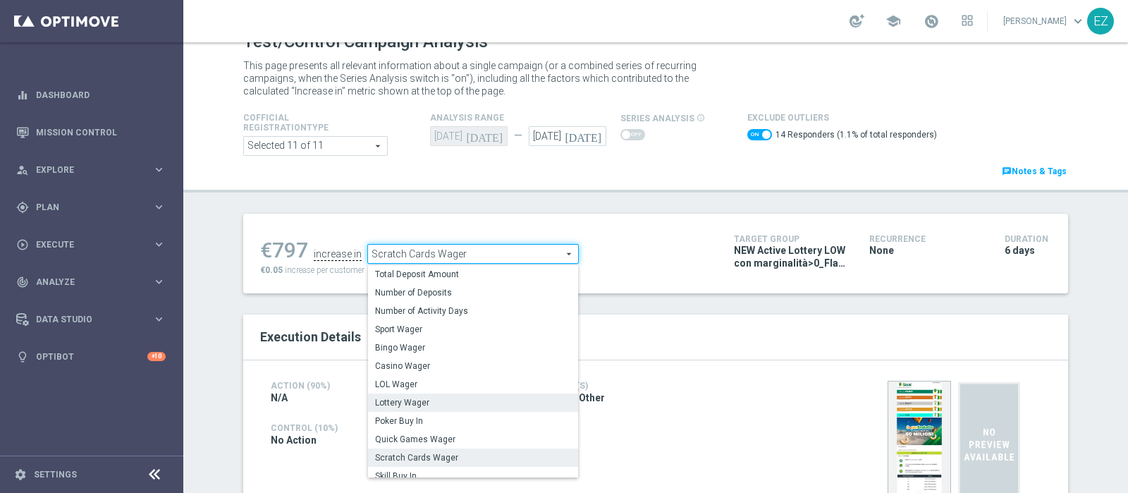
click at [410, 406] on span "Lottery Wager" at bounding box center [473, 402] width 196 height 11
checkbox input "false"
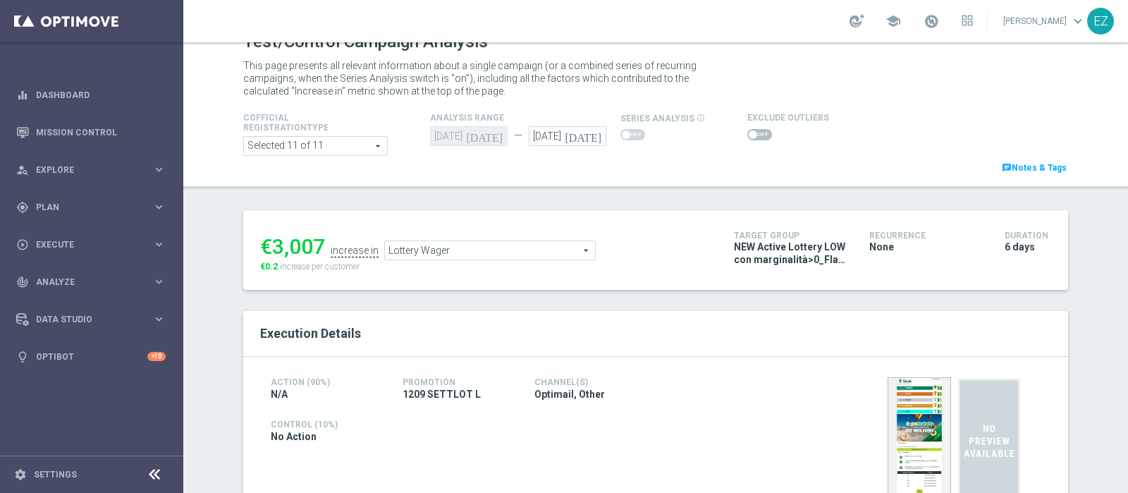
click at [514, 245] on span "Lottery Wager" at bounding box center [490, 250] width 210 height 18
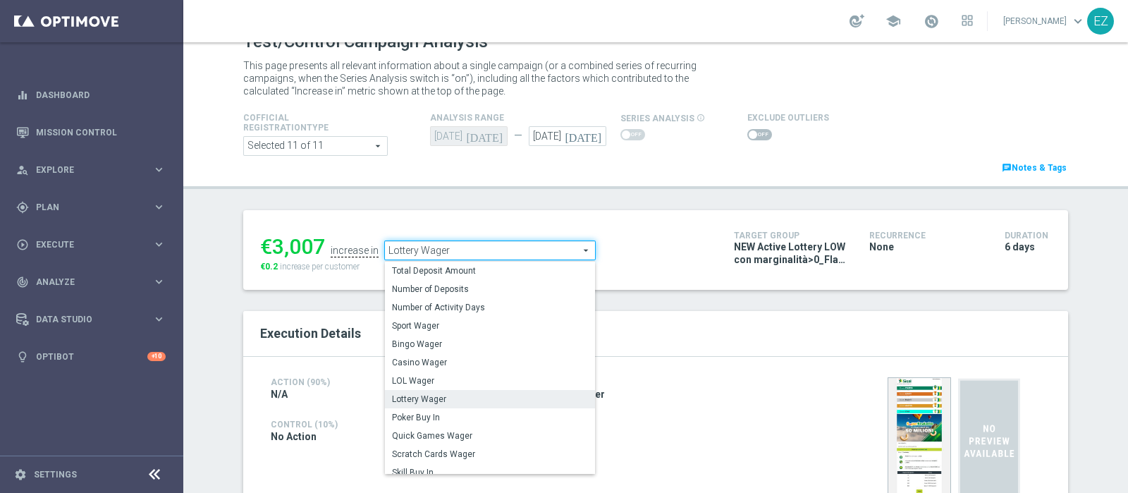
click at [437, 375] on span "LOL Wager" at bounding box center [490, 380] width 196 height 11
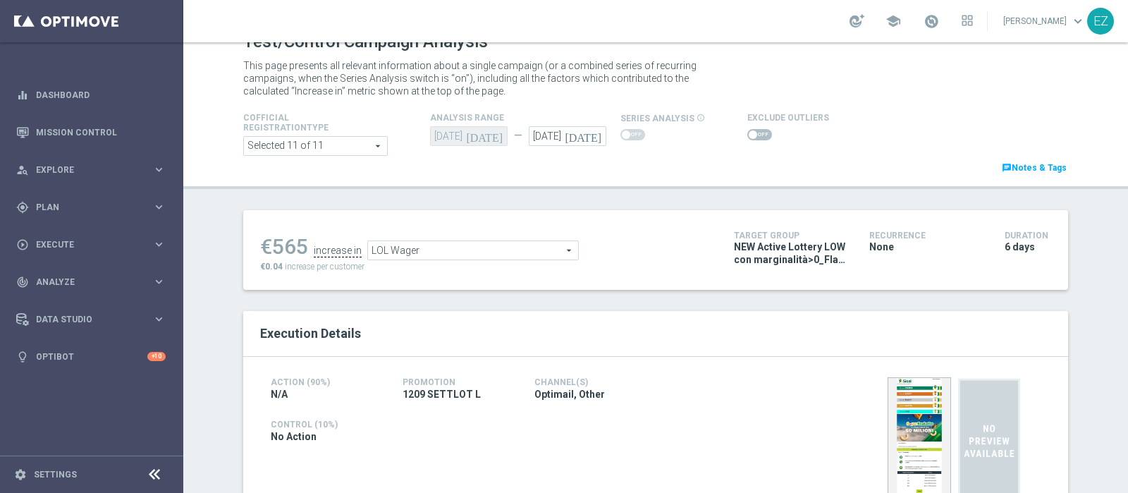
click at [475, 252] on span "LOL Wager" at bounding box center [473, 250] width 210 height 18
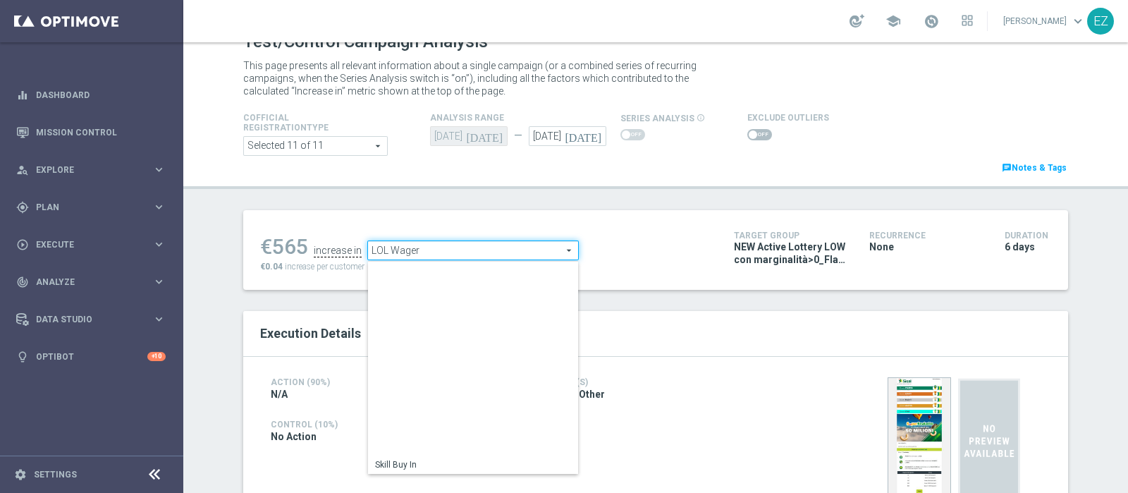
scroll to position [202, 0]
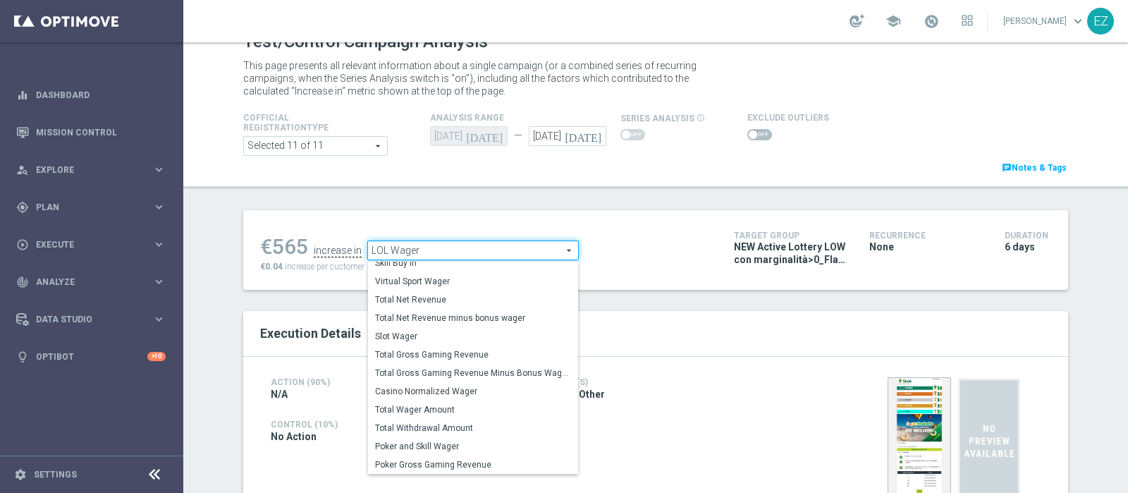
drag, startPoint x: 480, startPoint y: 379, endPoint x: 597, endPoint y: 262, distance: 165.6
click at [480, 379] on label "Total Gross Gaming Revenue Minus Bonus Wagared" at bounding box center [473, 373] width 210 height 18
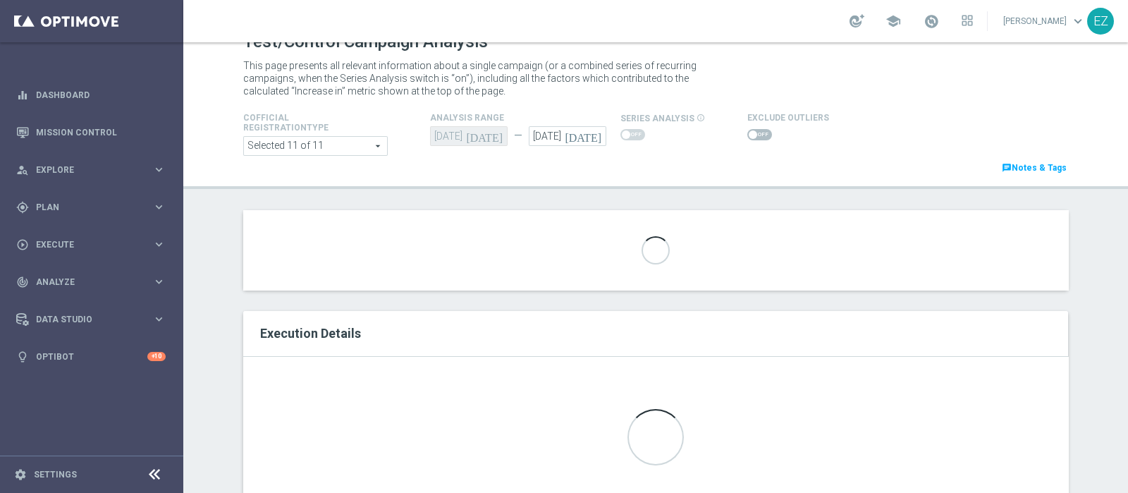
type input "Total Gross Gaming Revenue Minus Bonus Wagared"
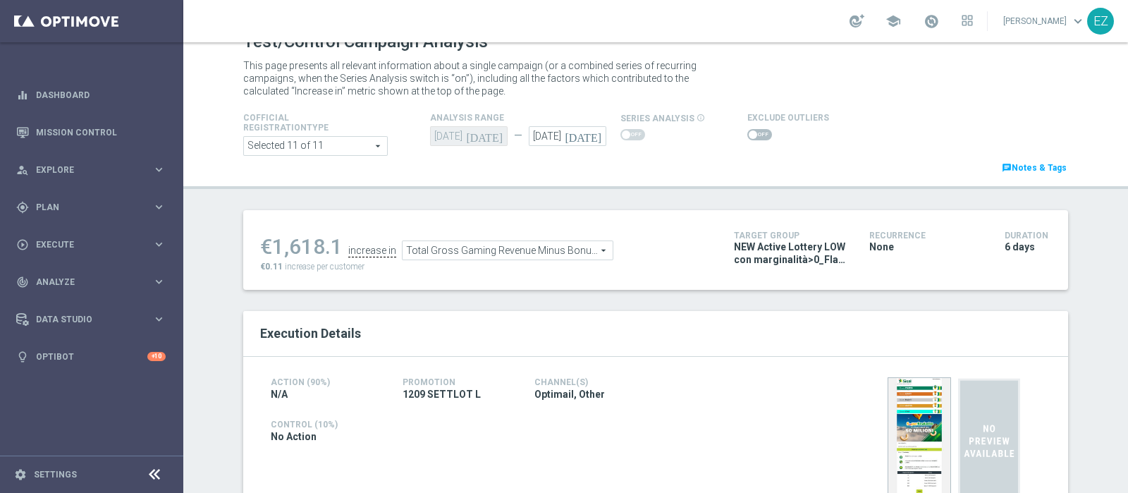
click at [749, 131] on span at bounding box center [753, 134] width 8 height 8
click at [748, 131] on input "checkbox" at bounding box center [760, 134] width 25 height 11
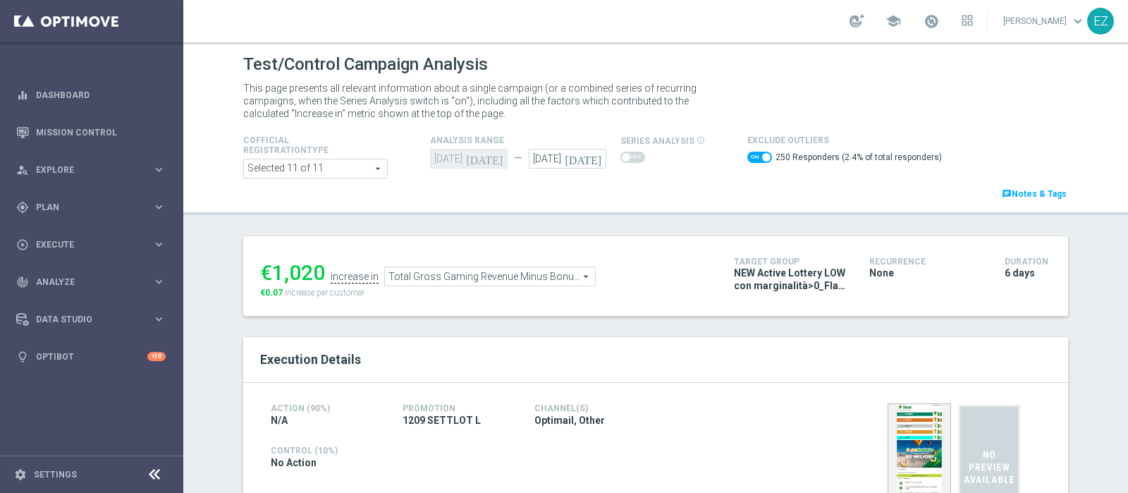
click at [762, 156] on span at bounding box center [766, 157] width 8 height 8
click at [751, 156] on input "checkbox" at bounding box center [760, 157] width 25 height 11
checkbox input "false"
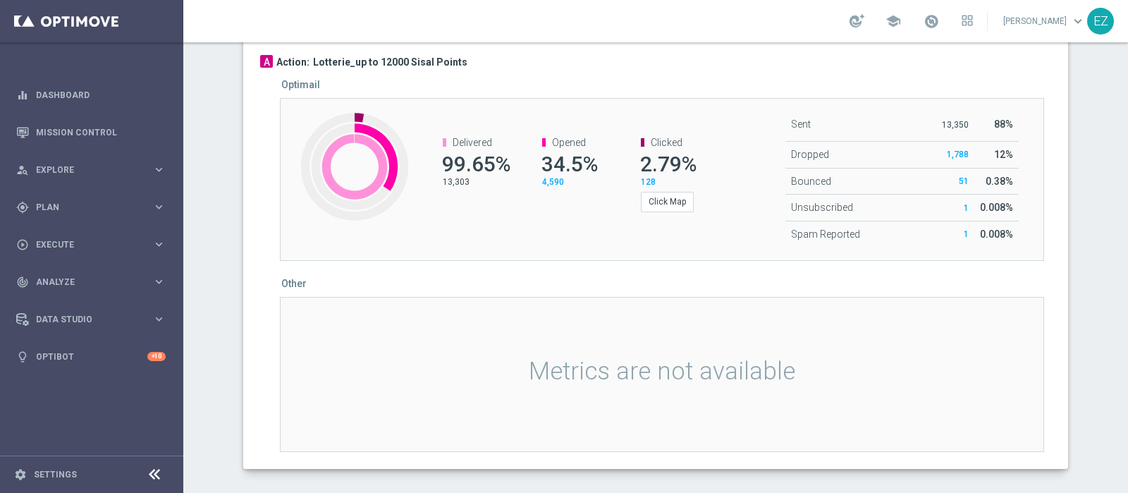
scroll to position [150, 0]
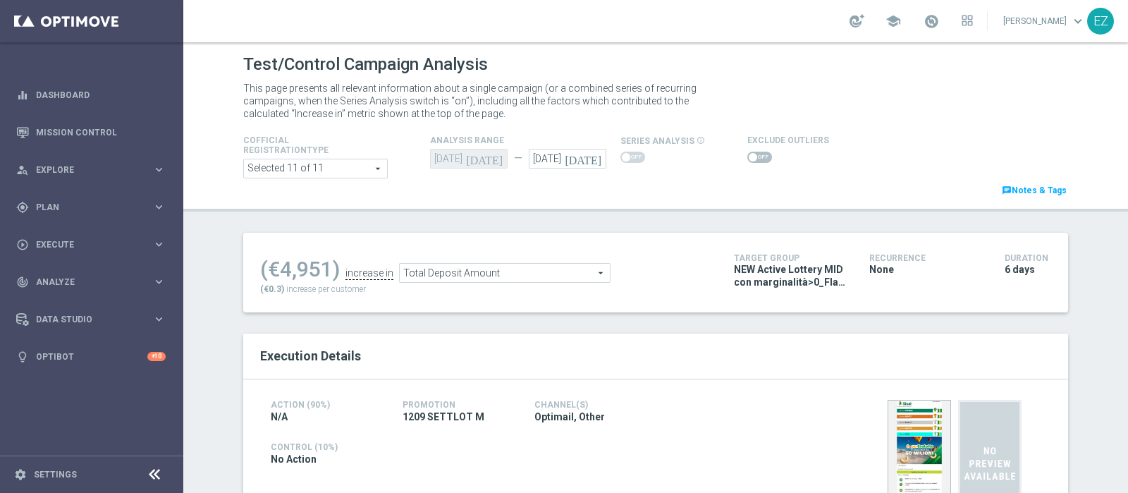
click at [750, 159] on span at bounding box center [760, 157] width 25 height 11
click at [750, 159] on input "checkbox" at bounding box center [760, 157] width 25 height 11
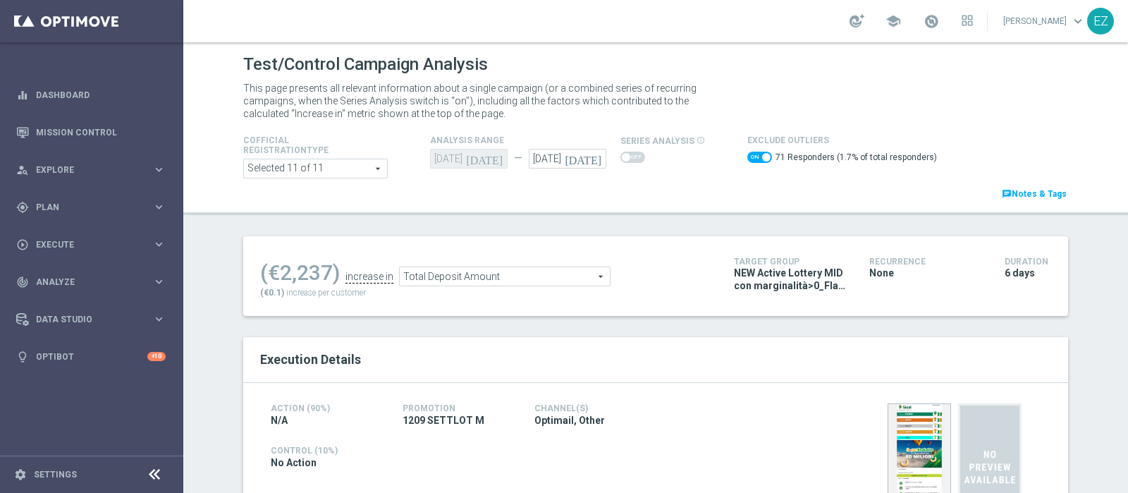
click at [544, 273] on span "Total Deposit Amount" at bounding box center [505, 276] width 210 height 18
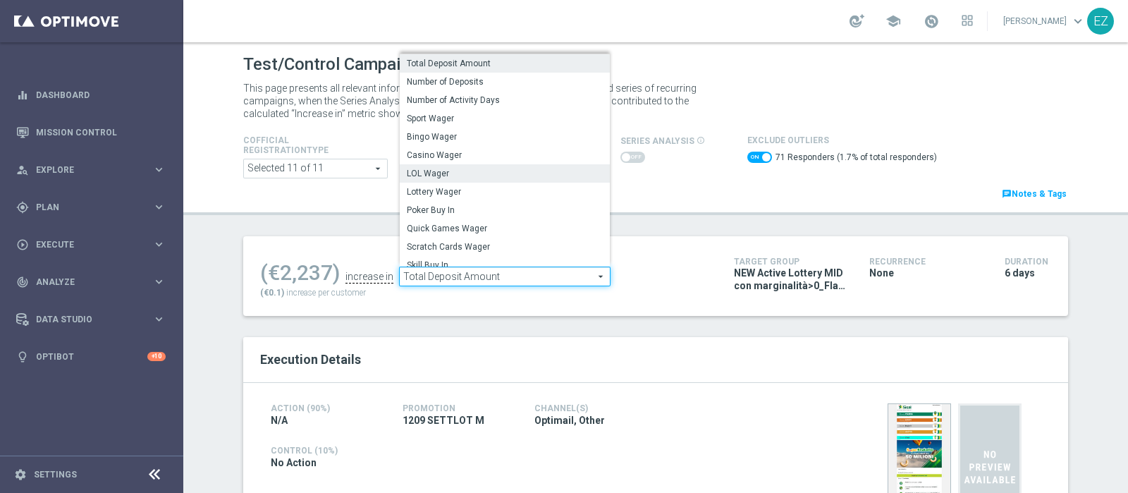
click at [463, 171] on span "LOL Wager" at bounding box center [505, 173] width 196 height 11
checkbox input "false"
type input "LOL Wager"
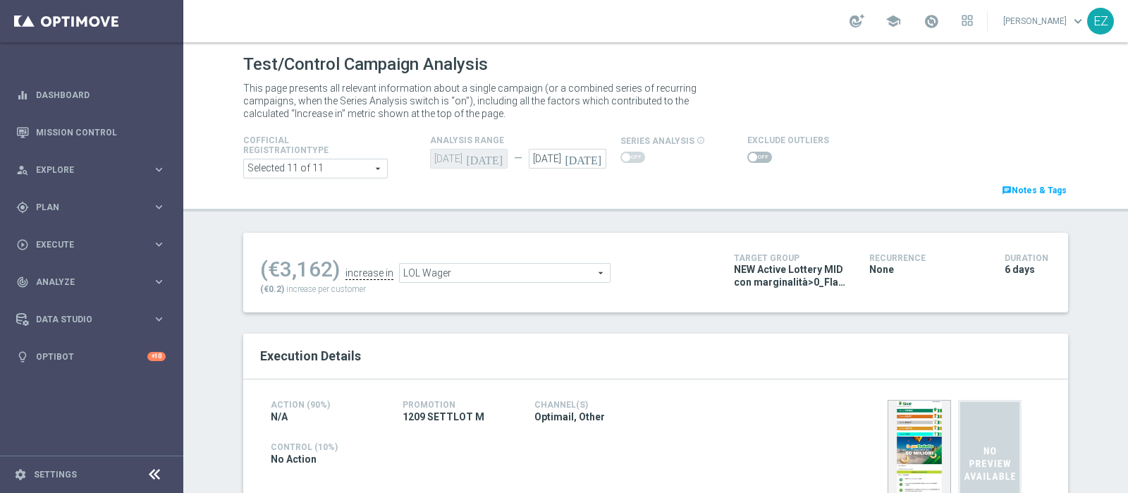
click at [749, 157] on span at bounding box center [753, 157] width 8 height 8
click at [748, 157] on input "checkbox" at bounding box center [760, 157] width 25 height 11
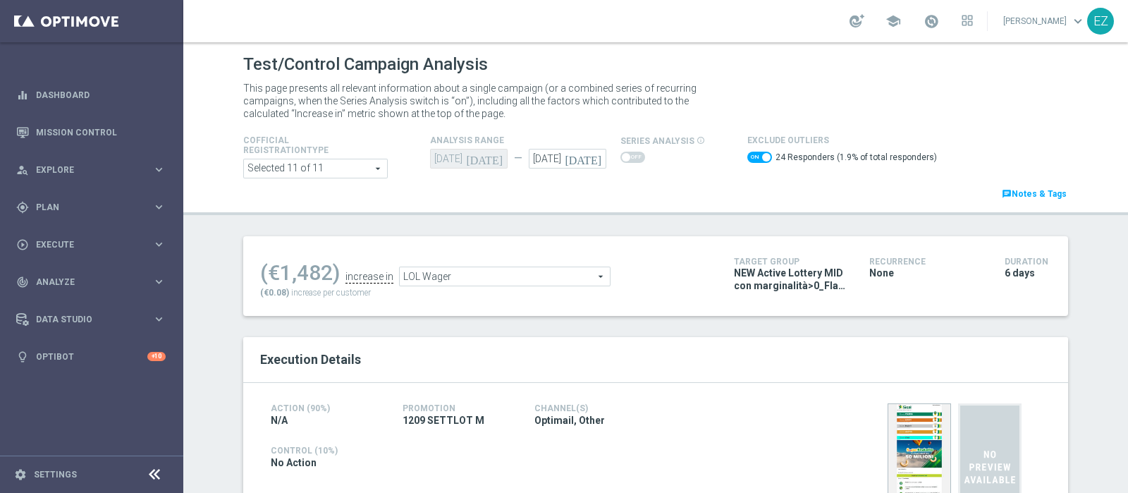
click at [504, 269] on span "LOL Wager" at bounding box center [505, 276] width 210 height 18
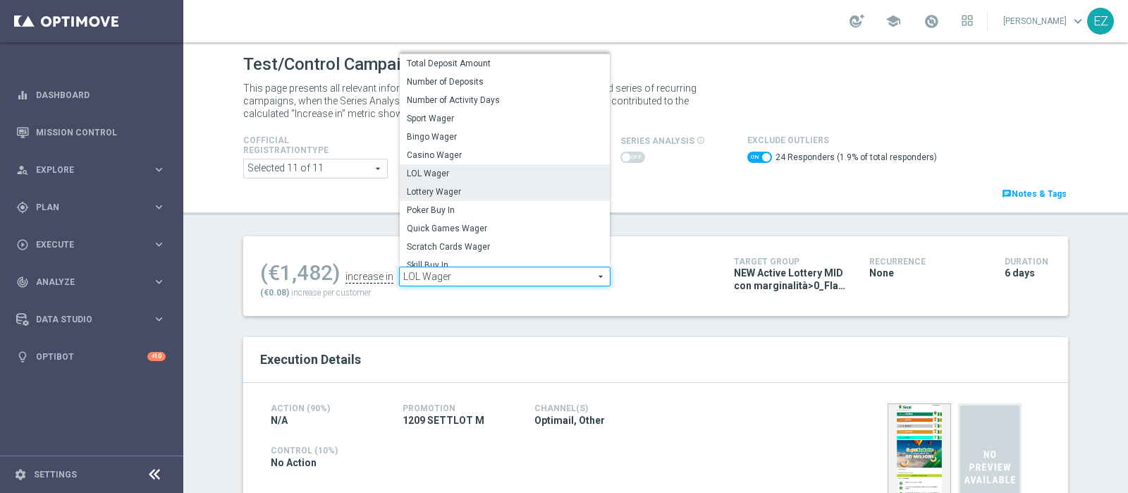
click at [437, 188] on span "Lottery Wager" at bounding box center [505, 191] width 196 height 11
checkbox input "false"
type input "Lottery Wager"
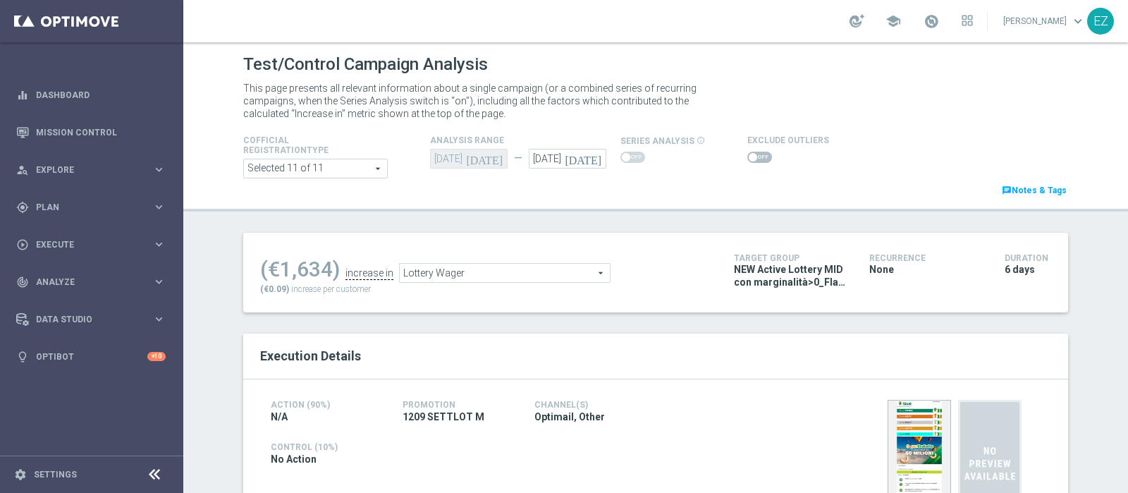
click at [748, 153] on span at bounding box center [760, 157] width 25 height 11
click at [748, 153] on input "checkbox" at bounding box center [760, 157] width 25 height 11
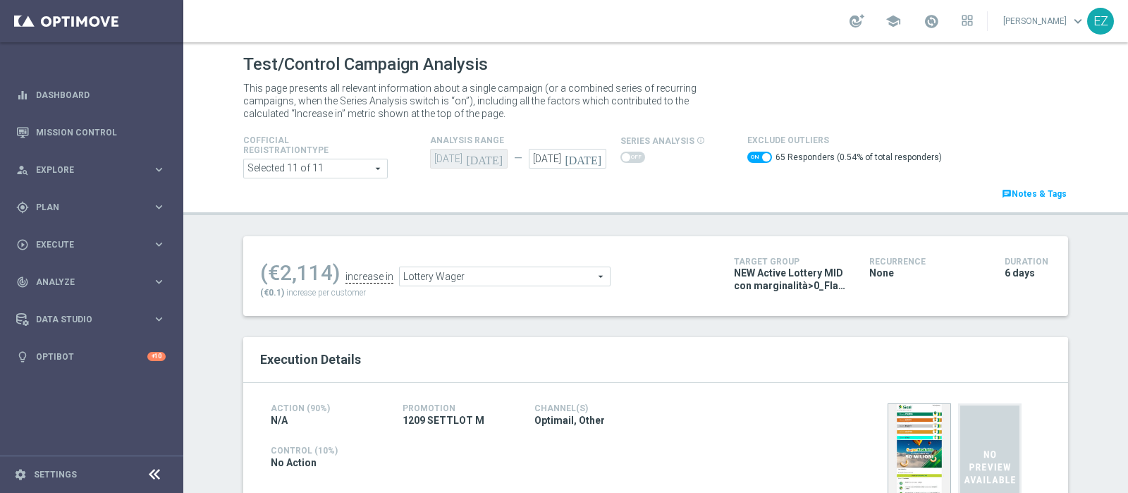
click at [478, 276] on span "Lottery Wager" at bounding box center [505, 276] width 210 height 18
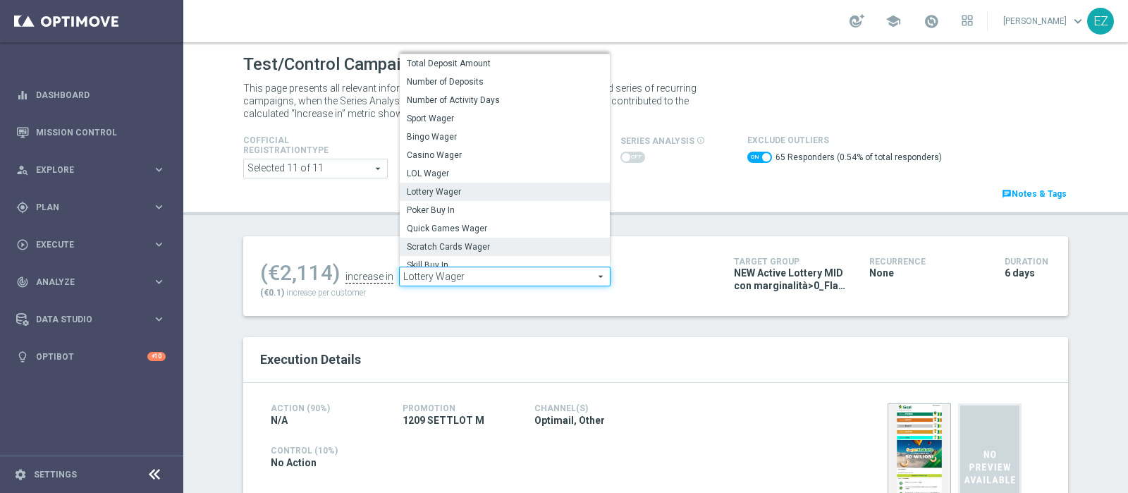
click at [471, 241] on span "Scratch Cards Wager" at bounding box center [505, 246] width 196 height 11
checkbox input "false"
type input "Scratch Cards Wager"
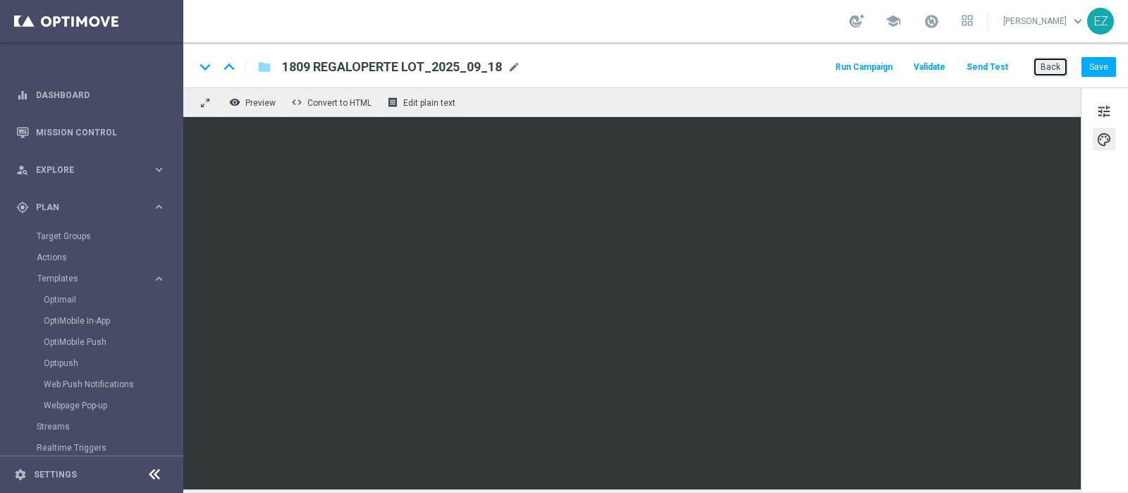
click at [1044, 73] on button "Back" at bounding box center [1050, 67] width 35 height 20
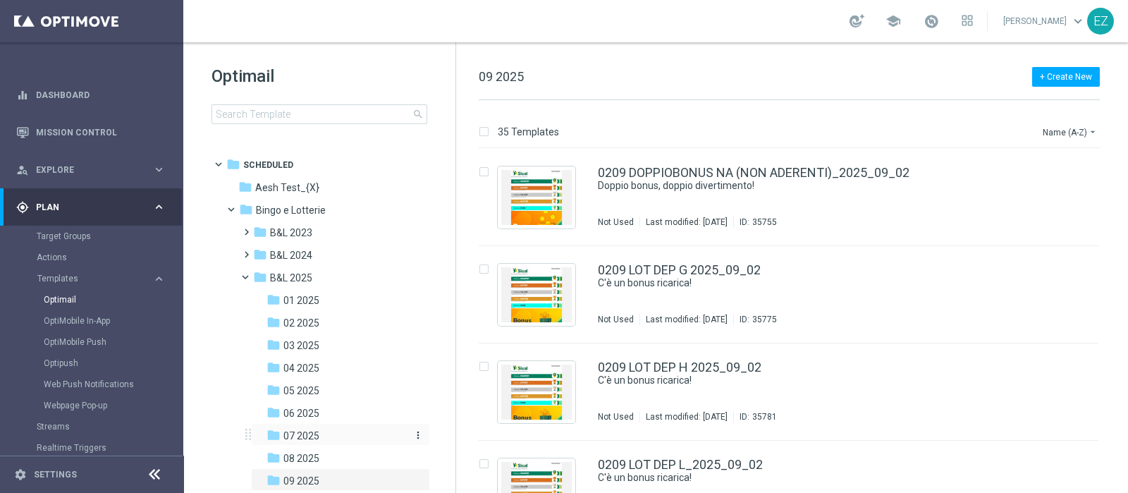
scroll to position [46, 0]
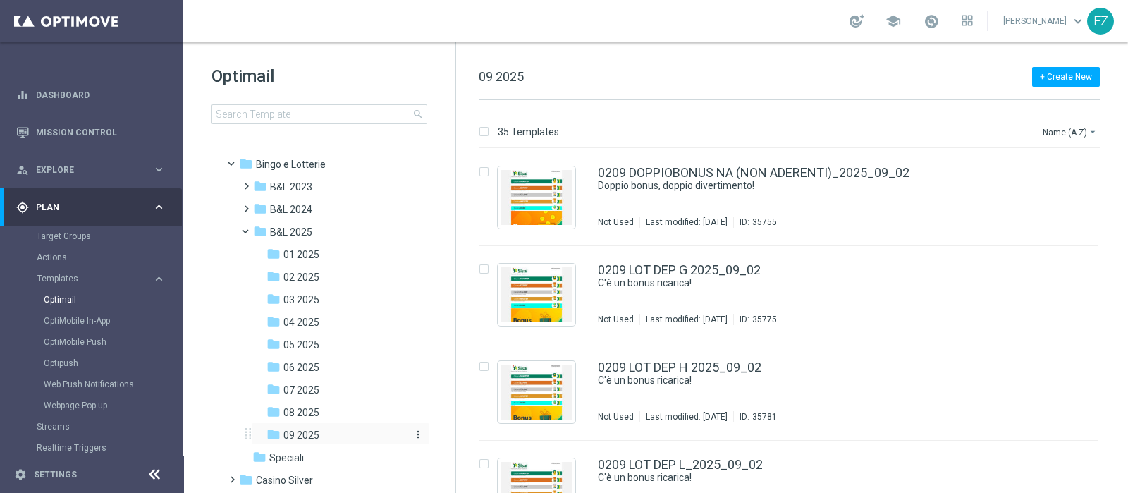
click at [303, 436] on span "09 2025" at bounding box center [302, 435] width 36 height 13
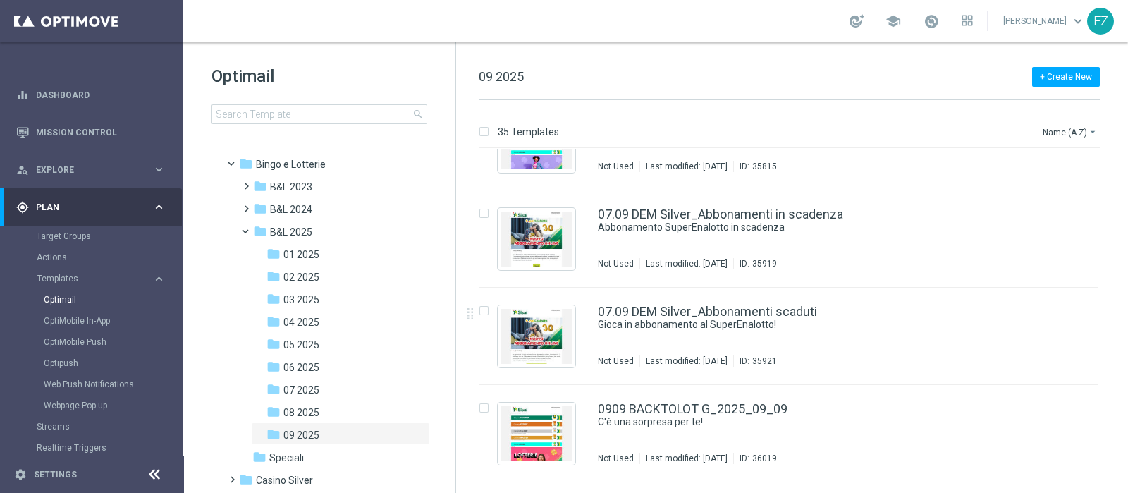
scroll to position [921, 0]
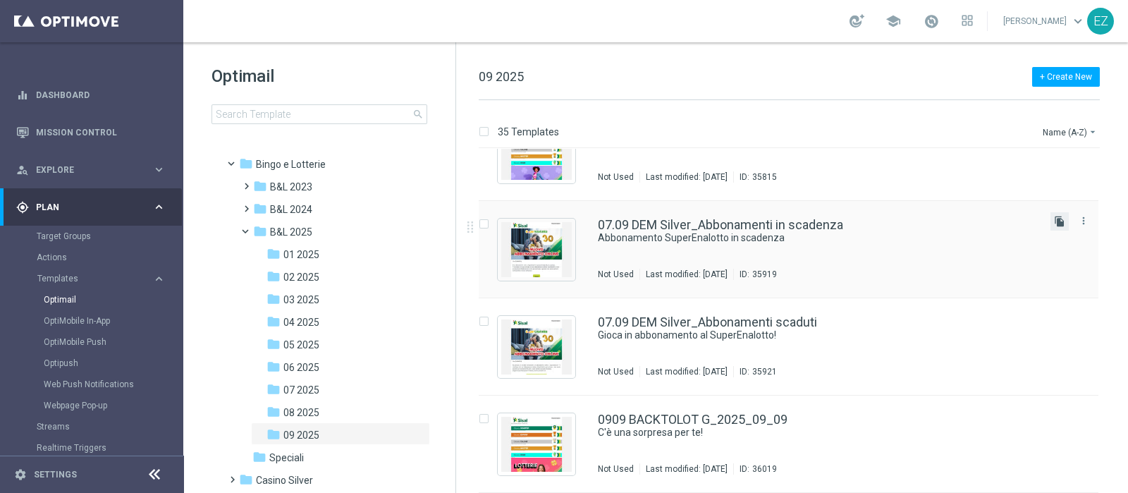
click at [1058, 224] on icon "file_copy" at bounding box center [1059, 221] width 11 height 11
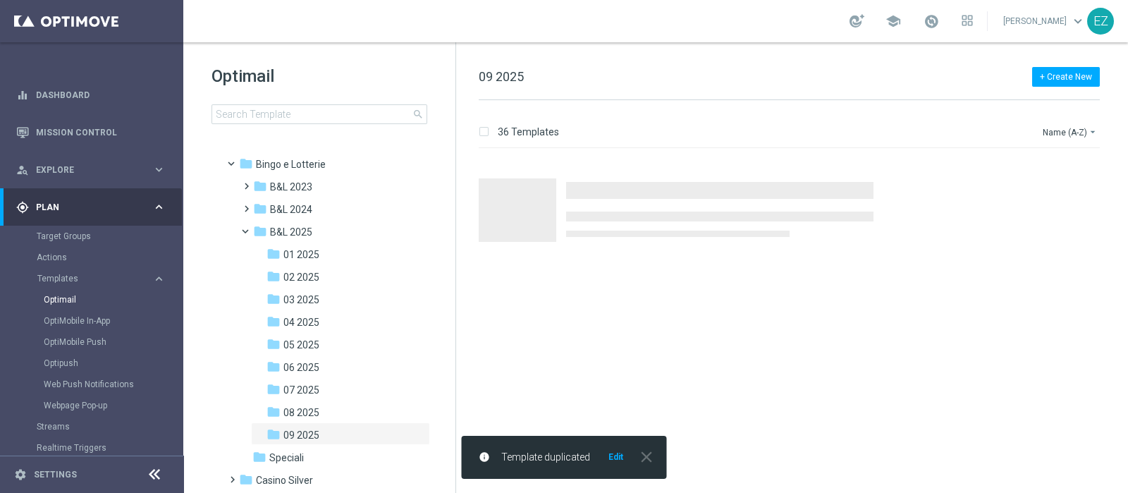
scroll to position [0, 0]
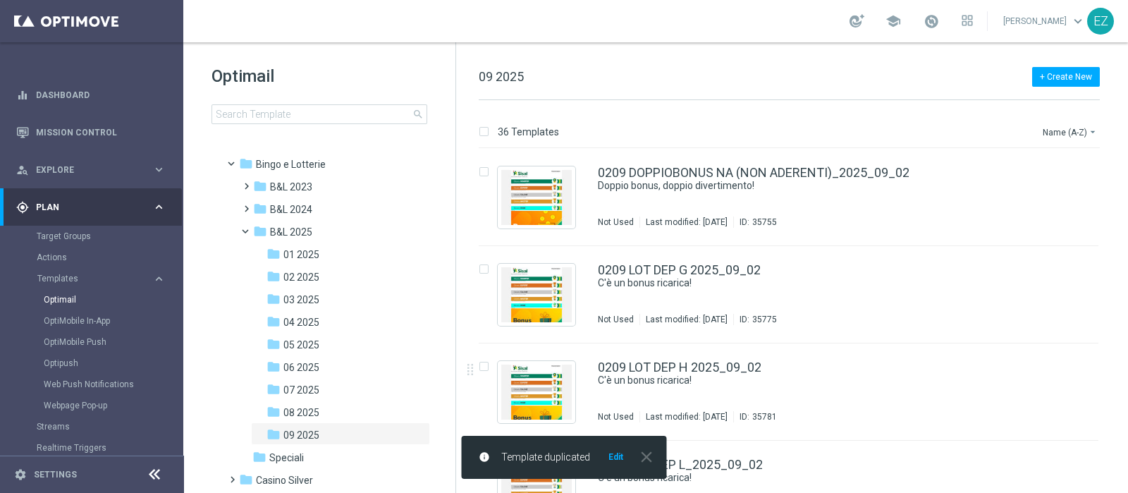
click at [616, 455] on button "Edit" at bounding box center [616, 456] width 18 height 11
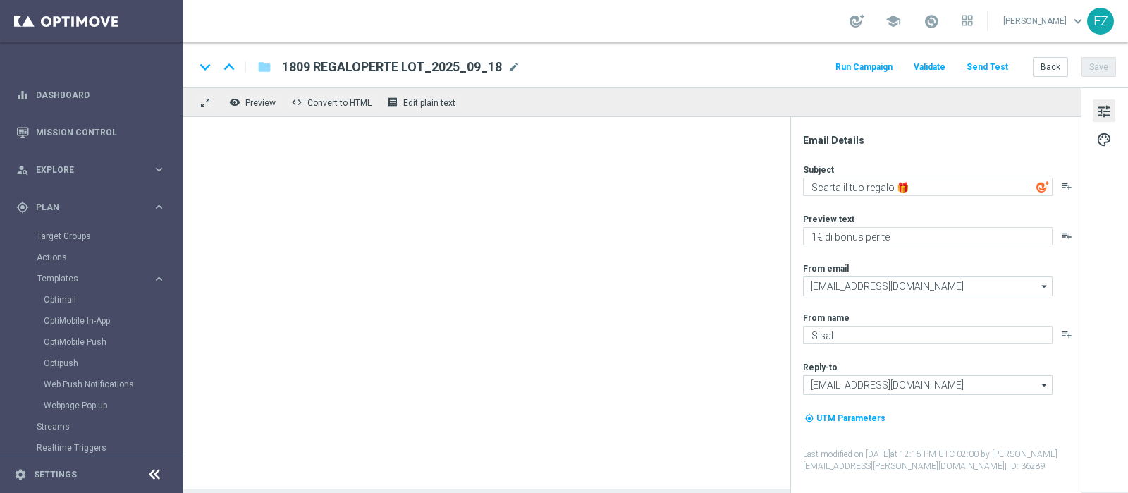
type textarea "Abbonamento SuperEnalotto in scadenza"
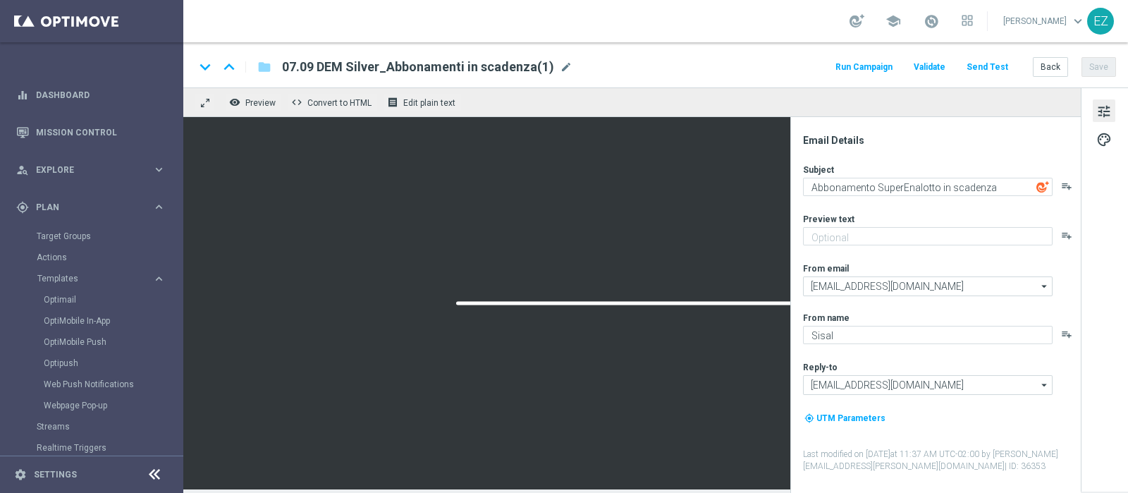
click at [568, 63] on div "keyboard_arrow_down keyboard_arrow_up folder 07.09 DEM Silver_Abbonamenti in sc…" at bounding box center [656, 67] width 922 height 18
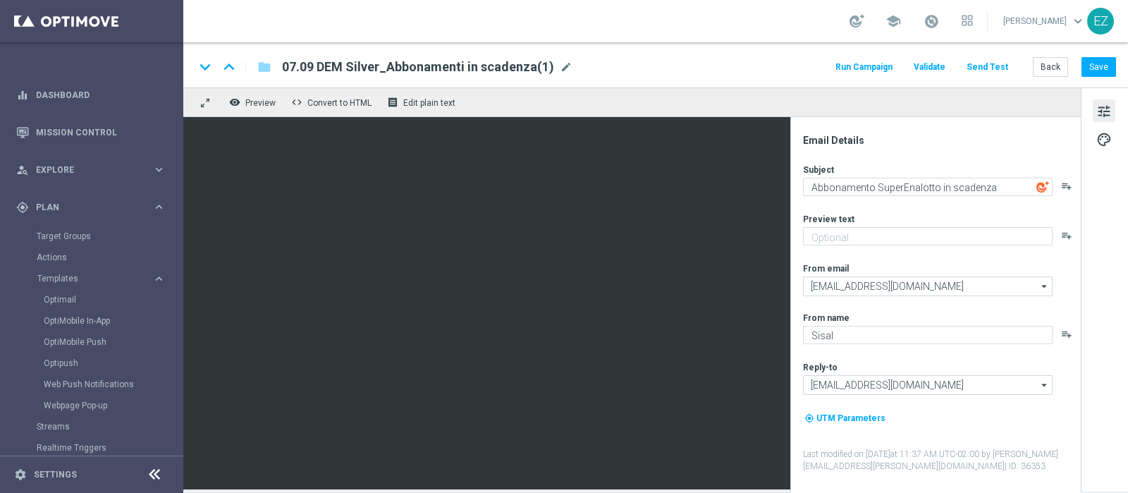
click at [568, 66] on div "keyboard_arrow_down keyboard_arrow_up folder 07.09 DEM Silver_Abbonamenti in sc…" at bounding box center [656, 67] width 922 height 18
click at [560, 66] on span "mode_edit" at bounding box center [566, 67] width 13 height 13
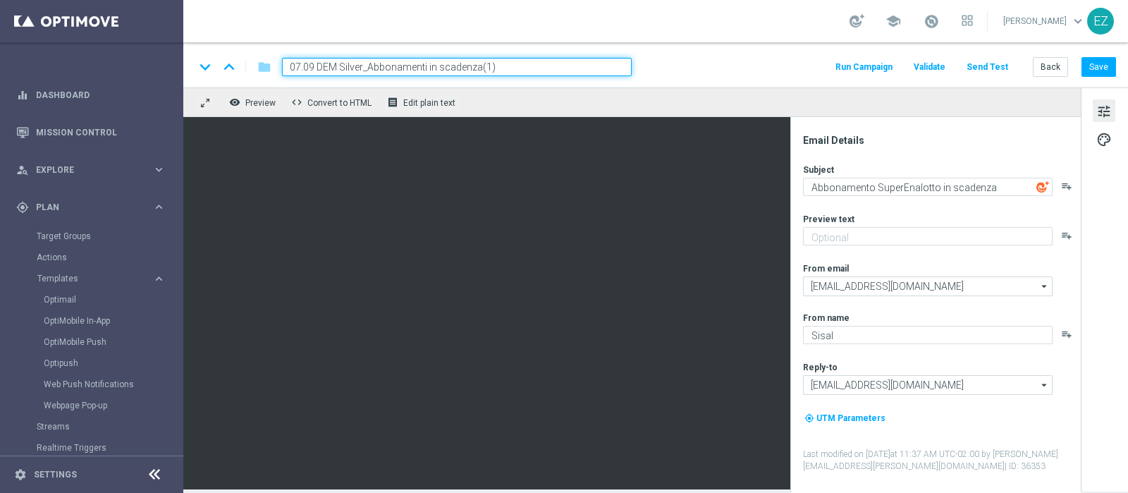
click at [299, 69] on input "07.09 DEM Silver_Abbonamenti in scadenza(1)" at bounding box center [457, 67] width 350 height 18
click at [527, 68] on input "21.09 DEM Silver_Abbonamenti in scadenza(1)" at bounding box center [457, 67] width 350 height 18
type input "21.09 DEM Silver_Abbonamenti in scadenza"
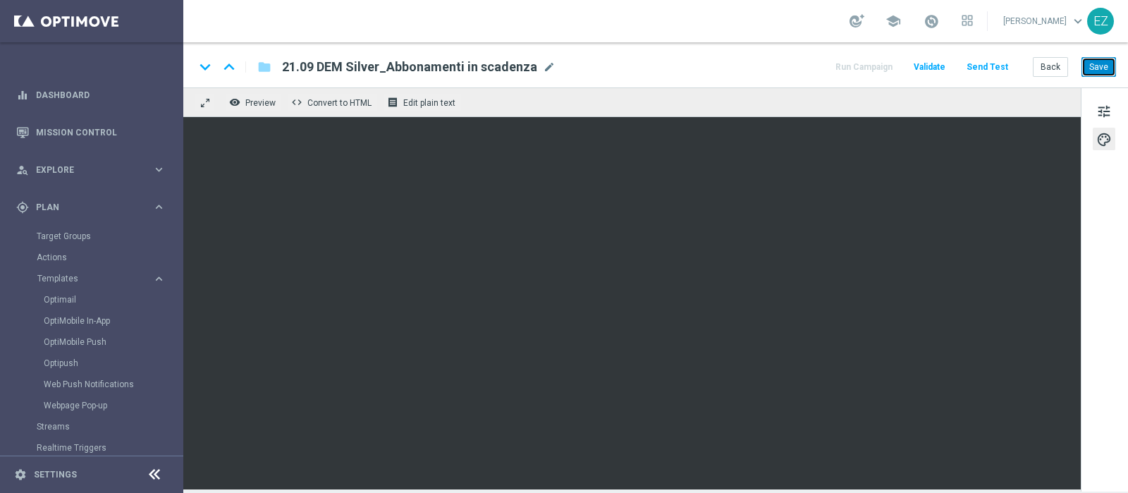
click at [1100, 73] on button "Save" at bounding box center [1099, 67] width 35 height 20
click at [1108, 66] on button "Save" at bounding box center [1099, 67] width 35 height 20
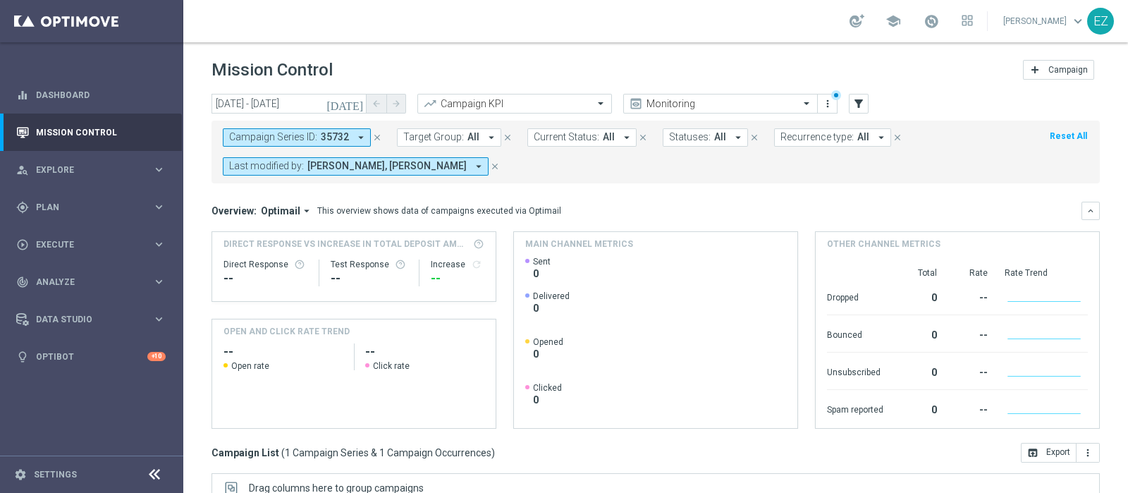
scroll to position [240, 0]
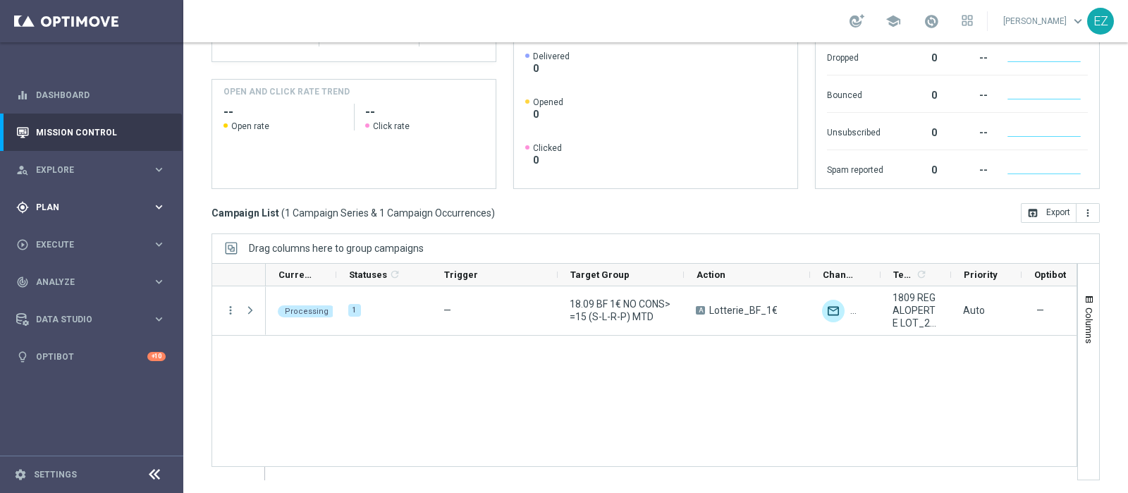
click at [57, 205] on span "Plan" at bounding box center [94, 207] width 116 height 8
click at [68, 236] on link "Target Groups" at bounding box center [92, 236] width 110 height 11
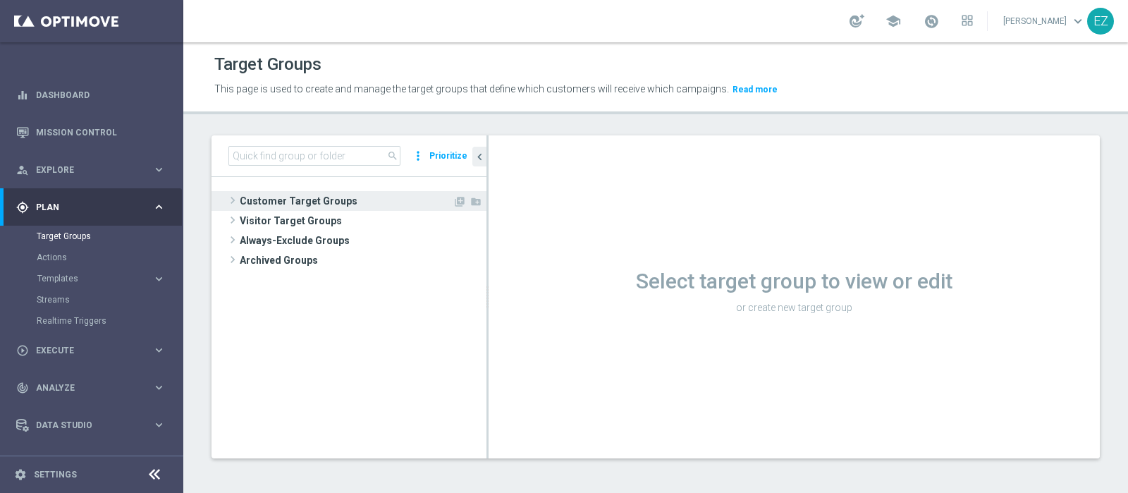
click at [326, 195] on span "Customer Target Groups" at bounding box center [346, 201] width 213 height 20
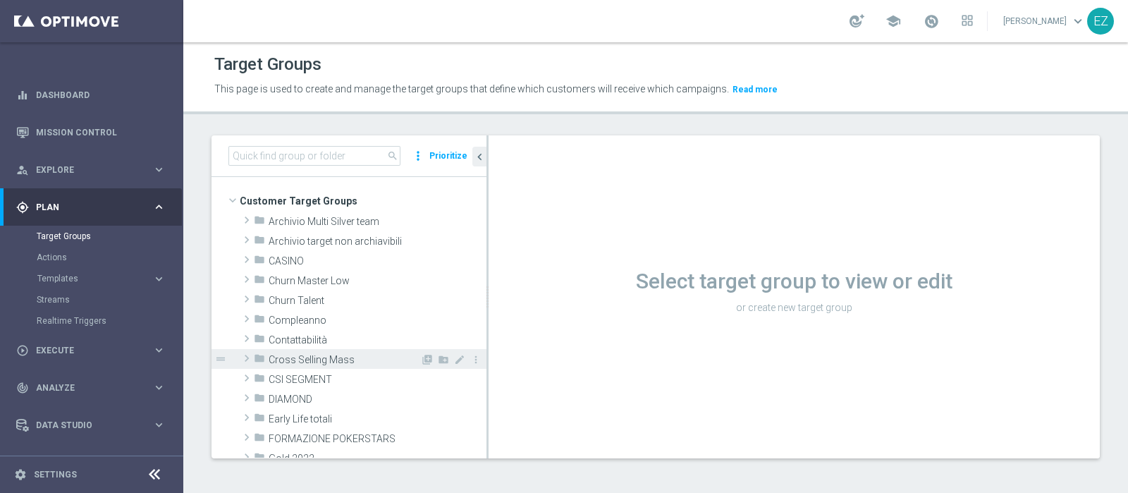
scroll to position [315, 0]
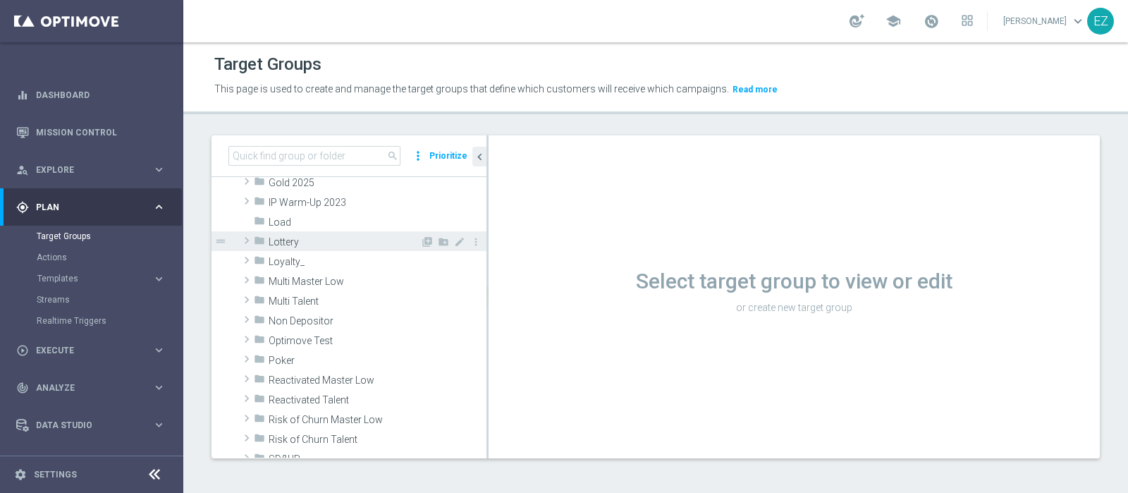
click at [304, 242] on span "Lottery" at bounding box center [345, 242] width 152 height 12
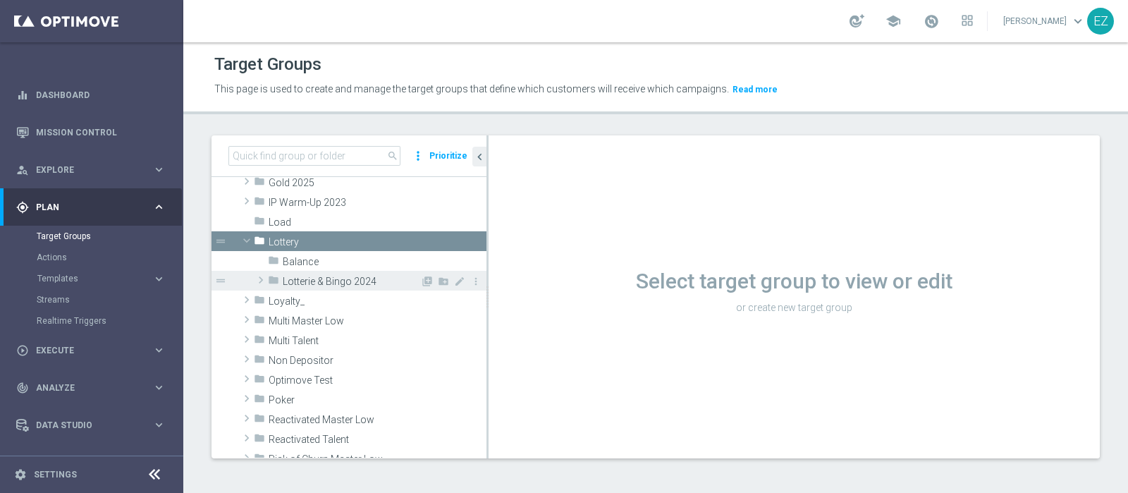
click at [310, 273] on div "folder Lotterie & Bingo 2024" at bounding box center [344, 281] width 152 height 20
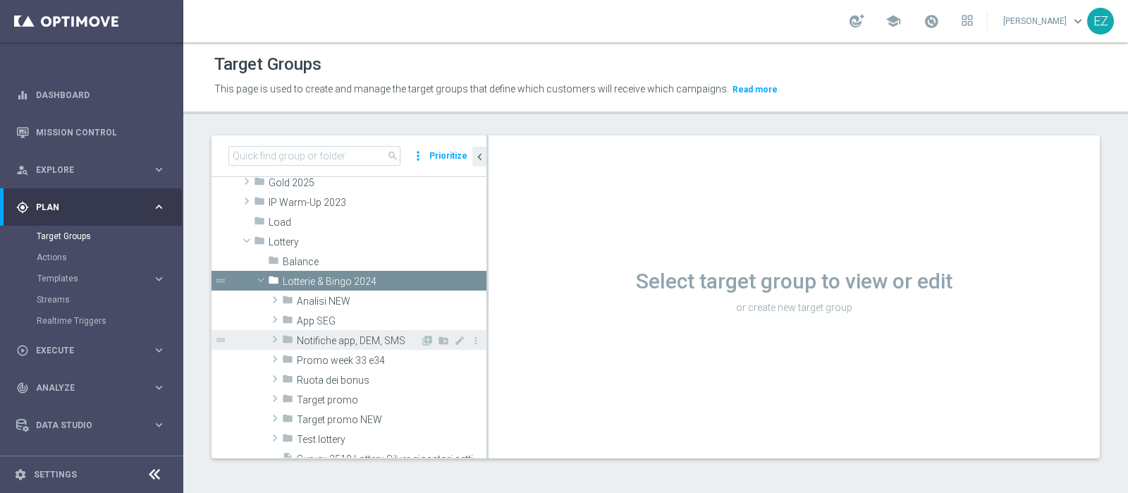
click at [336, 346] on div "folder Notifiche app, DEM, SMS" at bounding box center [351, 340] width 138 height 20
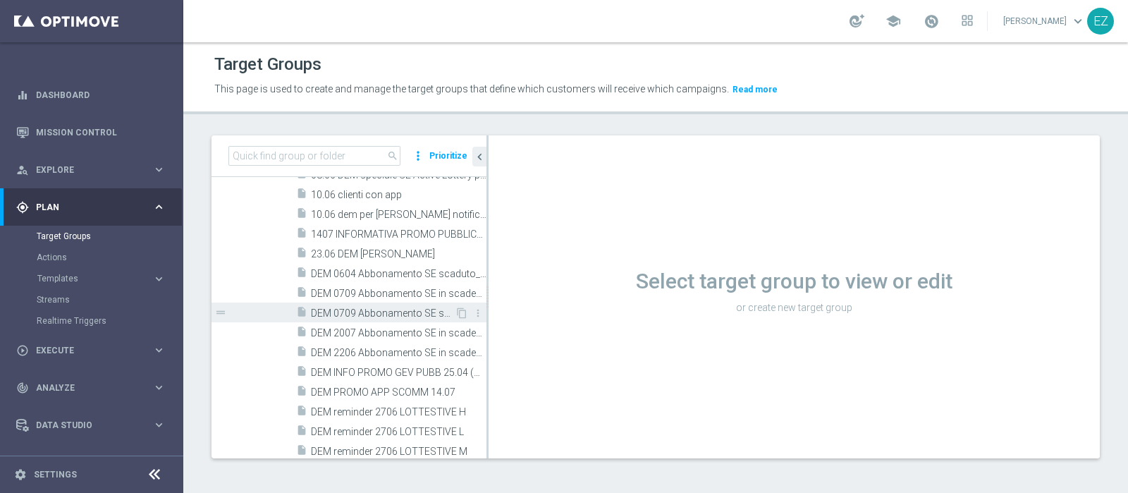
scroll to position [508, 0]
click at [409, 327] on span "DEM 2007 Abbonamento SE in scadenza_Talent" at bounding box center [383, 333] width 144 height 12
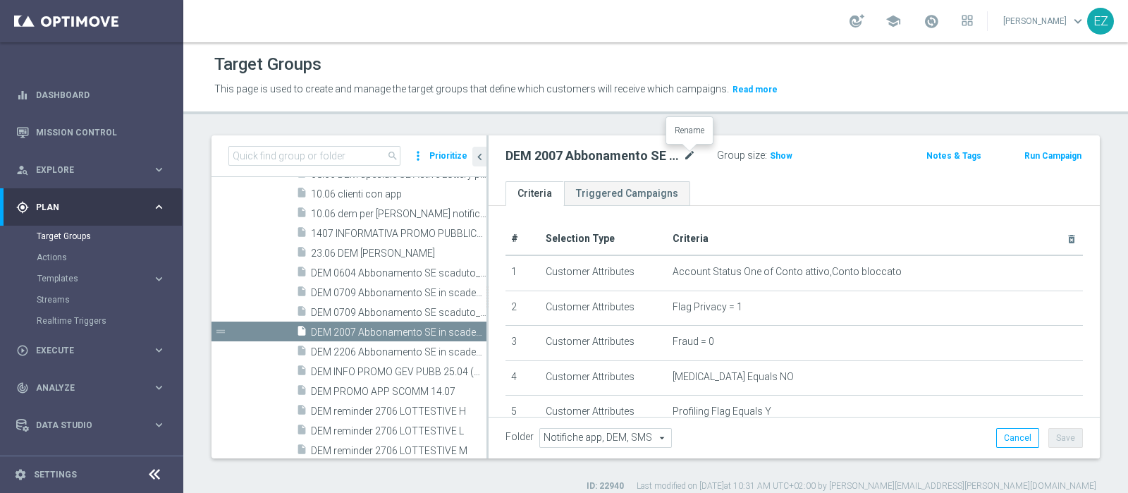
click at [683, 160] on icon "mode_edit" at bounding box center [689, 155] width 13 height 17
click at [516, 157] on input "DEM 2007 Abbonamento SE in scadenza_Talent" at bounding box center [601, 157] width 190 height 20
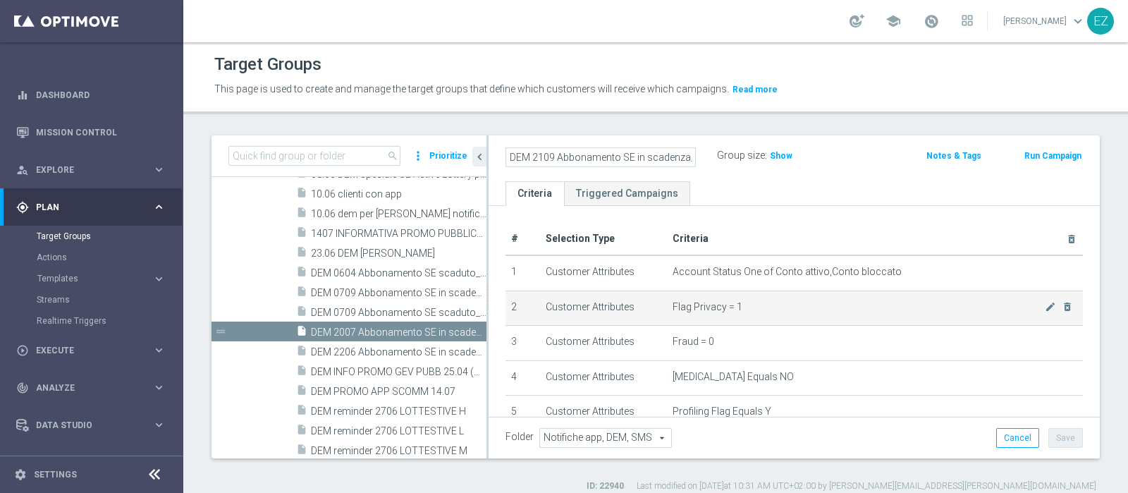
scroll to position [216, 0]
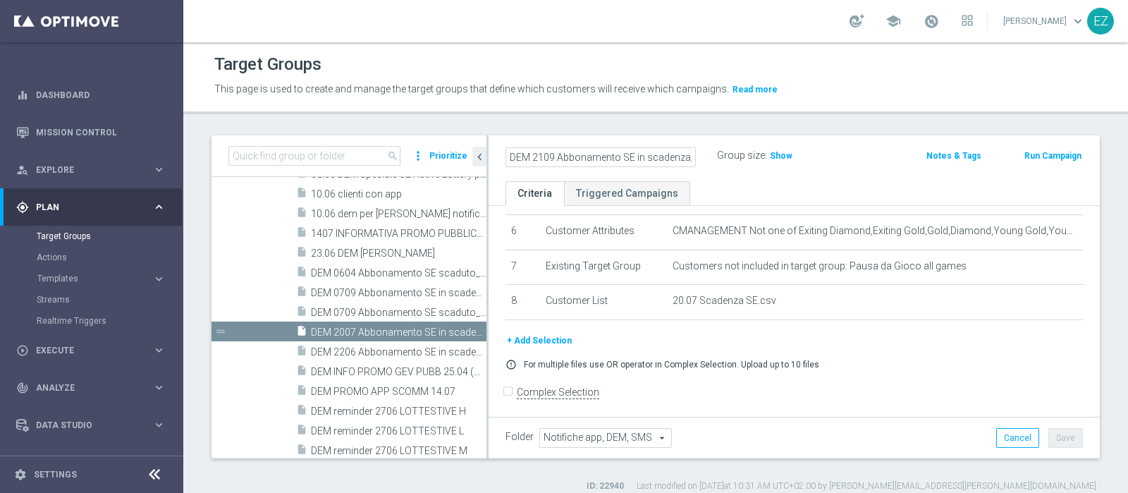
type input "DEM 2109 Abbonamento SE in scadenza_Talent"
click at [1040, 295] on body "equalizer Dashboard Mission Control" at bounding box center [564, 246] width 1128 height 493
click at [781, 161] on h3 "Show" at bounding box center [781, 156] width 25 height 16
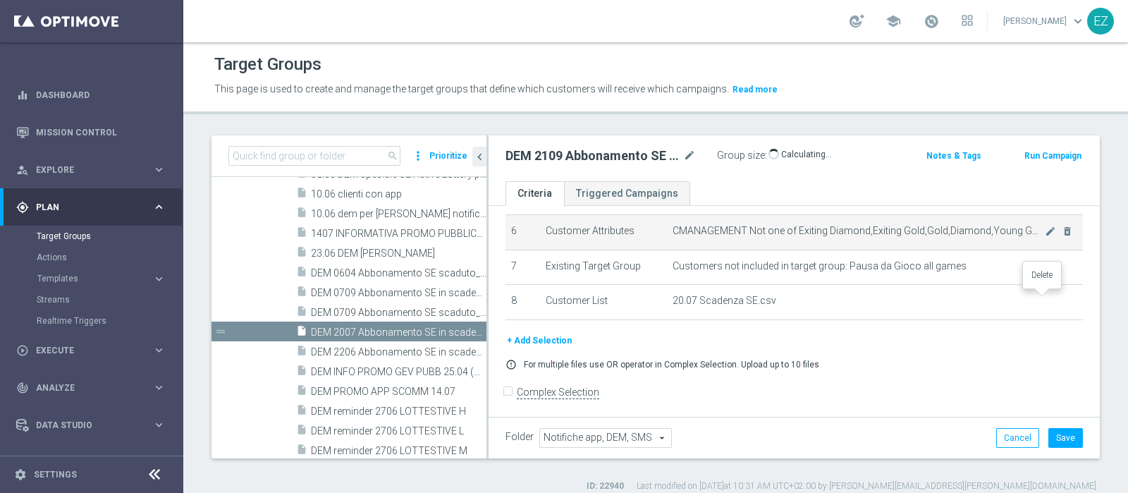
click at [0, 0] on icon "delete_forever" at bounding box center [0, 0] width 0 height 0
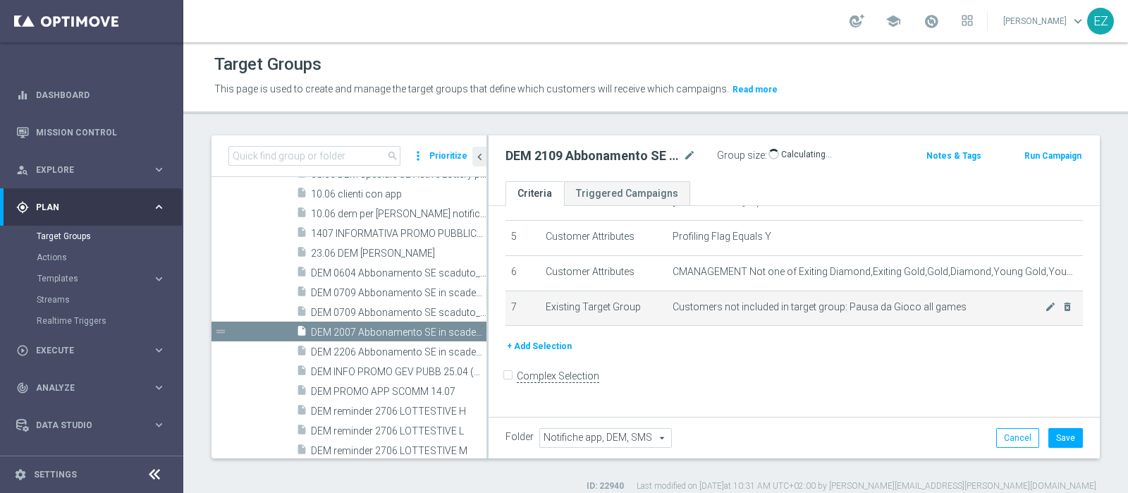
scroll to position [159, 0]
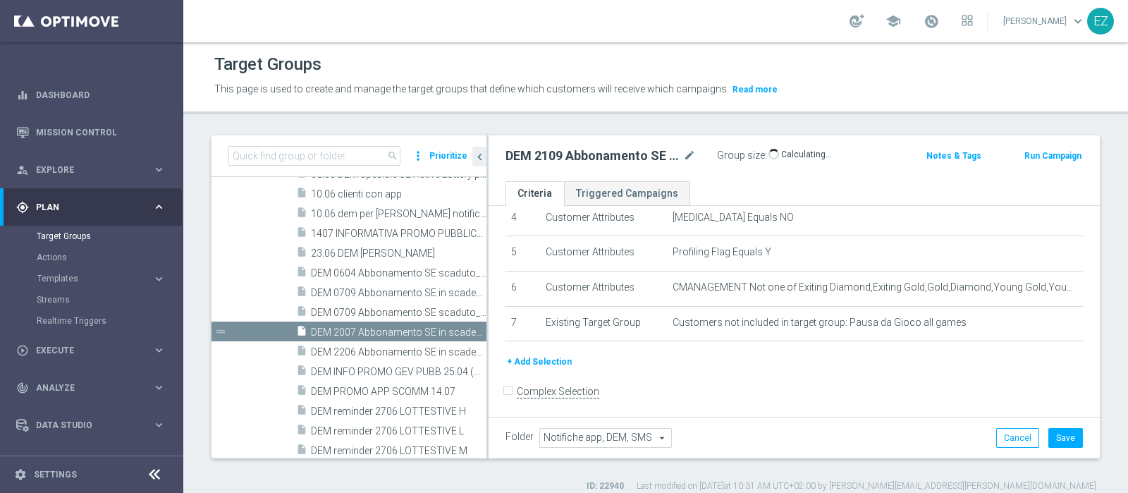
click at [535, 356] on button "+ Add Selection" at bounding box center [540, 362] width 68 height 16
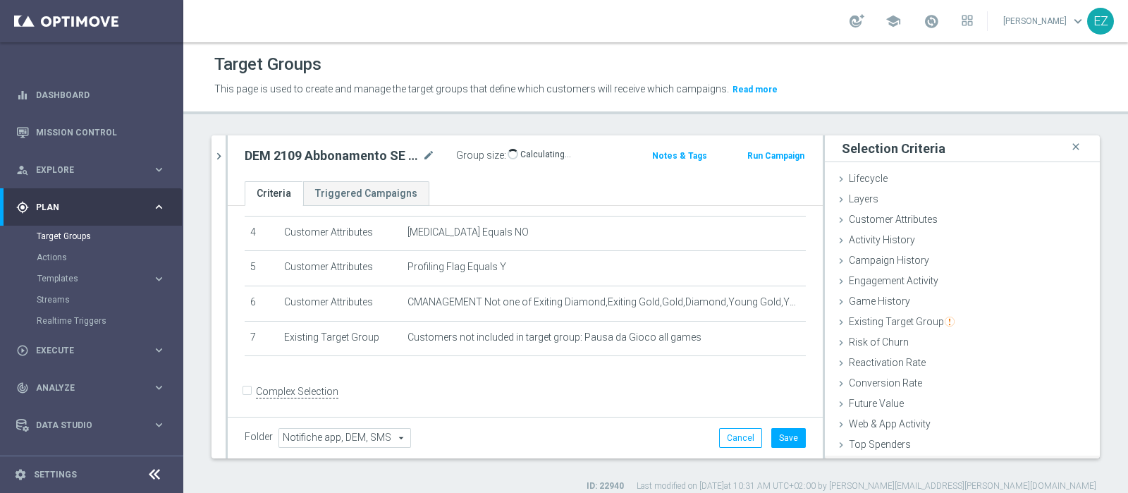
scroll to position [59, 0]
click at [915, 440] on div "Customer List done" at bounding box center [962, 447] width 275 height 21
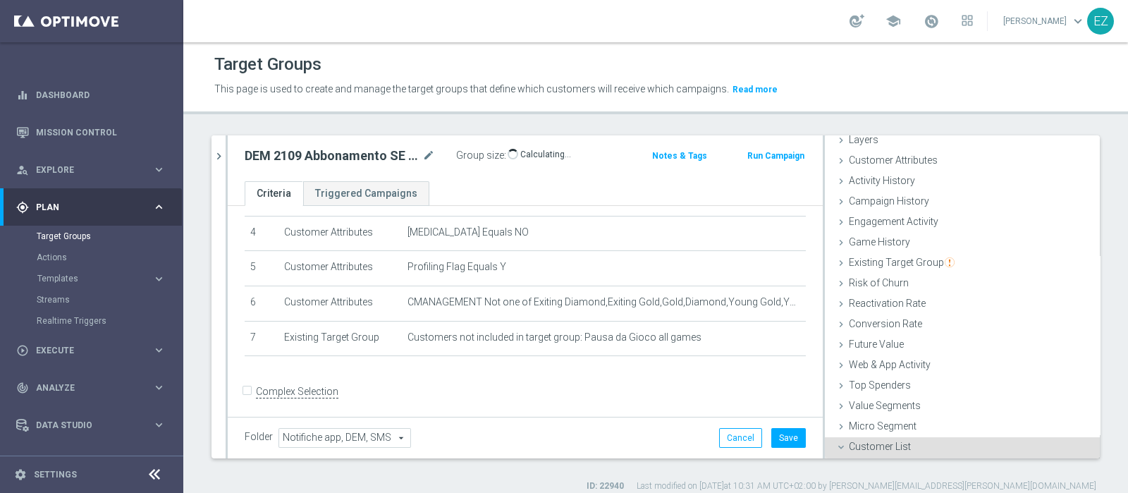
scroll to position [187, 0]
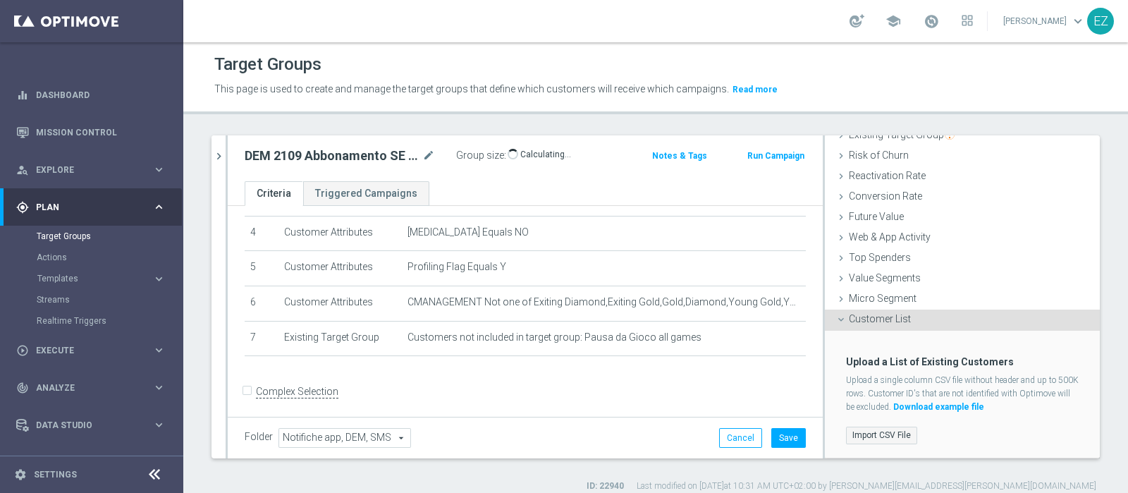
click at [865, 432] on label "Import CSV File" at bounding box center [881, 436] width 71 height 18
click at [0, 0] on input "Import CSV File" at bounding box center [0, 0] width 0 height 0
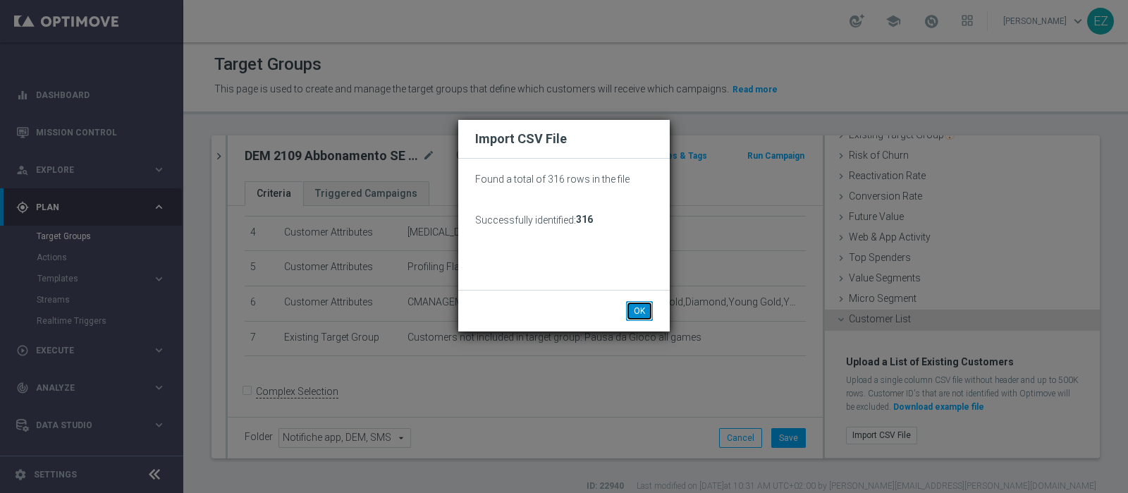
click at [641, 309] on button "OK" at bounding box center [639, 311] width 27 height 20
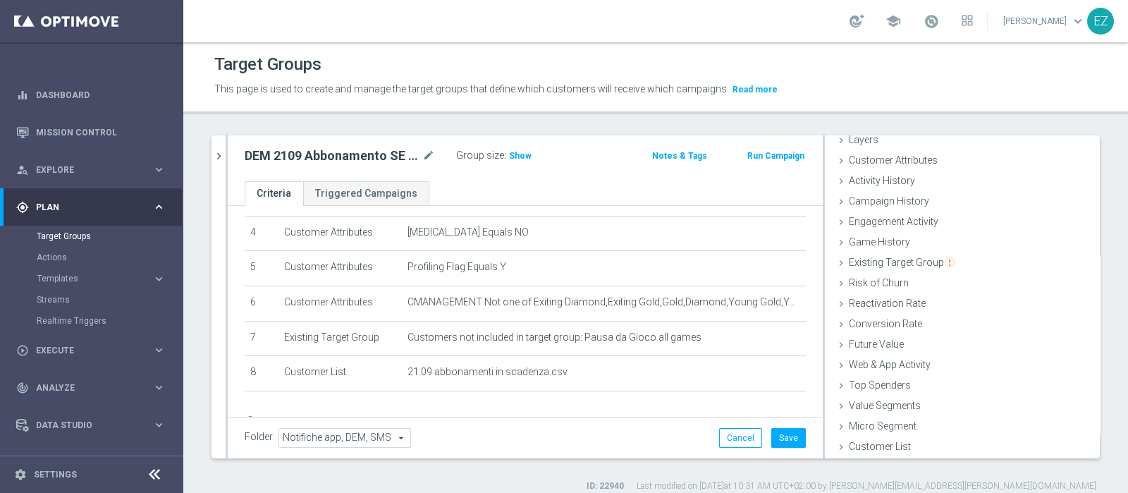
scroll to position [59, 0]
click at [782, 433] on button "Save" at bounding box center [789, 438] width 35 height 20
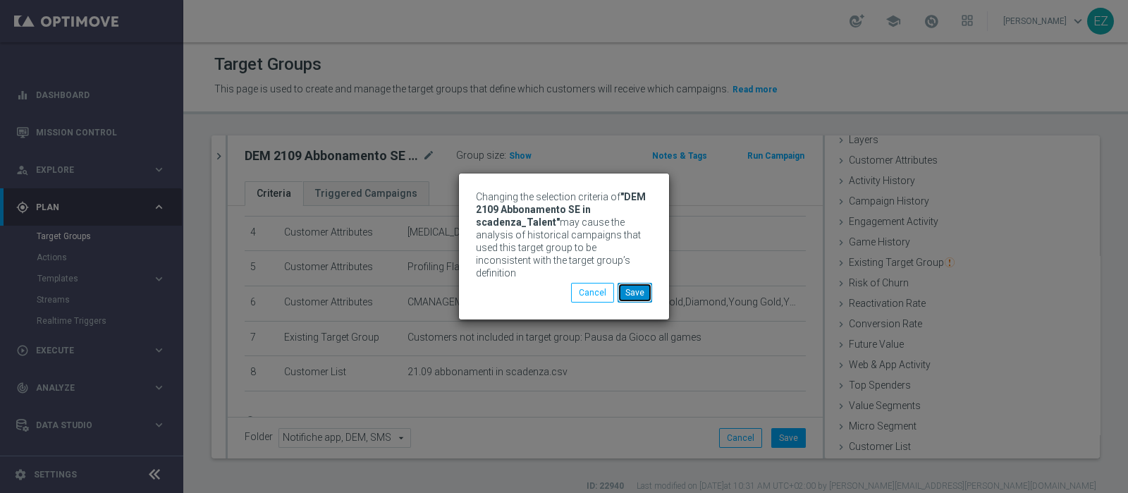
click at [633, 292] on button "Save" at bounding box center [635, 293] width 35 height 20
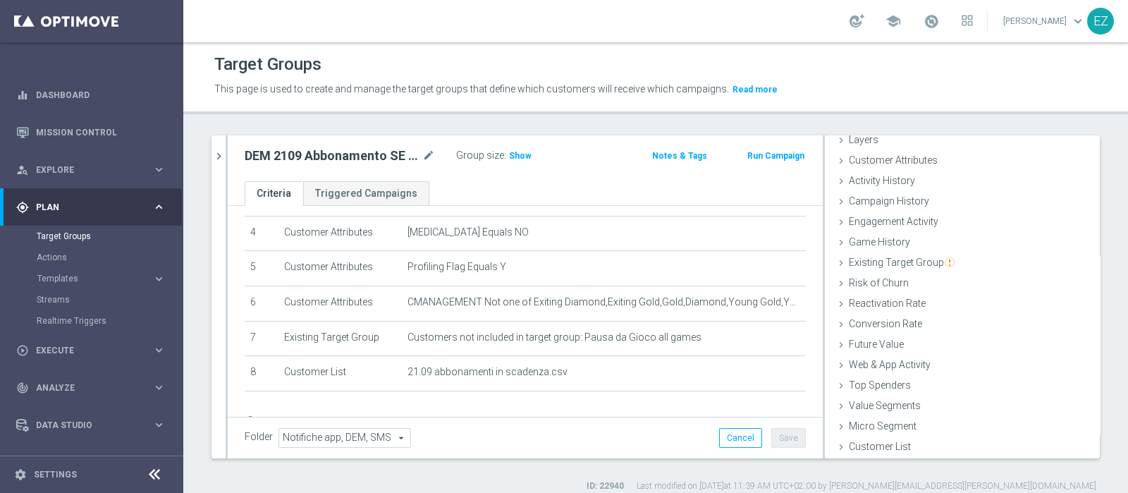
click at [529, 152] on div "Group size : Show" at bounding box center [526, 154] width 141 height 17
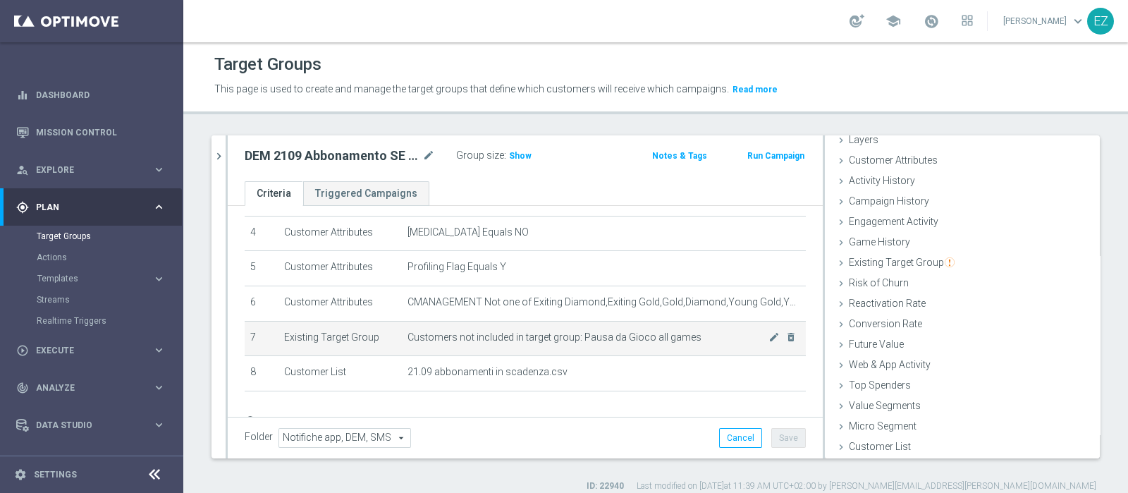
scroll to position [201, 0]
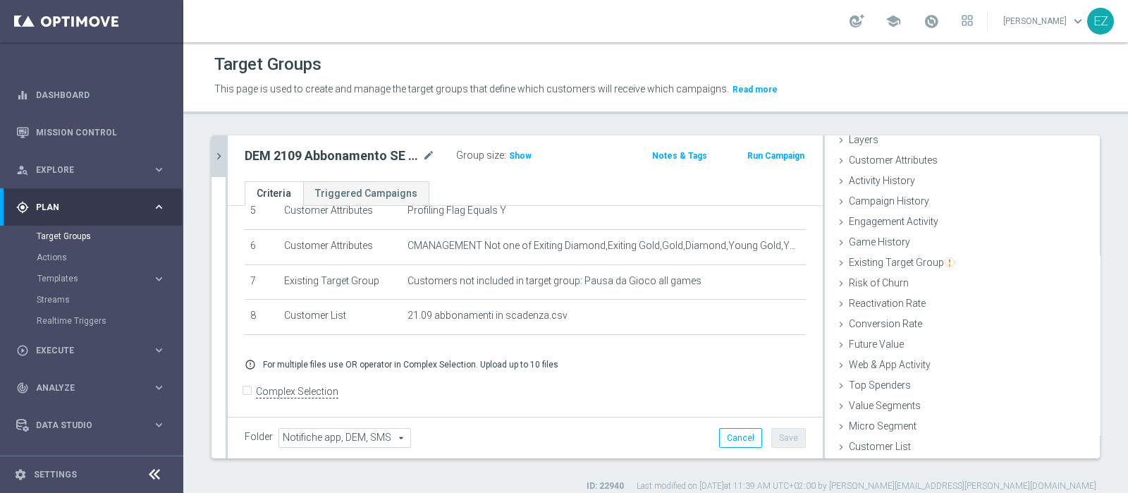
click at [219, 156] on icon "chevron_right" at bounding box center [218, 156] width 13 height 13
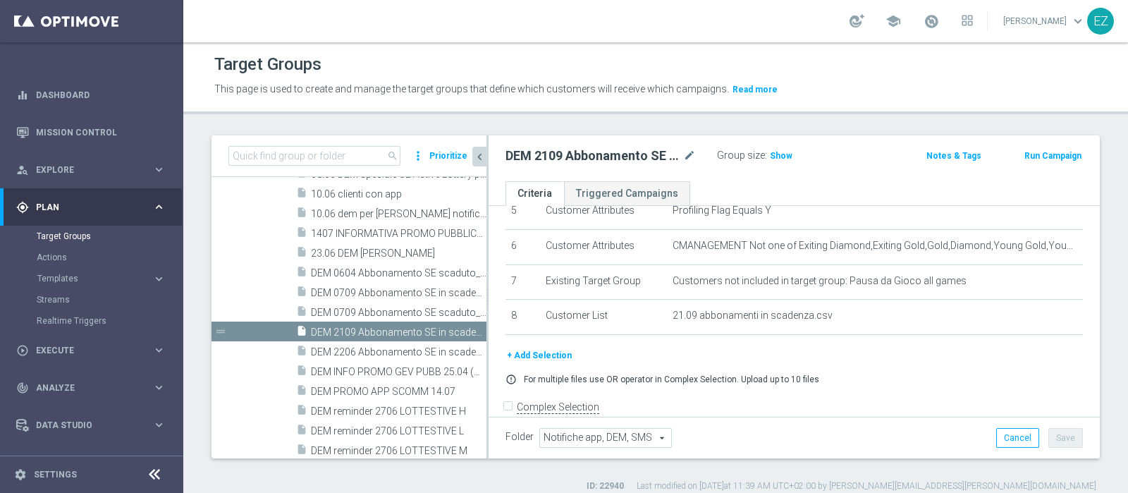
scroll to position [84, 0]
click at [783, 151] on span "Show" at bounding box center [781, 156] width 23 height 10
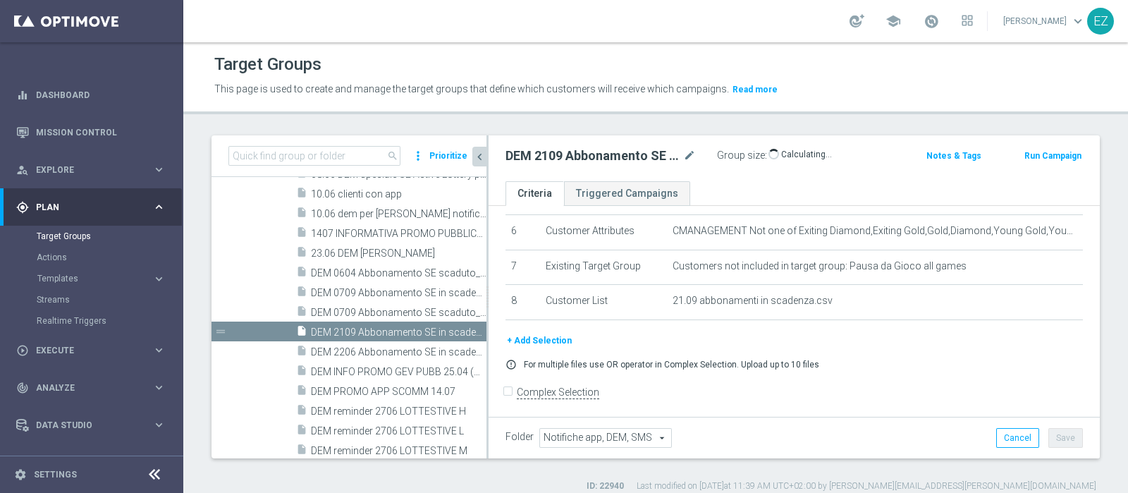
scroll to position [126, 0]
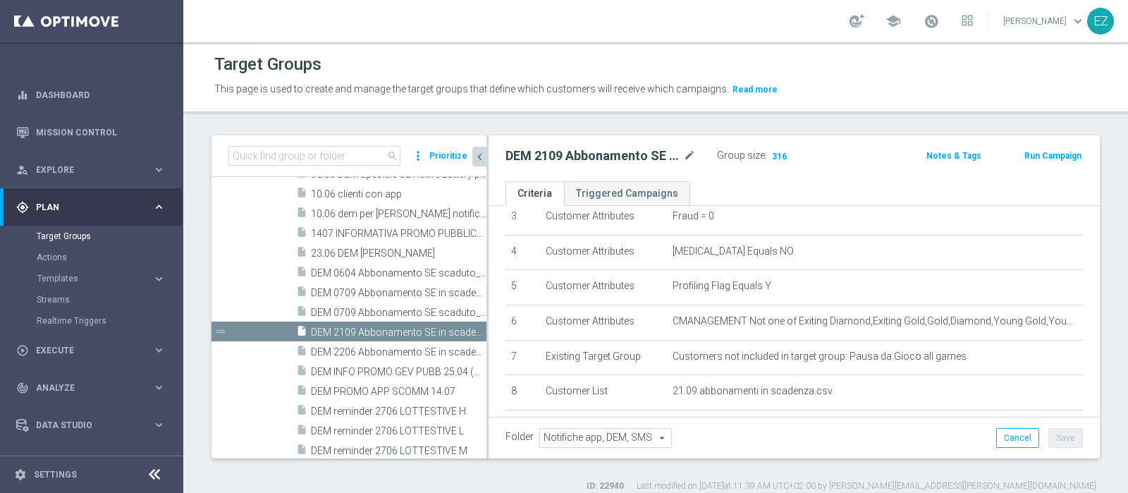
click at [1034, 157] on button "Run Campaign" at bounding box center [1053, 156] width 60 height 16
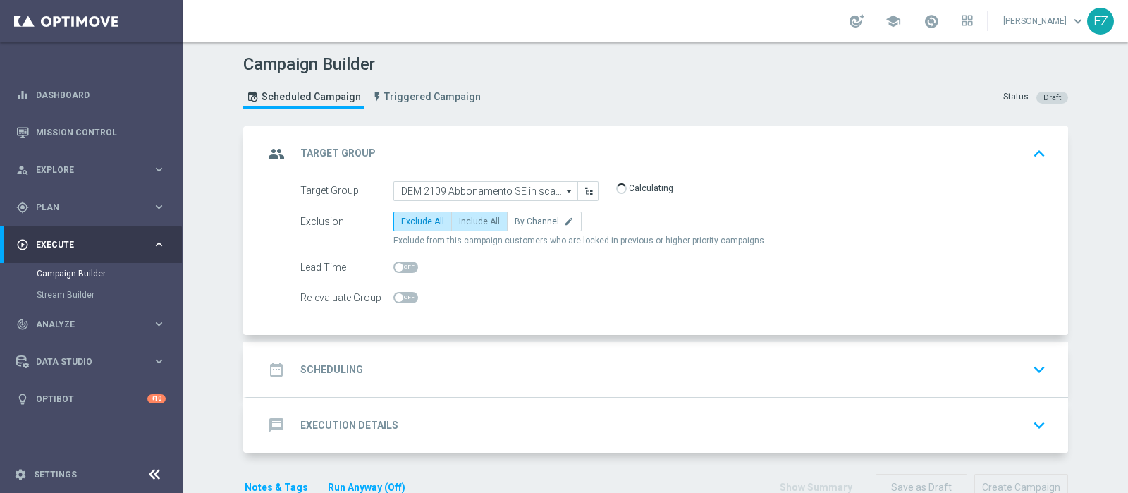
click at [478, 217] on span "Include All" at bounding box center [479, 222] width 41 height 10
click at [468, 219] on input "Include All" at bounding box center [463, 223] width 9 height 9
radio input "true"
click at [335, 382] on div "date_range Scheduling keyboard_arrow_down" at bounding box center [658, 369] width 822 height 55
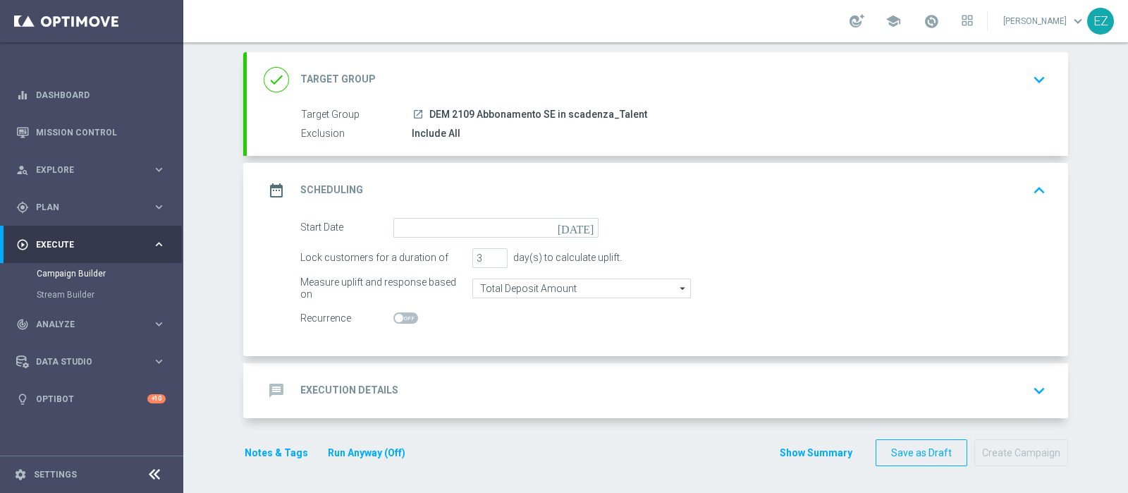
scroll to position [73, 0]
click at [583, 227] on icon "[DATE]" at bounding box center [579, 227] width 42 height 16
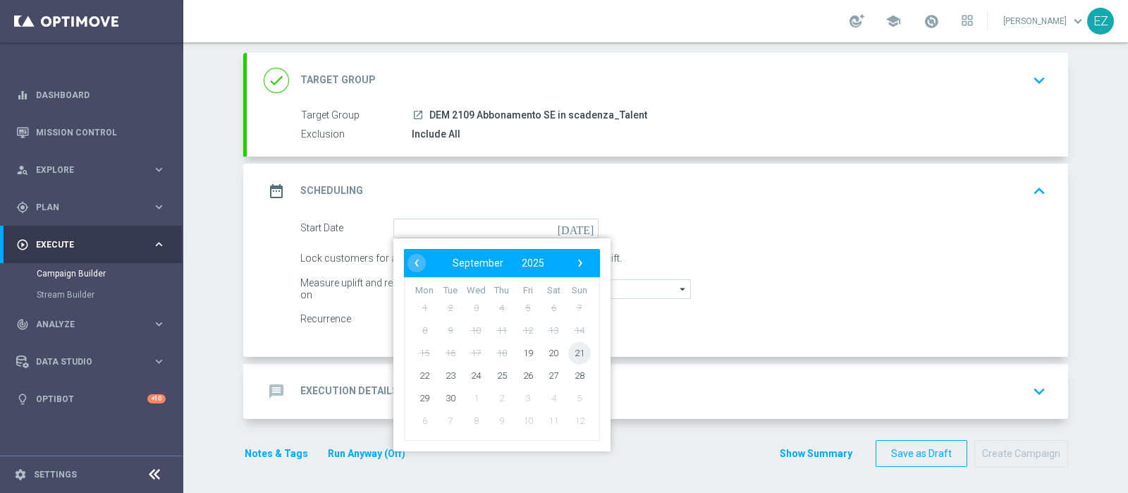
click at [568, 348] on span "21" at bounding box center [579, 352] width 23 height 23
type input "[DATE]"
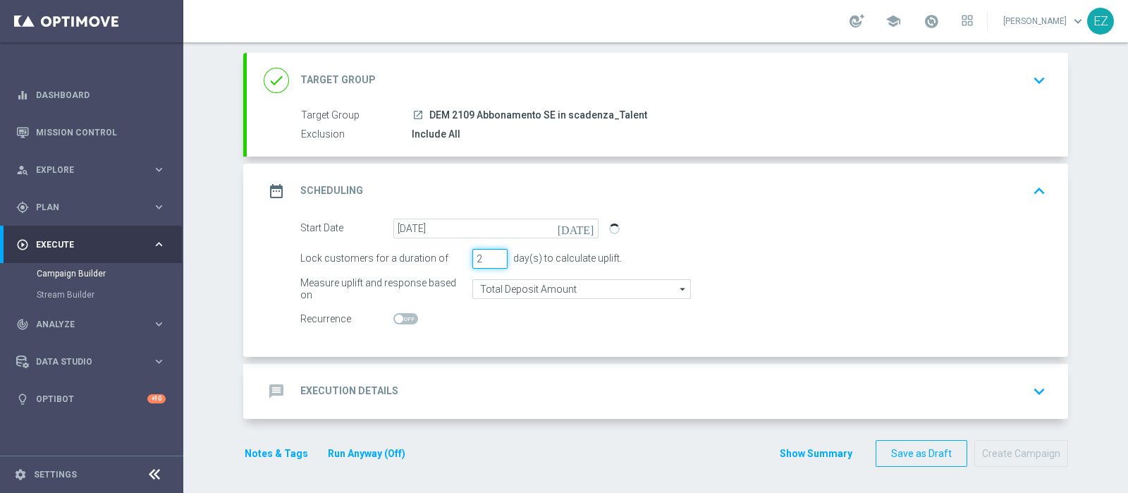
click at [493, 262] on input "2" at bounding box center [490, 259] width 35 height 20
type input "1"
click at [493, 262] on input "1" at bounding box center [490, 259] width 35 height 20
click at [383, 398] on div "message Execution Details" at bounding box center [331, 391] width 135 height 25
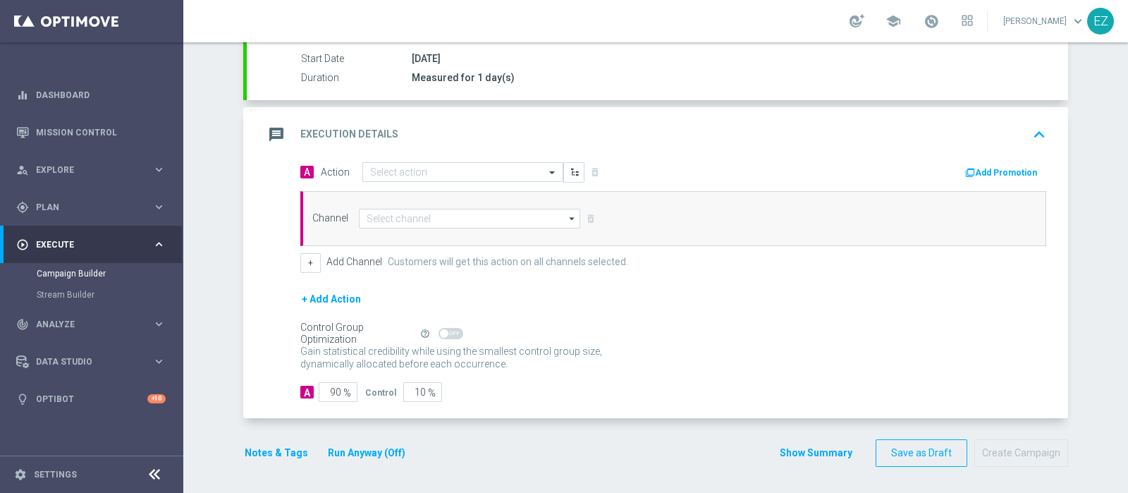
scroll to position [233, 0]
click at [490, 169] on input "text" at bounding box center [448, 174] width 157 height 12
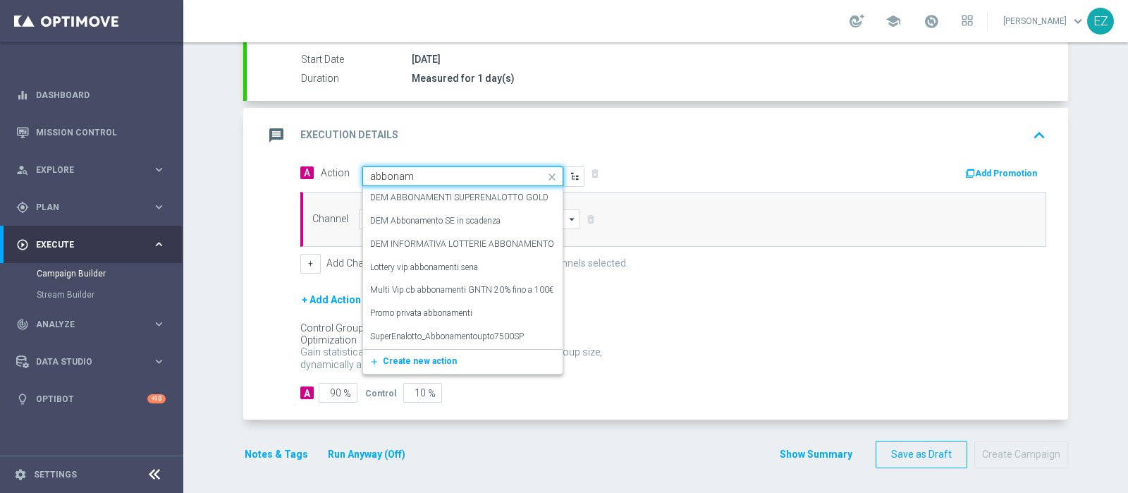
type input "abboname"
click at [473, 220] on label "DEM Abbonamento SE in scadenza" at bounding box center [435, 221] width 130 height 12
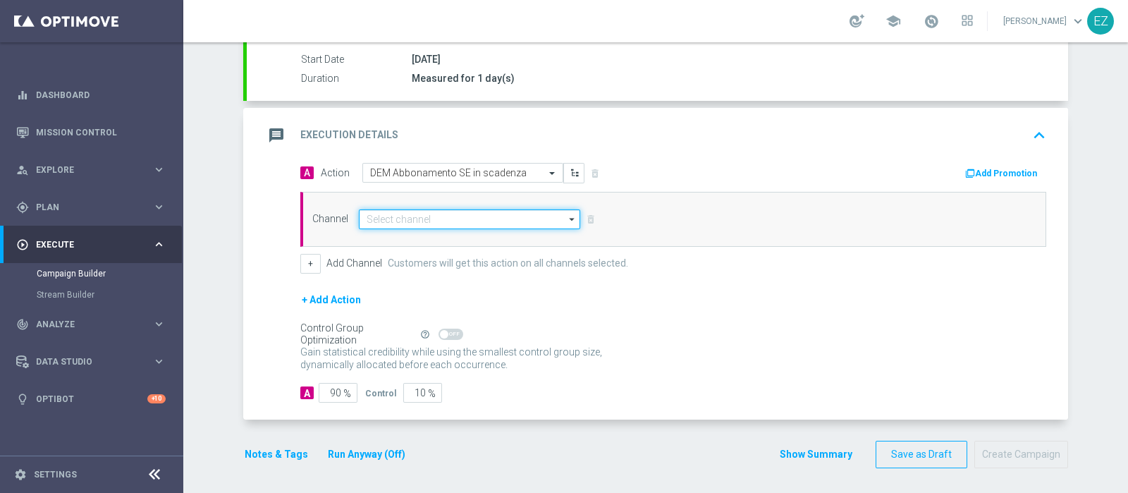
click at [481, 212] on input at bounding box center [469, 219] width 221 height 20
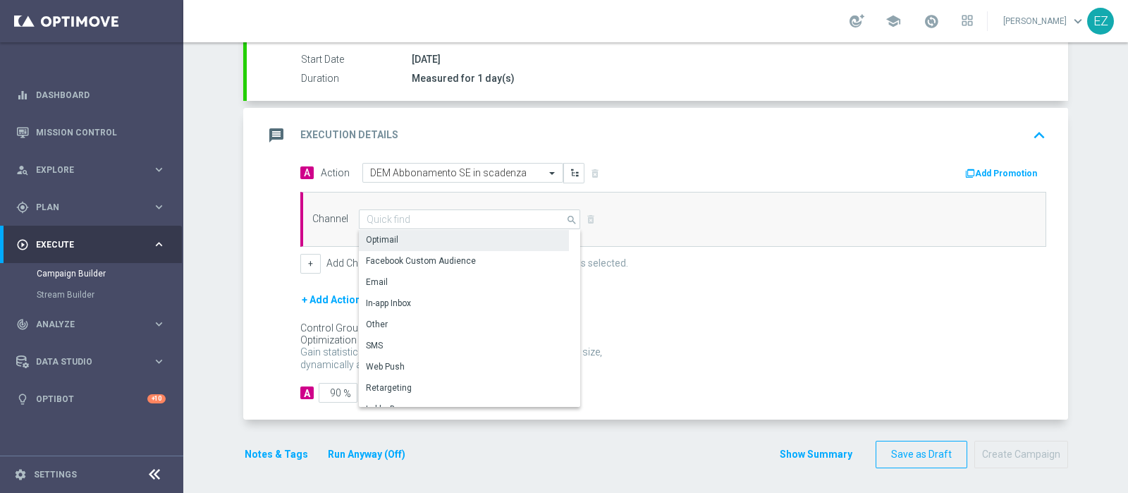
click at [402, 238] on div "Optimail" at bounding box center [464, 240] width 210 height 20
type input "Optimail"
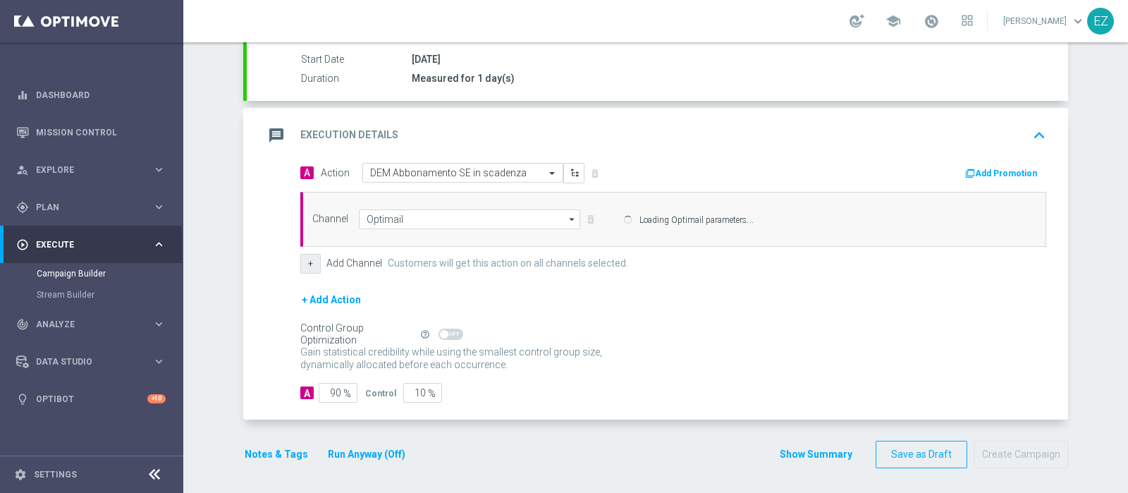
click at [303, 260] on button "+" at bounding box center [310, 264] width 20 height 20
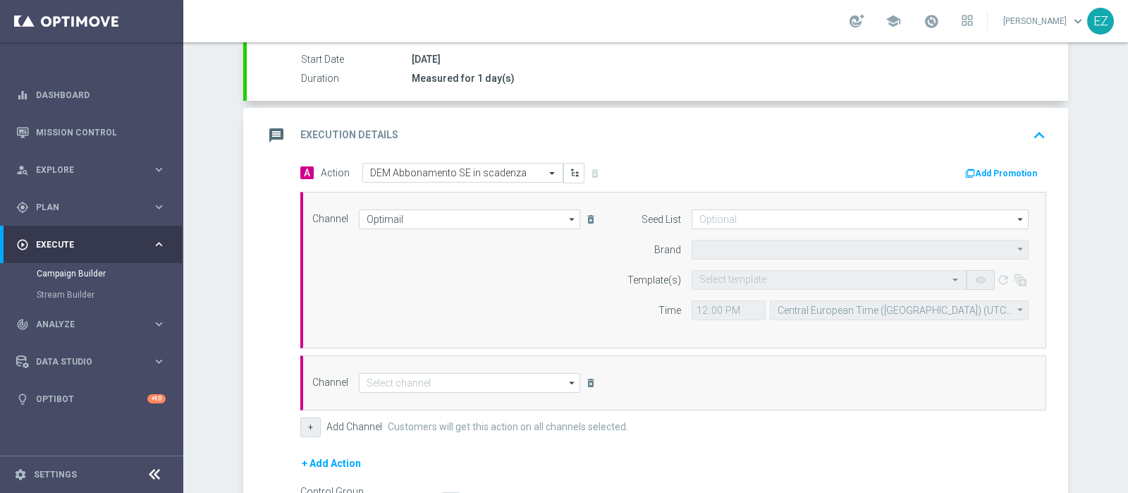
type input "Sisal Marketing"
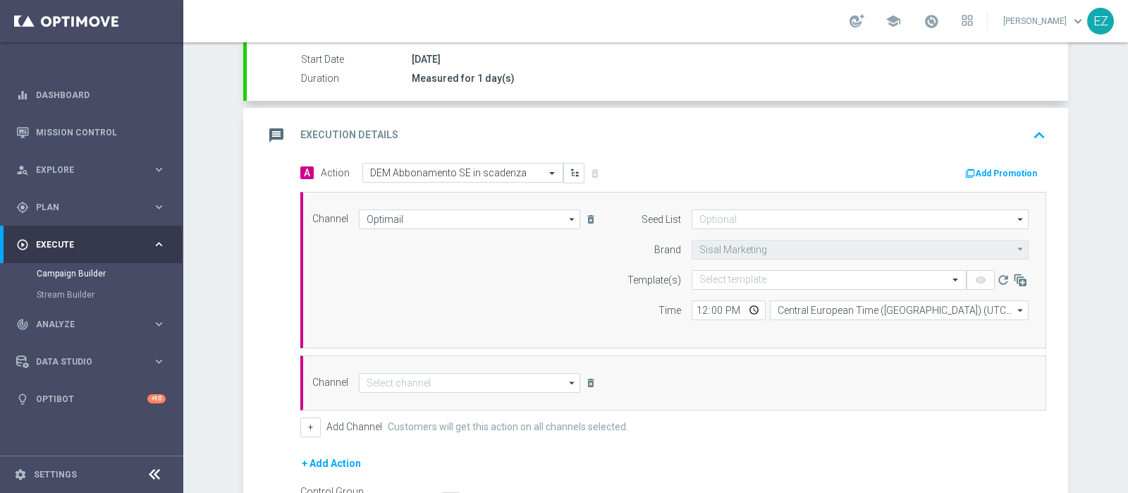
click at [399, 276] on div "Channel Optimail Optimail arrow_drop_down Drag here to set row groups Drag here…" at bounding box center [671, 269] width 738 height 121
click at [398, 382] on input at bounding box center [469, 383] width 221 height 20
click at [394, 478] on div "Other" at bounding box center [464, 488] width 210 height 20
type input "Other"
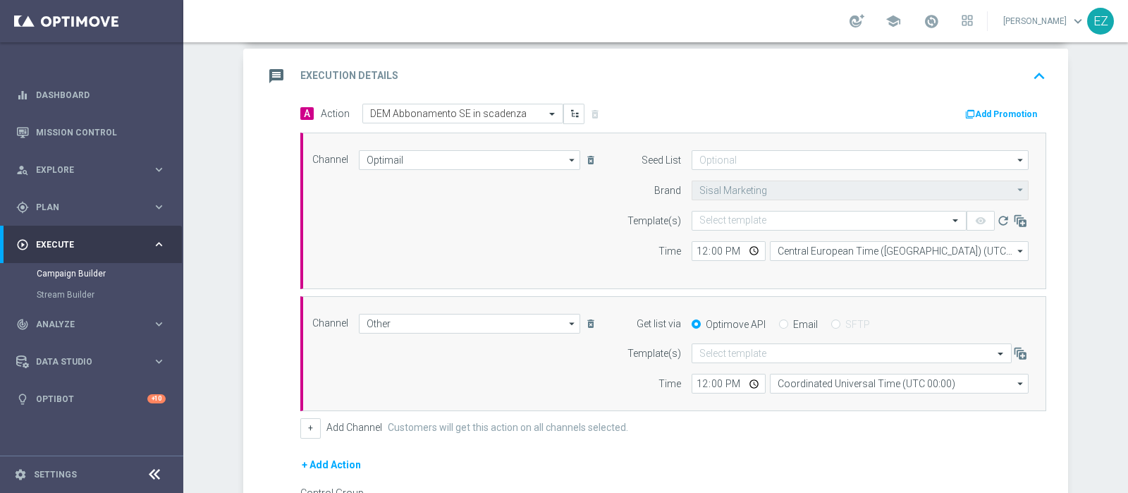
scroll to position [293, 0]
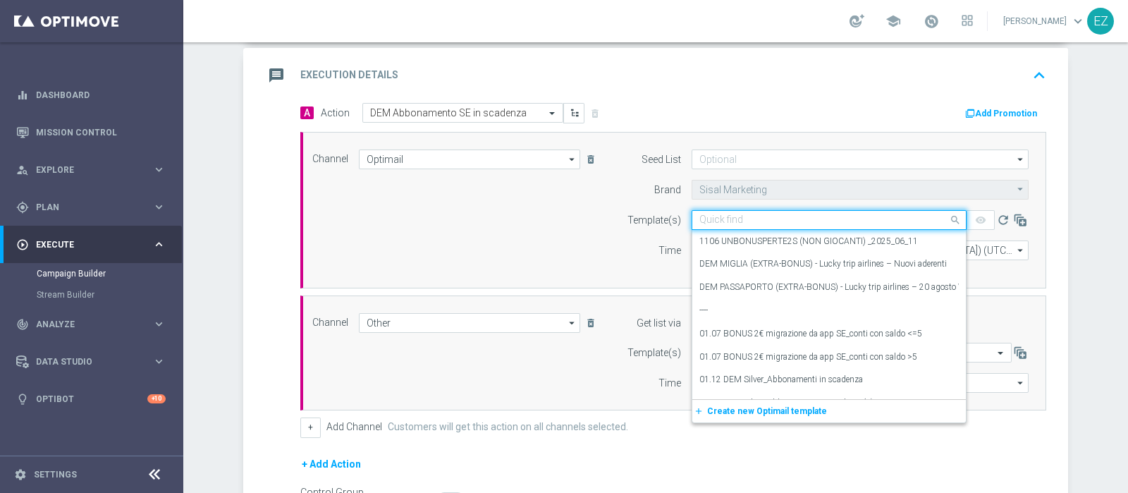
click at [724, 214] on input "text" at bounding box center [815, 220] width 231 height 12
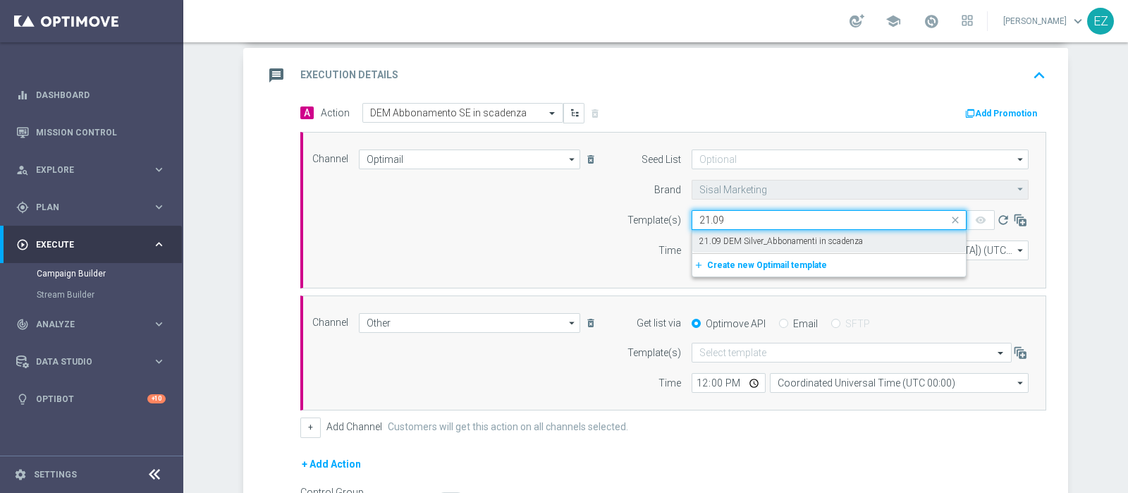
click at [758, 246] on div "21.09 DEM Silver_Abbonamenti in scadenza" at bounding box center [830, 241] width 260 height 23
type input "21.09"
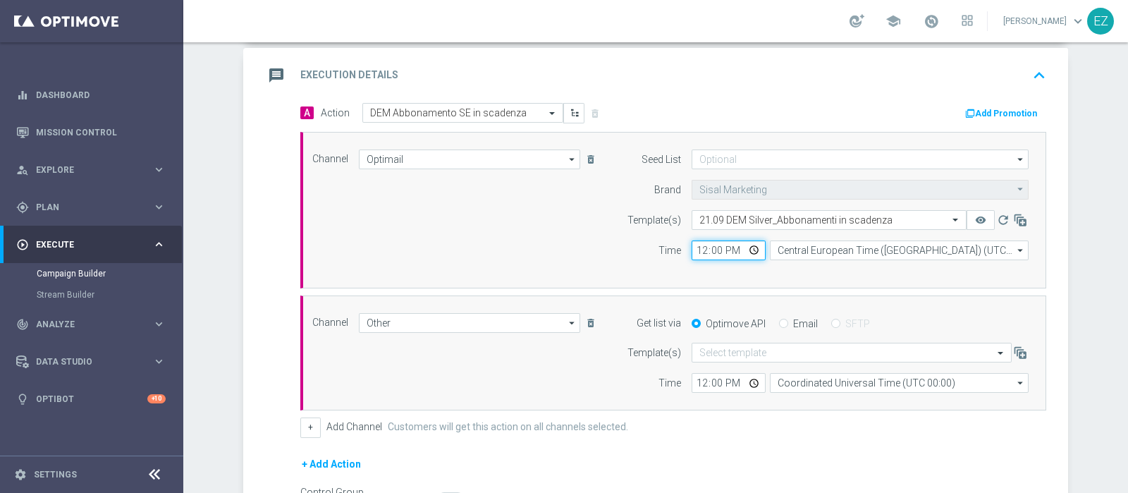
click at [692, 245] on input "12:00" at bounding box center [729, 250] width 74 height 20
type input "15:00"
click at [779, 322] on input "Email" at bounding box center [783, 324] width 9 height 9
radio input "true"
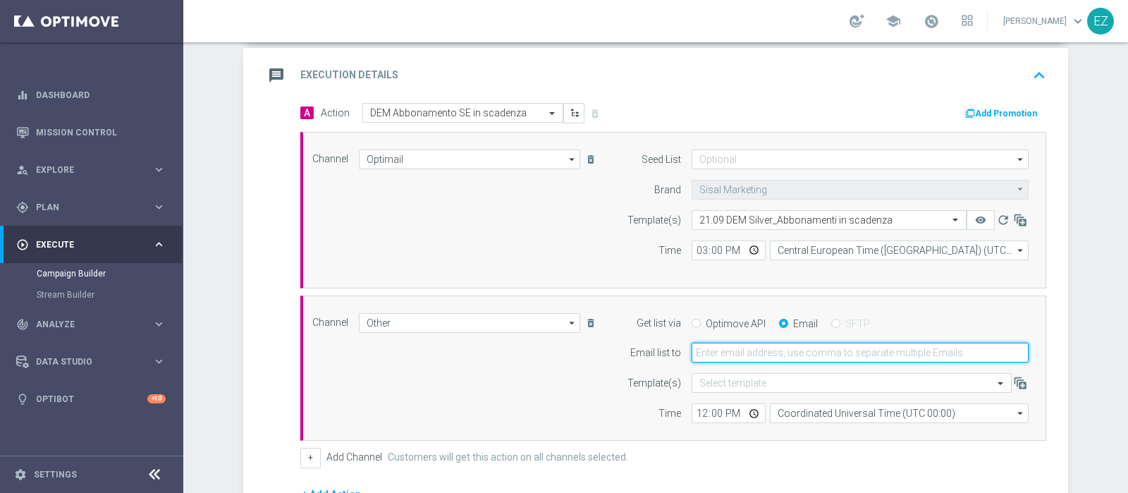
click at [745, 353] on input "email" at bounding box center [860, 353] width 337 height 20
type input "[PERSON_NAME][EMAIL_ADDRESS][PERSON_NAME][DOMAIN_NAME]"
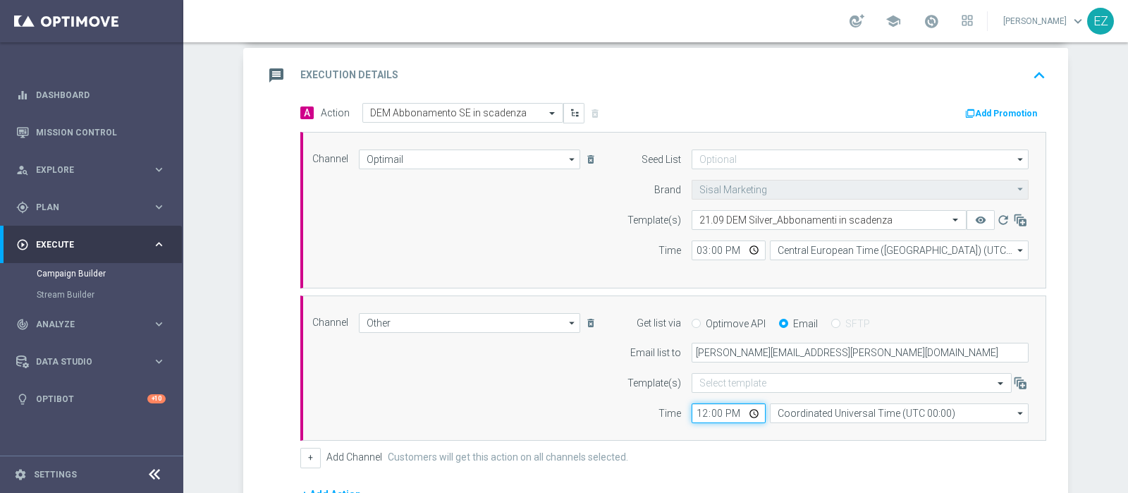
click at [696, 407] on input "12:00" at bounding box center [729, 413] width 74 height 20
type input "15:00"
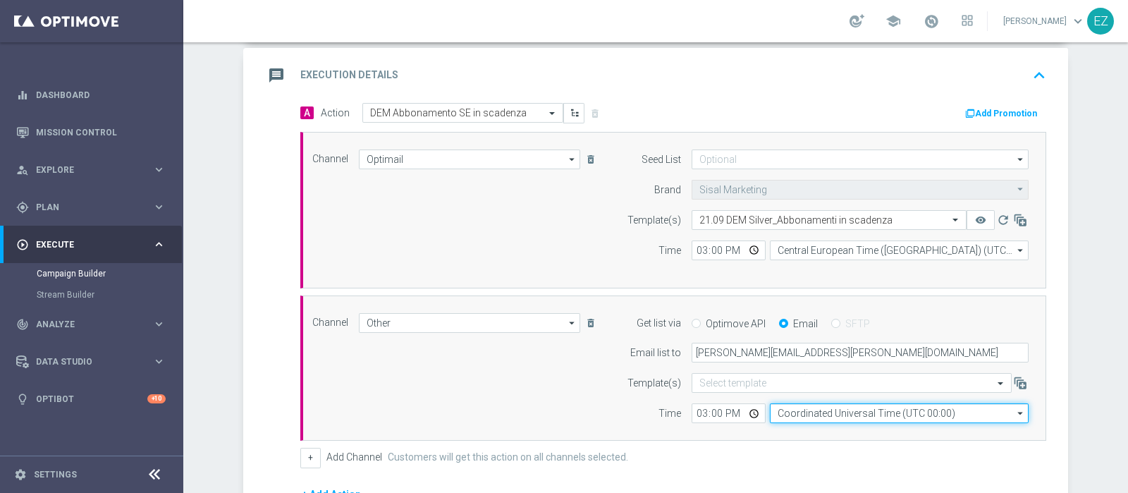
click at [790, 407] on input "Coordinated Universal Time (UTC 00:00)" at bounding box center [899, 413] width 259 height 20
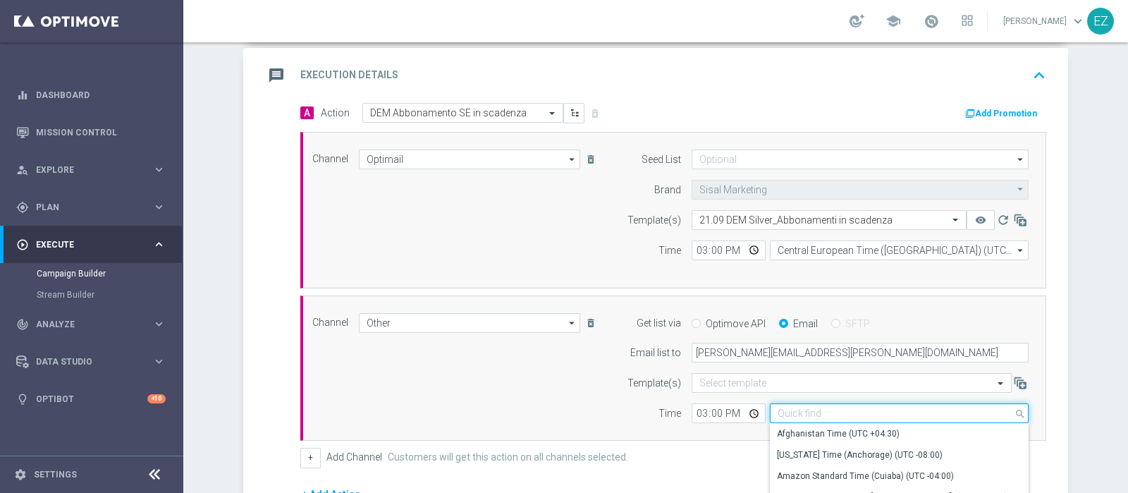
type input "v"
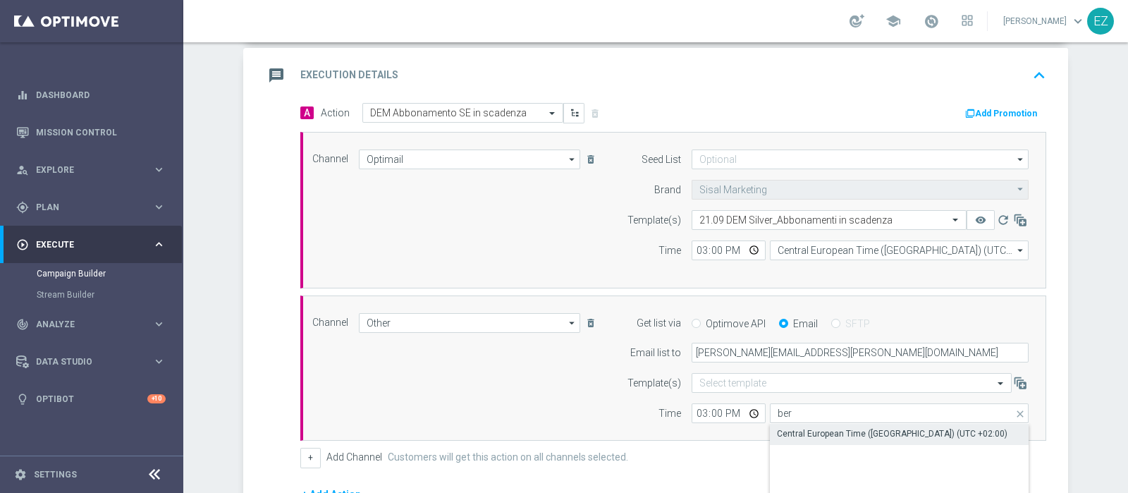
click at [807, 437] on div "Central European Time ([GEOGRAPHIC_DATA]) (UTC +02:00)" at bounding box center [892, 433] width 231 height 13
type input "Central European Time ([GEOGRAPHIC_DATA]) (UTC +02:00)"
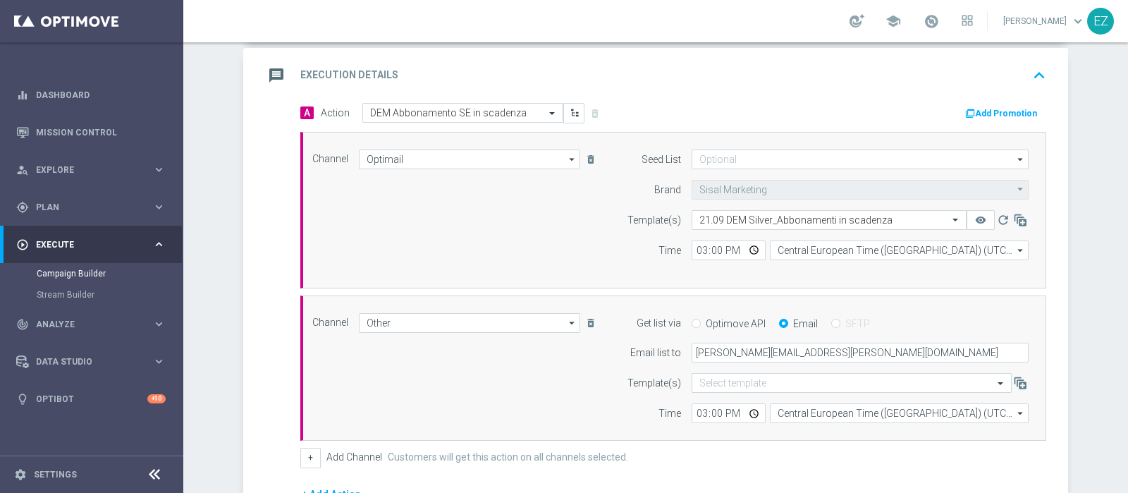
scroll to position [488, 0]
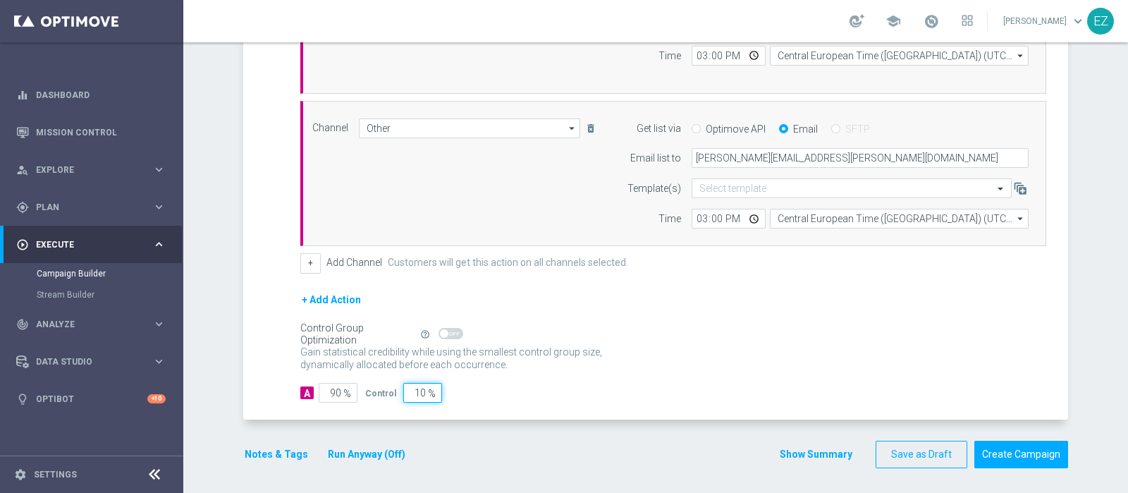
click at [407, 388] on input "10" at bounding box center [422, 393] width 39 height 20
type input "0"
type input "100"
type input "0"
click at [456, 456] on div "Notes & Tags Run Anyway (Off) Show Summary Save as Draft Create Campaign" at bounding box center [655, 455] width 825 height 28
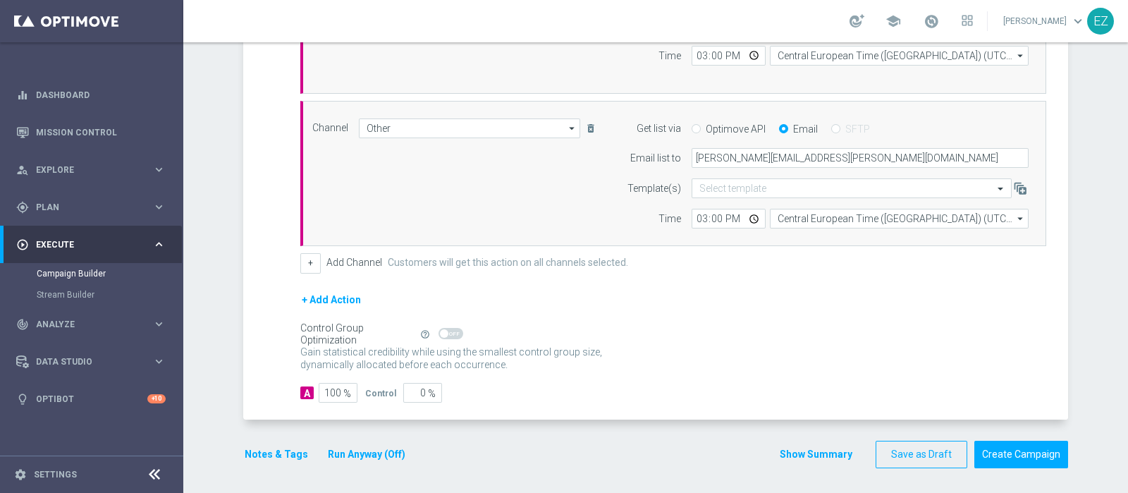
click at [355, 449] on button "Run Anyway (Off)" at bounding box center [367, 455] width 80 height 18
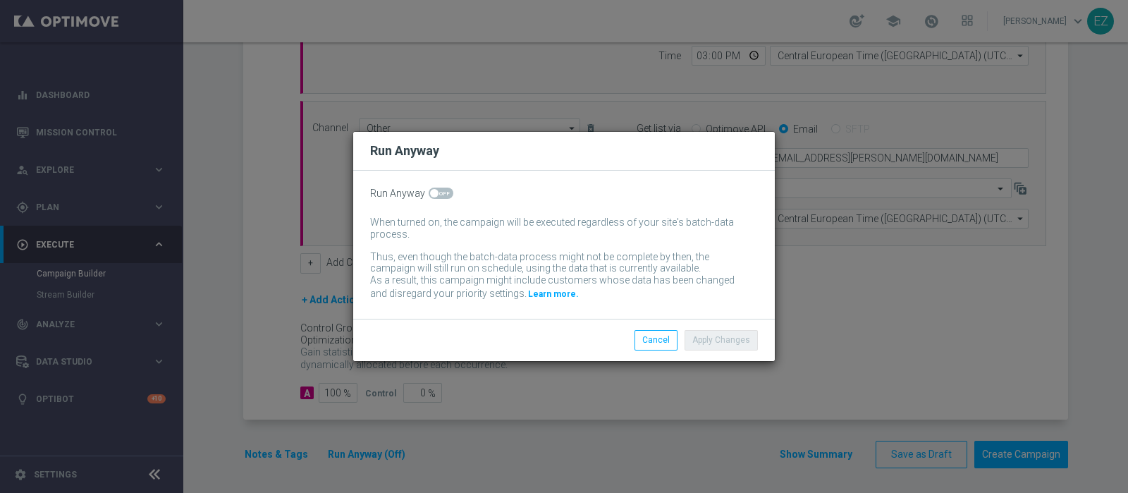
click at [441, 195] on span at bounding box center [441, 193] width 25 height 11
click at [441, 195] on input "checkbox" at bounding box center [441, 193] width 25 height 11
checkbox input "true"
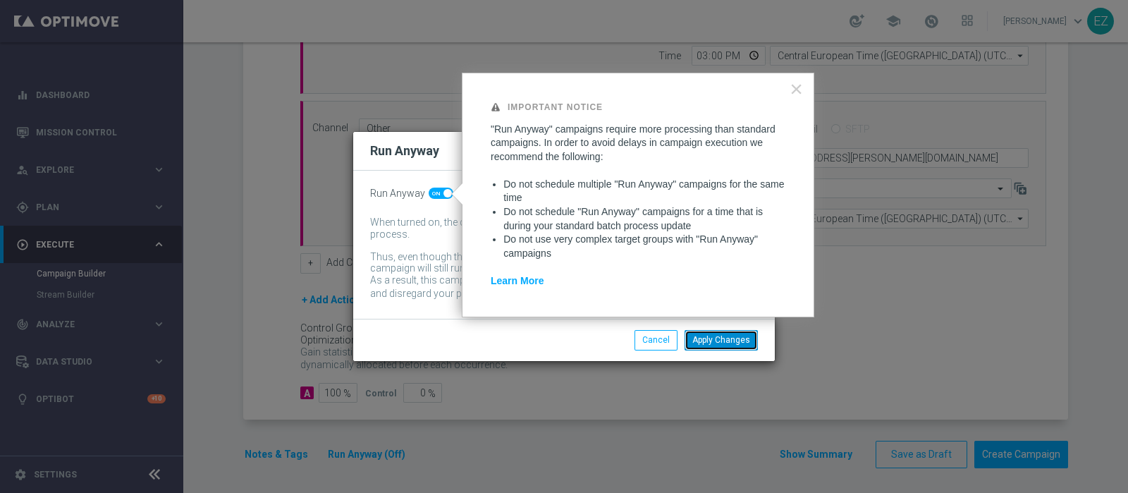
click at [703, 337] on button "Apply Changes" at bounding box center [721, 340] width 73 height 20
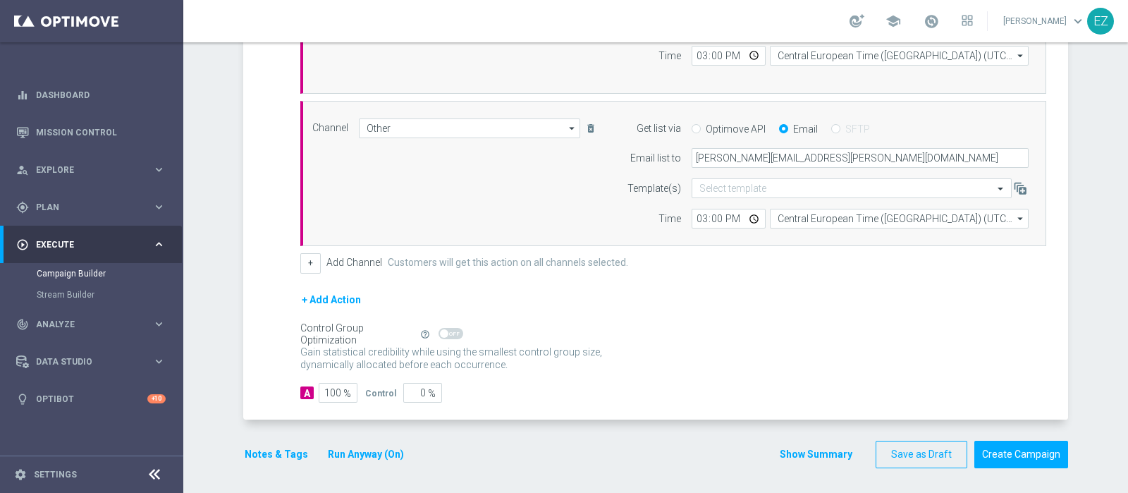
click at [812, 456] on button "Show Summary" at bounding box center [816, 454] width 74 height 16
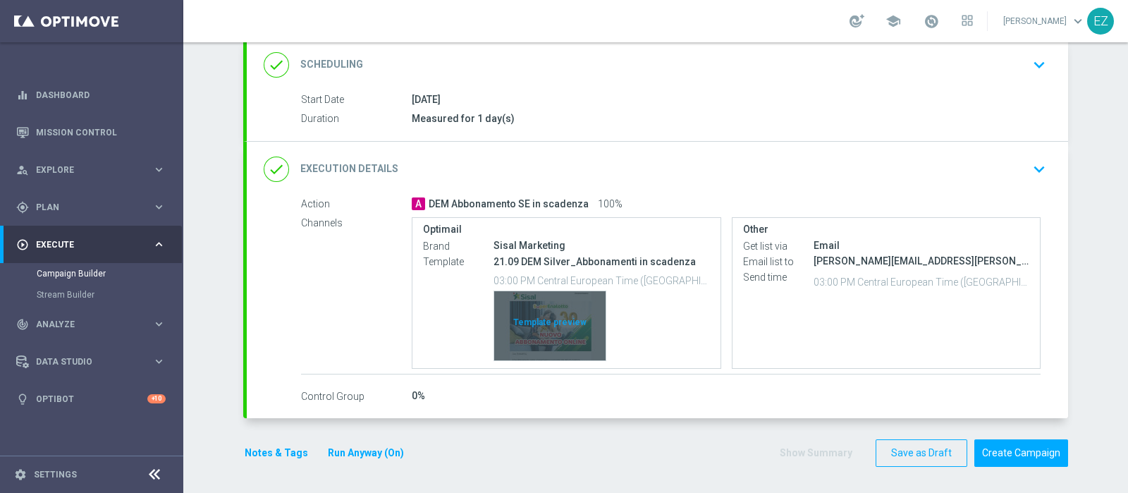
scroll to position [193, 0]
click at [536, 322] on div "Template preview" at bounding box center [549, 326] width 111 height 69
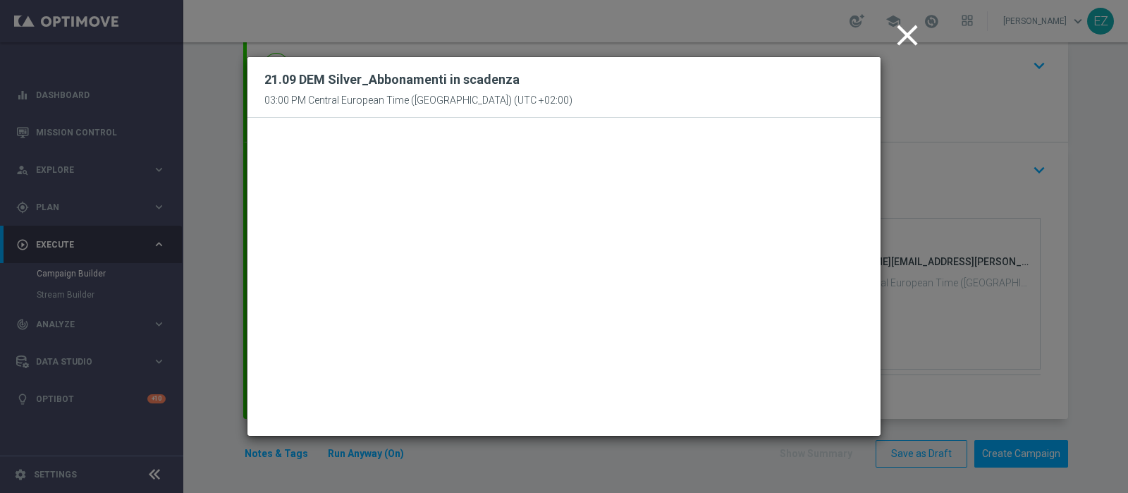
click at [902, 42] on icon "close" at bounding box center [907, 35] width 35 height 35
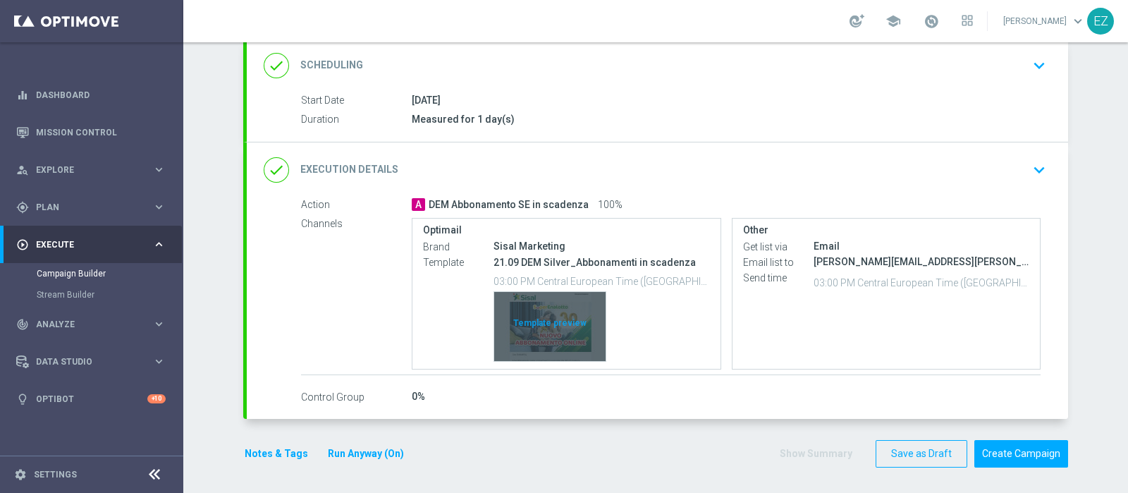
click at [533, 314] on div "Template preview" at bounding box center [549, 326] width 111 height 69
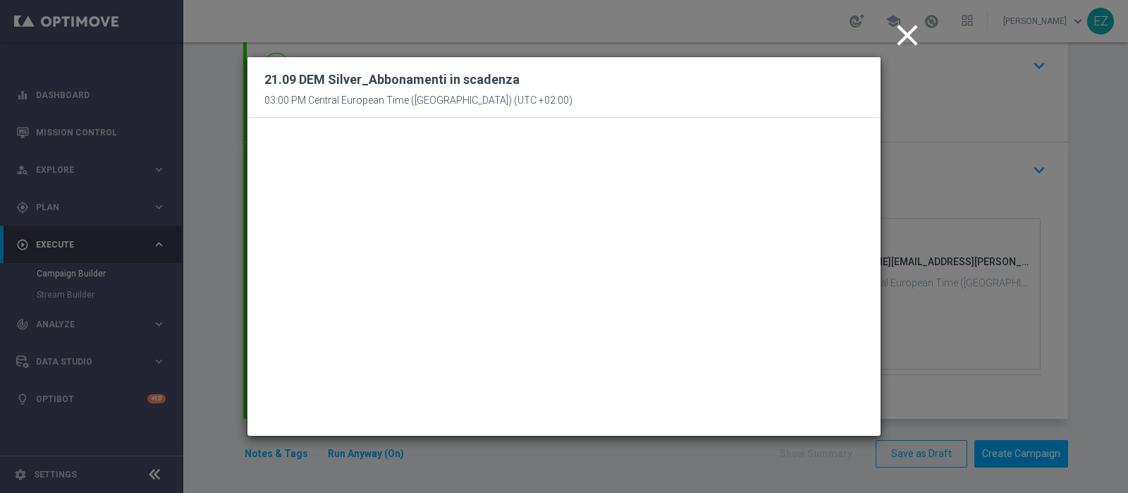
click at [913, 51] on icon "close" at bounding box center [907, 35] width 35 height 35
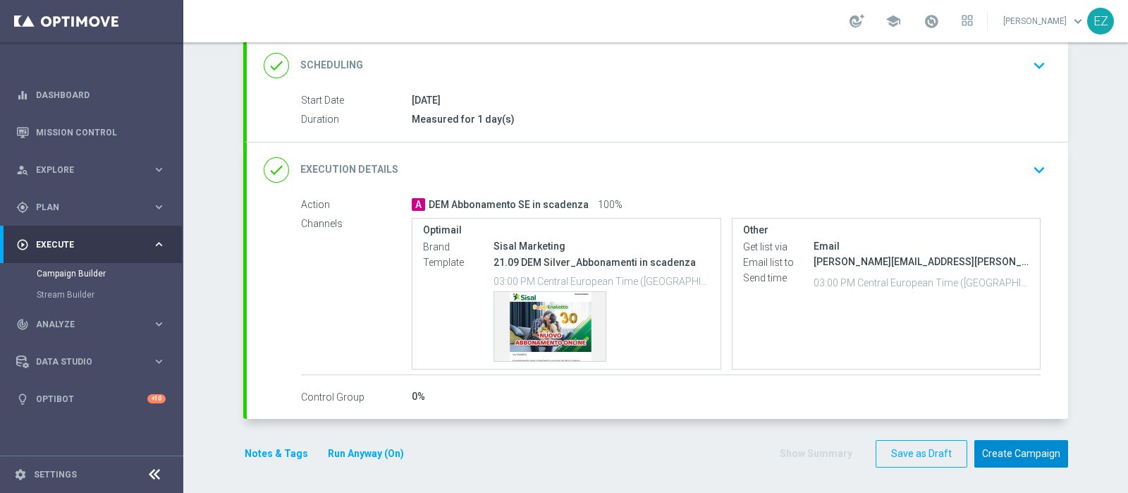
click at [1005, 449] on button "Create Campaign" at bounding box center [1022, 454] width 94 height 28
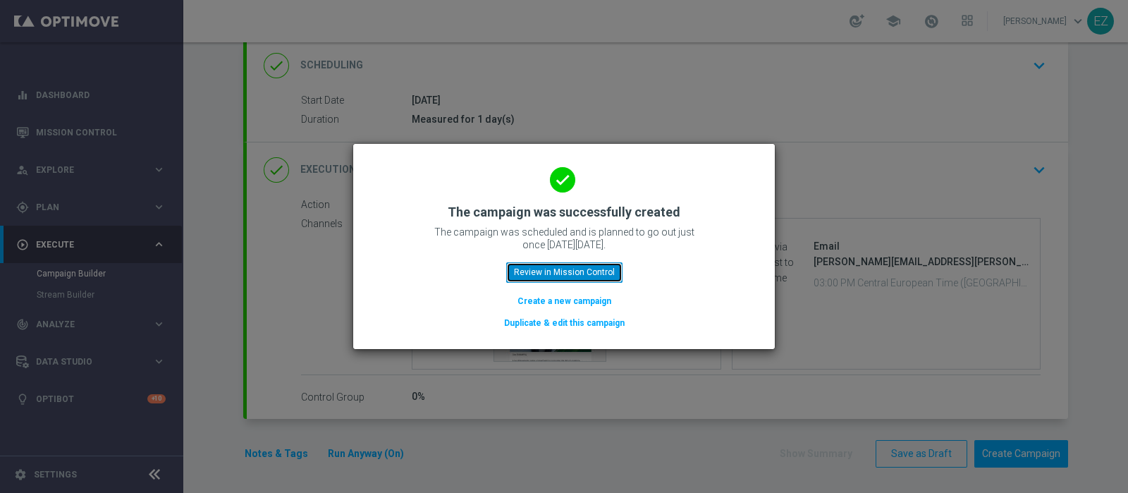
drag, startPoint x: 575, startPoint y: 273, endPoint x: 532, endPoint y: 269, distance: 42.5
click at [532, 269] on button "Review in Mission Control" at bounding box center [564, 272] width 116 height 20
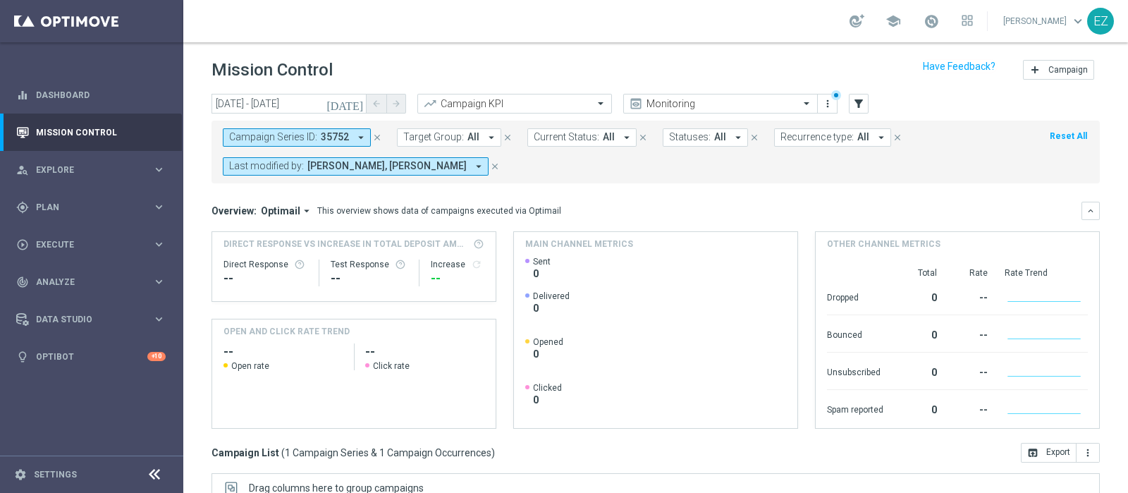
scroll to position [59, 0]
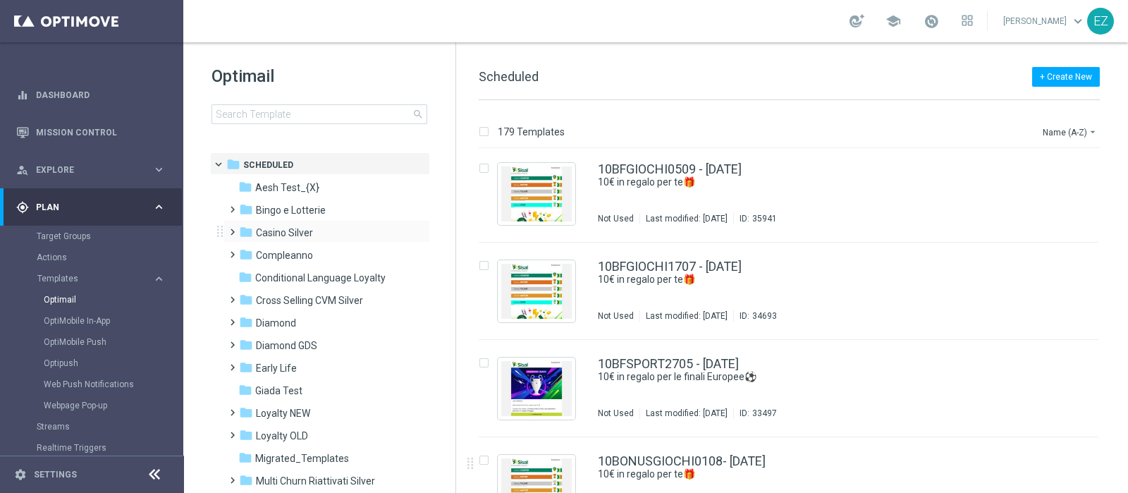
scroll to position [294, 0]
click at [279, 208] on span "Bingo e Lotterie" at bounding box center [291, 210] width 70 height 13
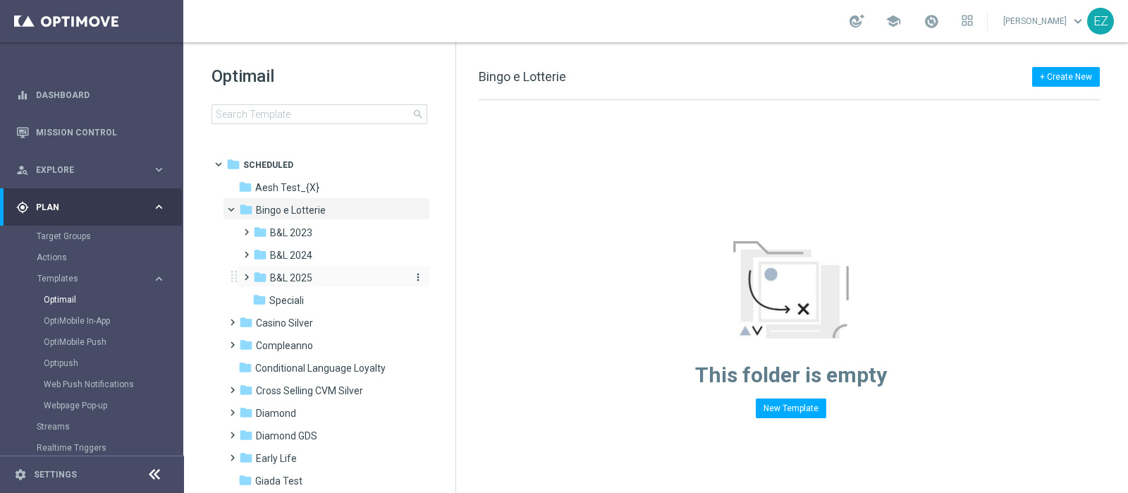
click at [280, 273] on span "B&L 2025" at bounding box center [291, 278] width 42 height 13
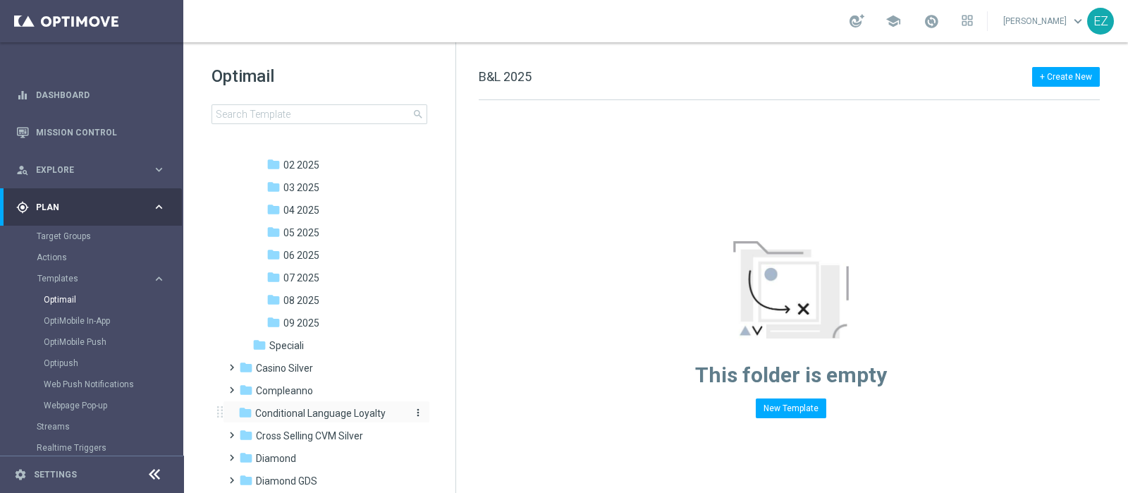
scroll to position [158, 0]
click at [295, 319] on span "09 2025" at bounding box center [302, 323] width 36 height 13
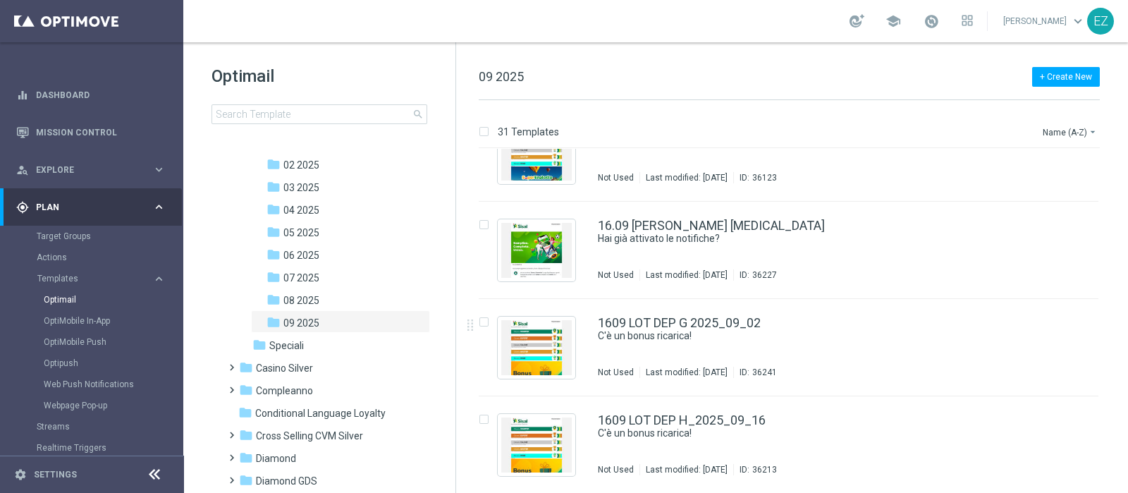
scroll to position [2186, 0]
click at [712, 220] on link "16.09 RECUPERO CONSENSI" at bounding box center [711, 225] width 227 height 13
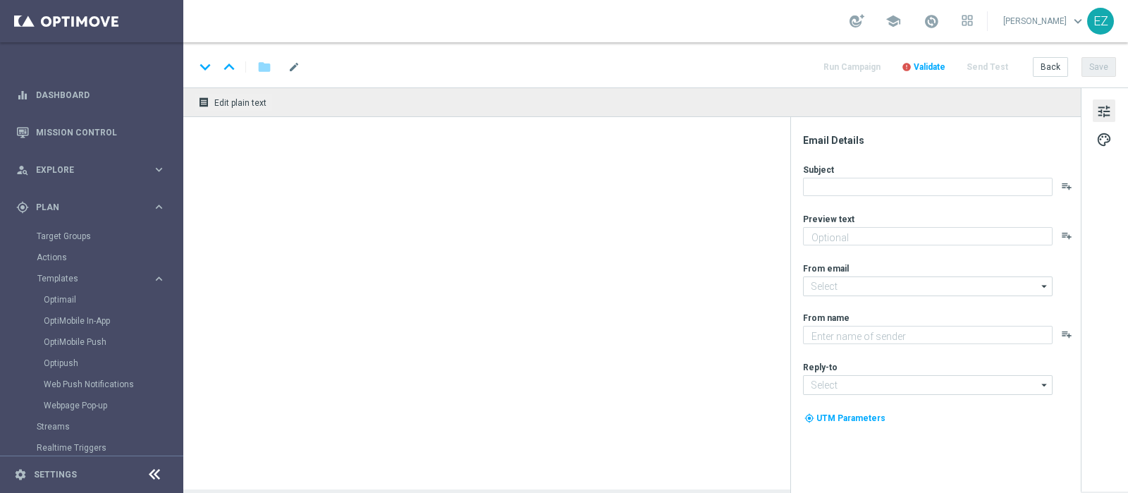
type textarea "Rimani informato su tutte le novità"
type textarea "Sisal"
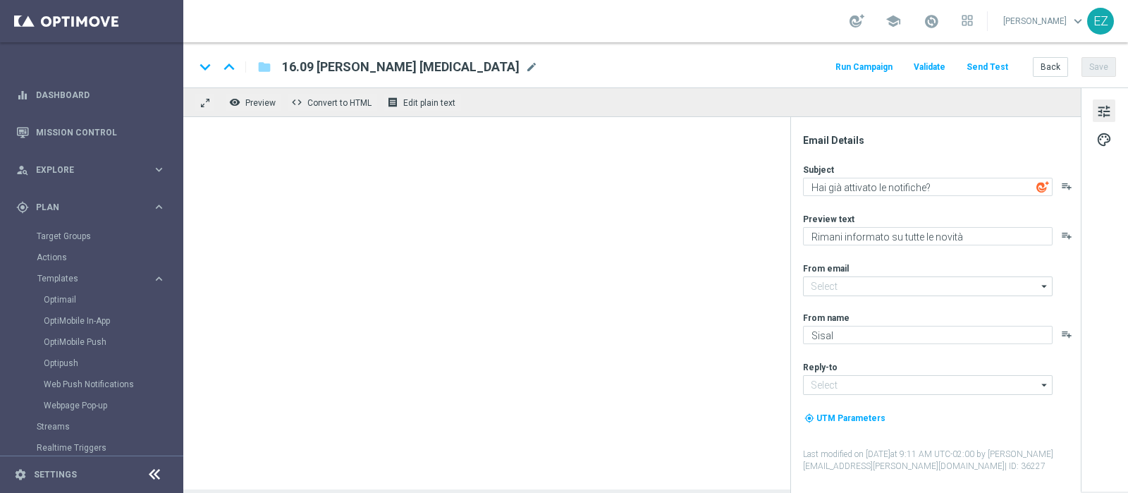
type input "newsletter@comunicazioni.sisal.it"
type input "info@sisal.it"
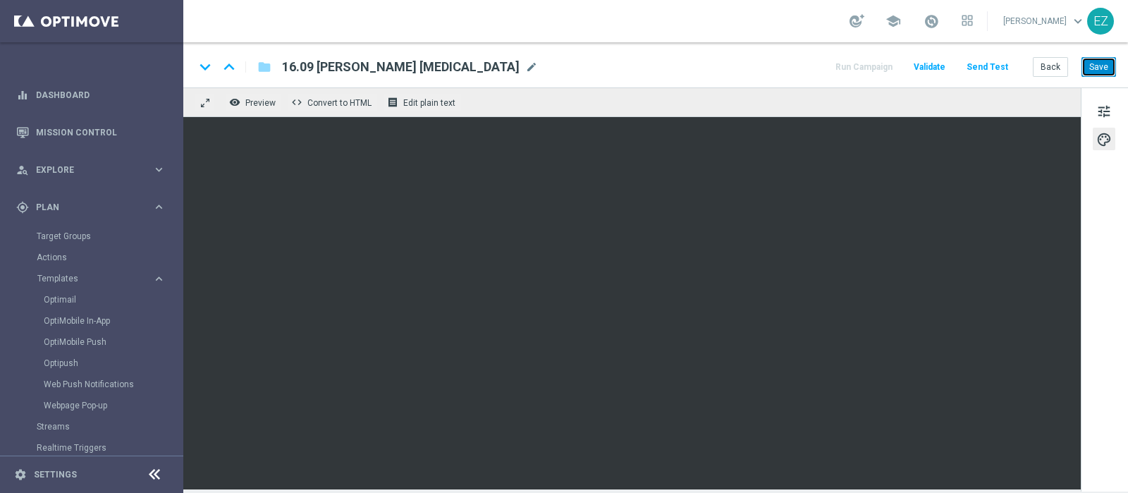
click at [1097, 71] on button "Save" at bounding box center [1099, 67] width 35 height 20
click at [1102, 60] on button "Save" at bounding box center [1099, 67] width 35 height 20
click at [1094, 66] on button "Save" at bounding box center [1099, 67] width 35 height 20
click at [1097, 68] on button "Save" at bounding box center [1099, 67] width 35 height 20
click at [1101, 63] on button "Save" at bounding box center [1099, 67] width 35 height 20
